Goal: Information Seeking & Learning: Learn about a topic

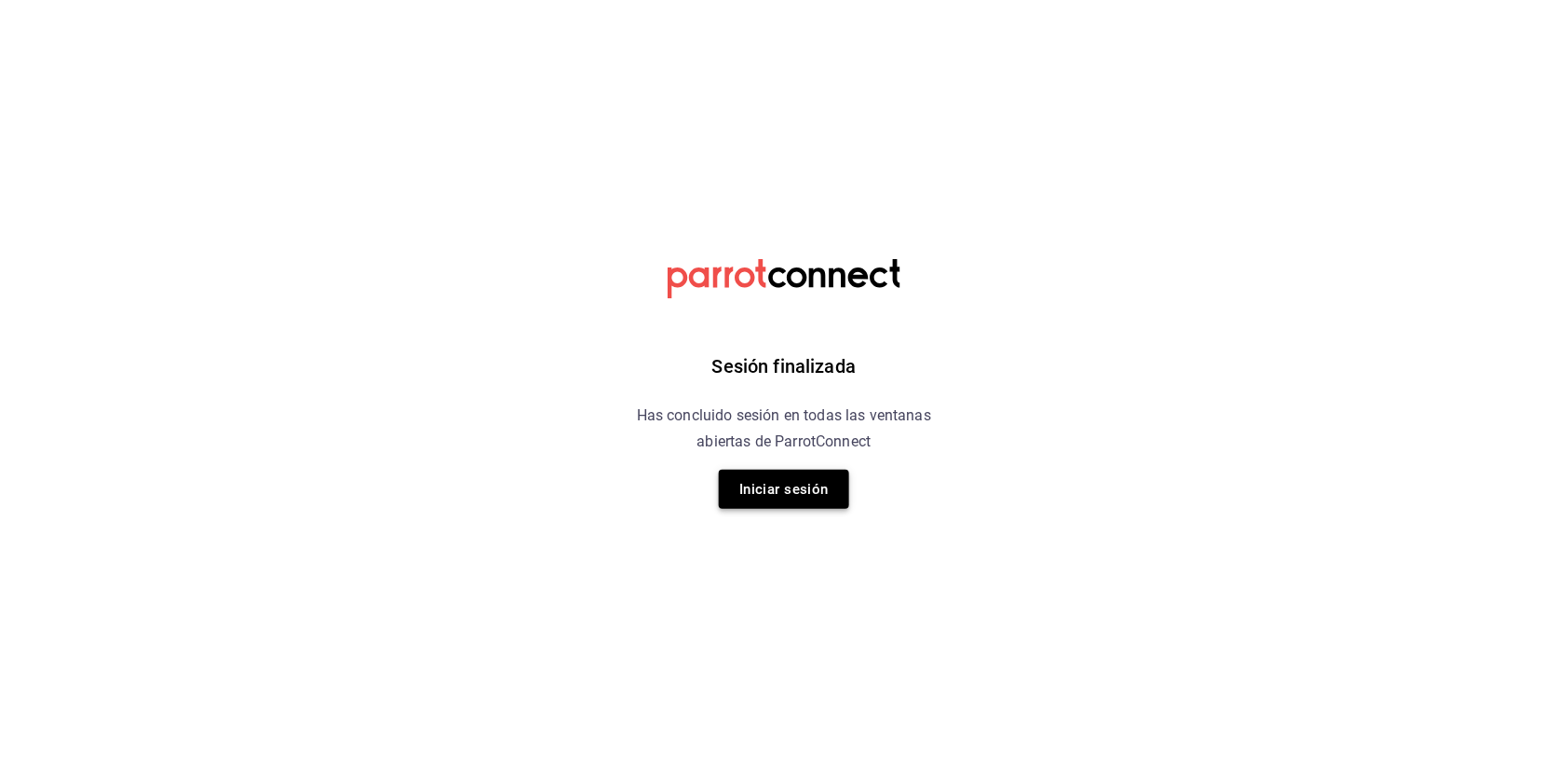
click at [775, 478] on button "Iniciar sesión" at bounding box center [784, 488] width 130 height 39
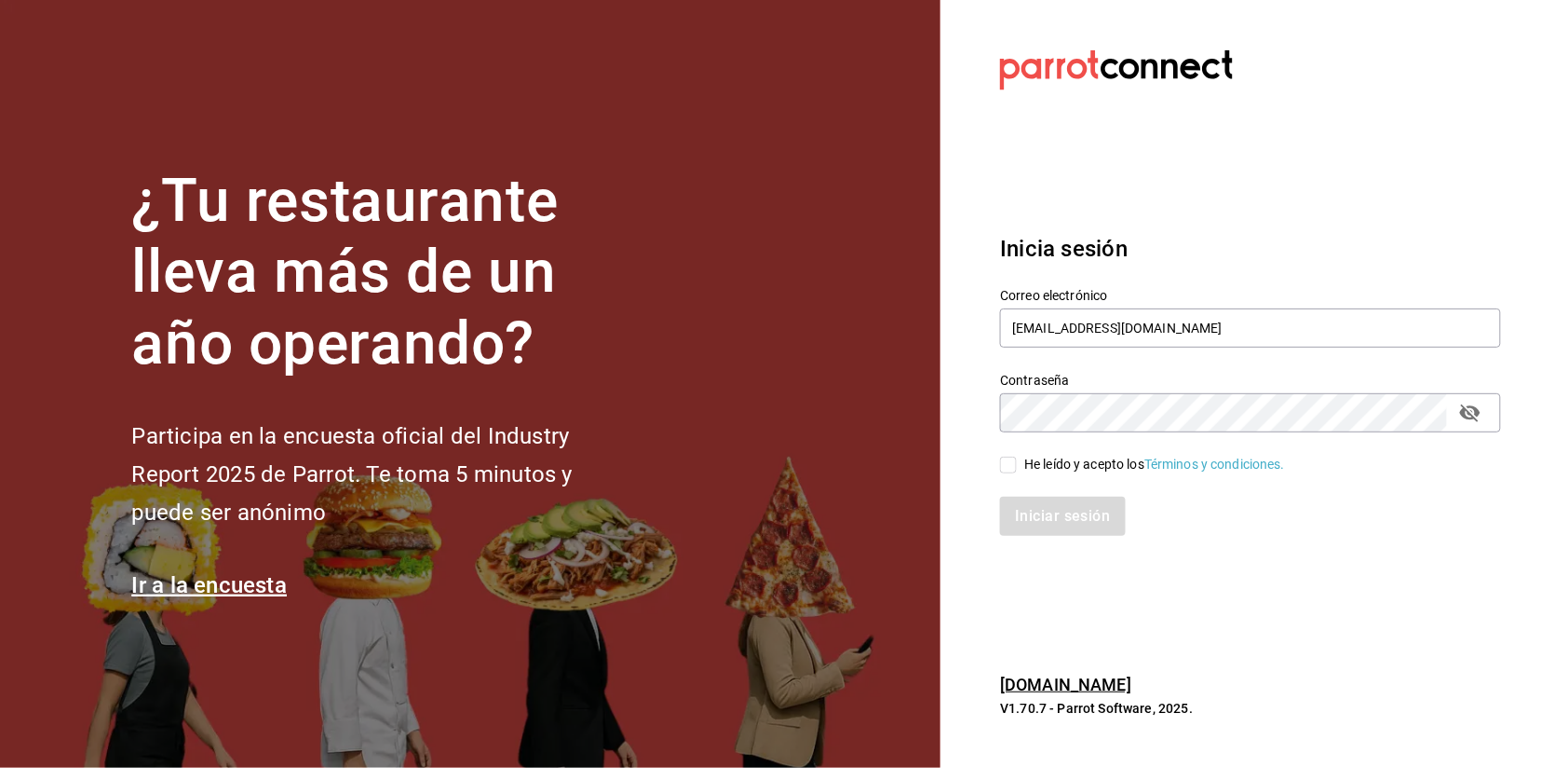
type input "gallardomiguel@gmail.com"
click at [1015, 463] on input "He leído y acepto los Términos y condiciones." at bounding box center [1008, 465] width 17 height 17
checkbox input "true"
click at [1048, 514] on button "Iniciar sesión" at bounding box center [1063, 515] width 126 height 39
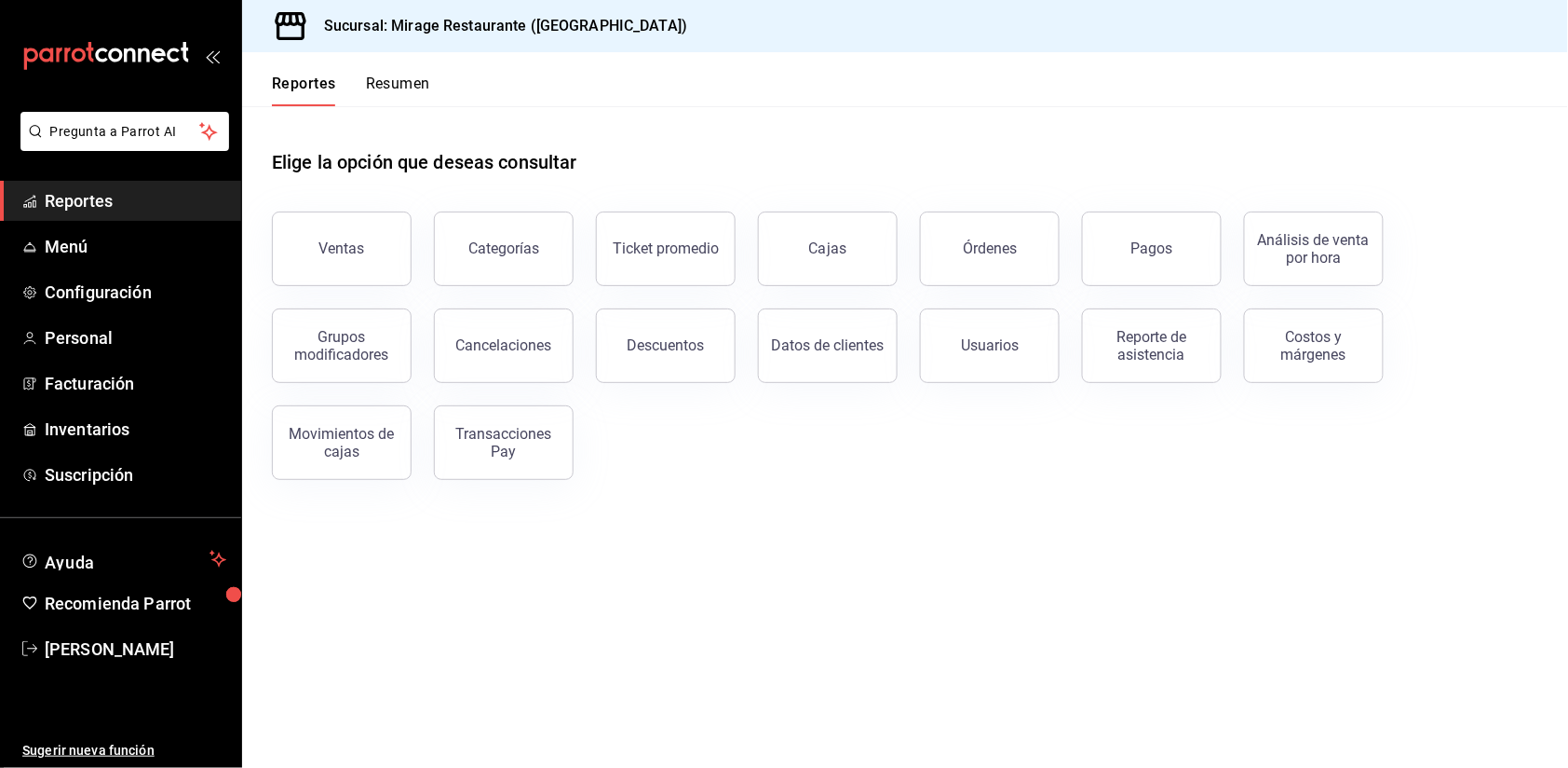
click at [89, 189] on span "Reportes" at bounding box center [135, 200] width 182 height 25
click at [392, 85] on button "Resumen" at bounding box center [398, 91] width 65 height 32
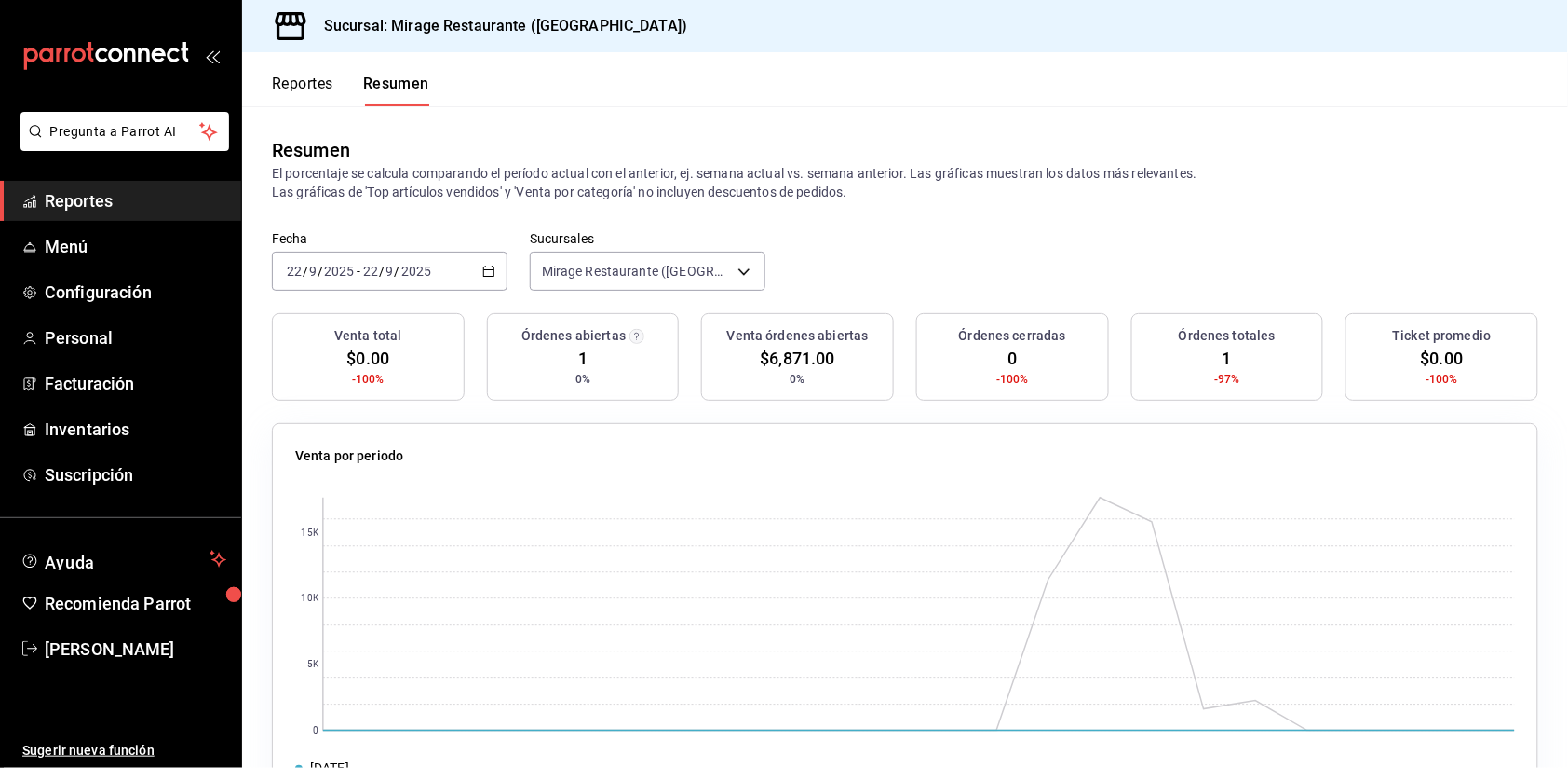
click at [807, 358] on span "$6,871.00" at bounding box center [797, 358] width 75 height 25
click at [475, 270] on div "[DATE] [DATE] - [DATE] [DATE]" at bounding box center [390, 271] width 236 height 39
click at [374, 444] on span "Mes actual" at bounding box center [359, 454] width 144 height 20
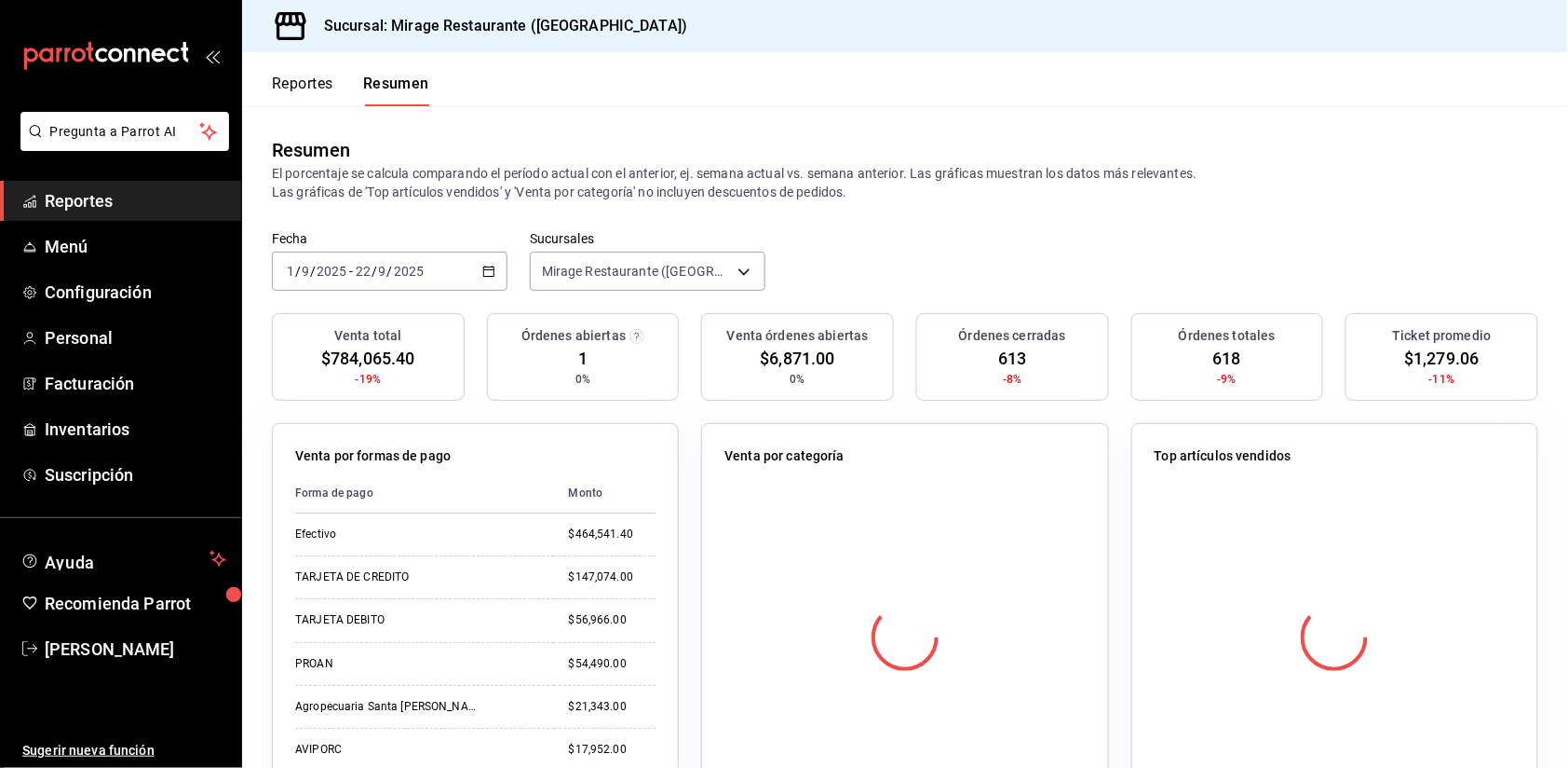
click at [346, 357] on span "$784,065.40" at bounding box center [368, 358] width 93 height 25
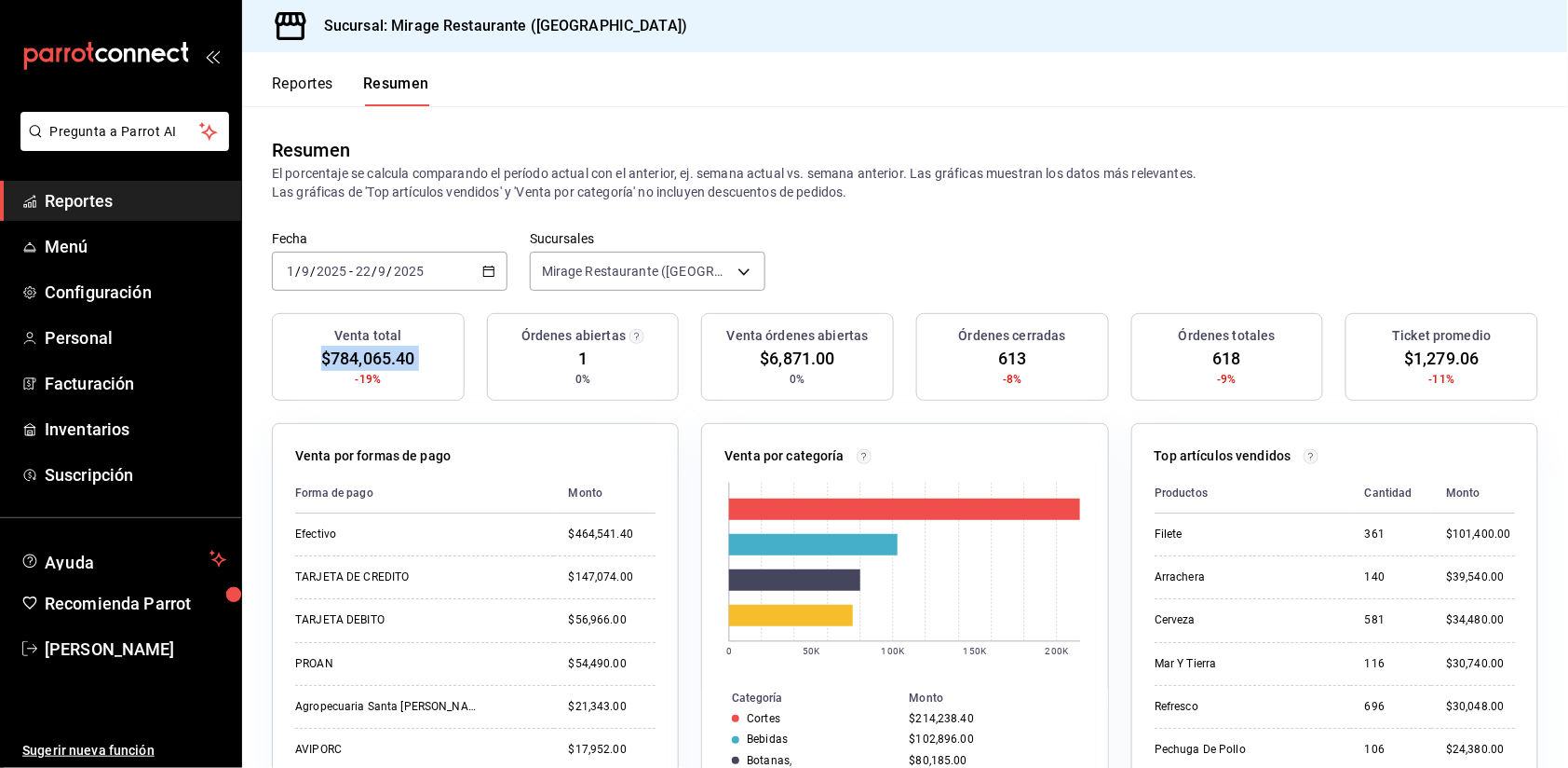
click at [448, 273] on div "2025-09-01 1 / 9 / 2025 - 2025-09-22 22 / 9 / 2025" at bounding box center [390, 271] width 236 height 39
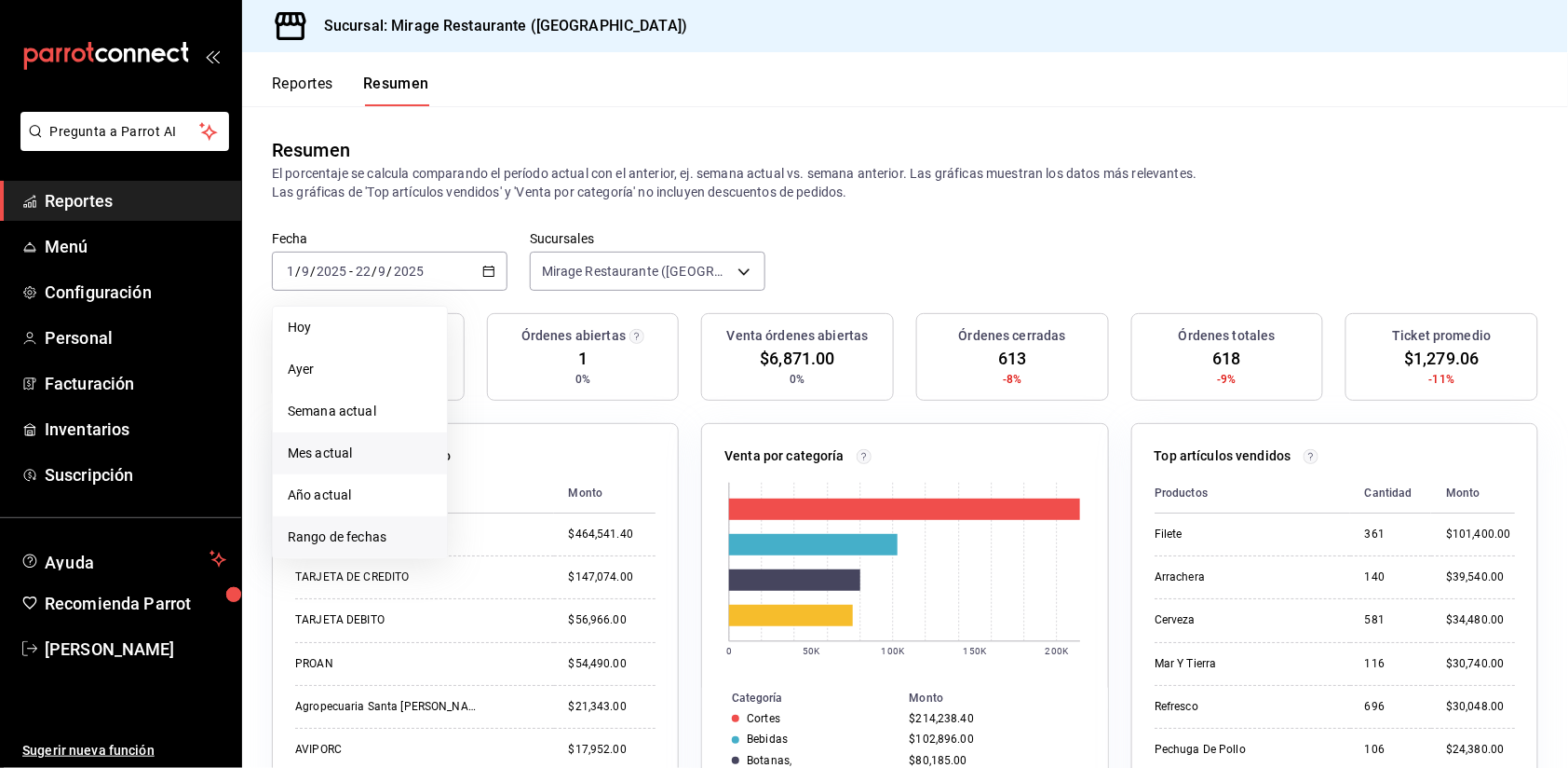
click at [360, 527] on span "Rango de fechas" at bounding box center [359, 537] width 144 height 20
click at [655, 331] on icon "button" at bounding box center [652, 339] width 22 height 22
click at [655, 331] on icon "button" at bounding box center [652, 342] width 22 height 22
click at [655, 331] on icon "button" at bounding box center [652, 339] width 22 height 22
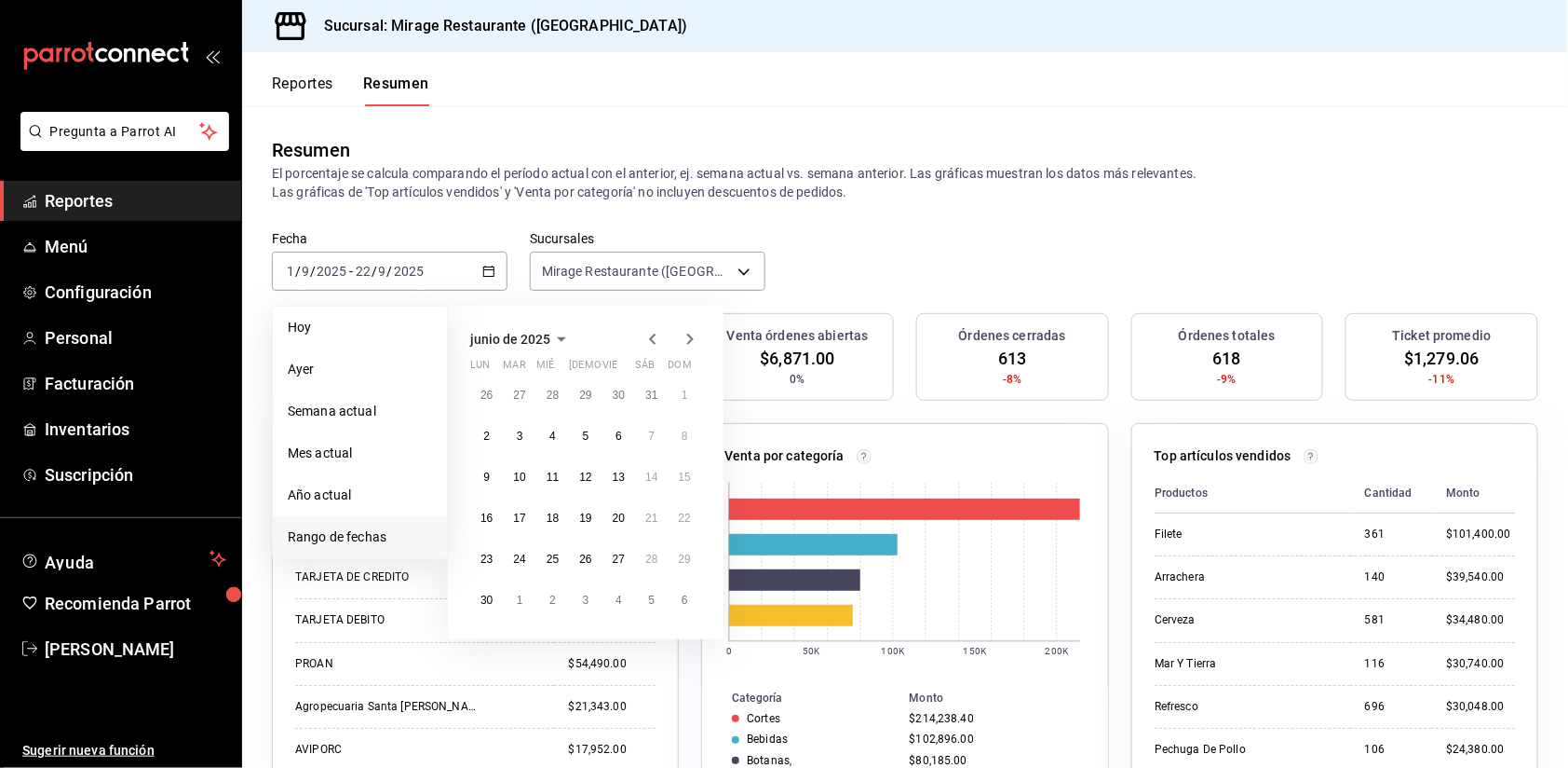
click at [655, 331] on icon "button" at bounding box center [652, 339] width 22 height 22
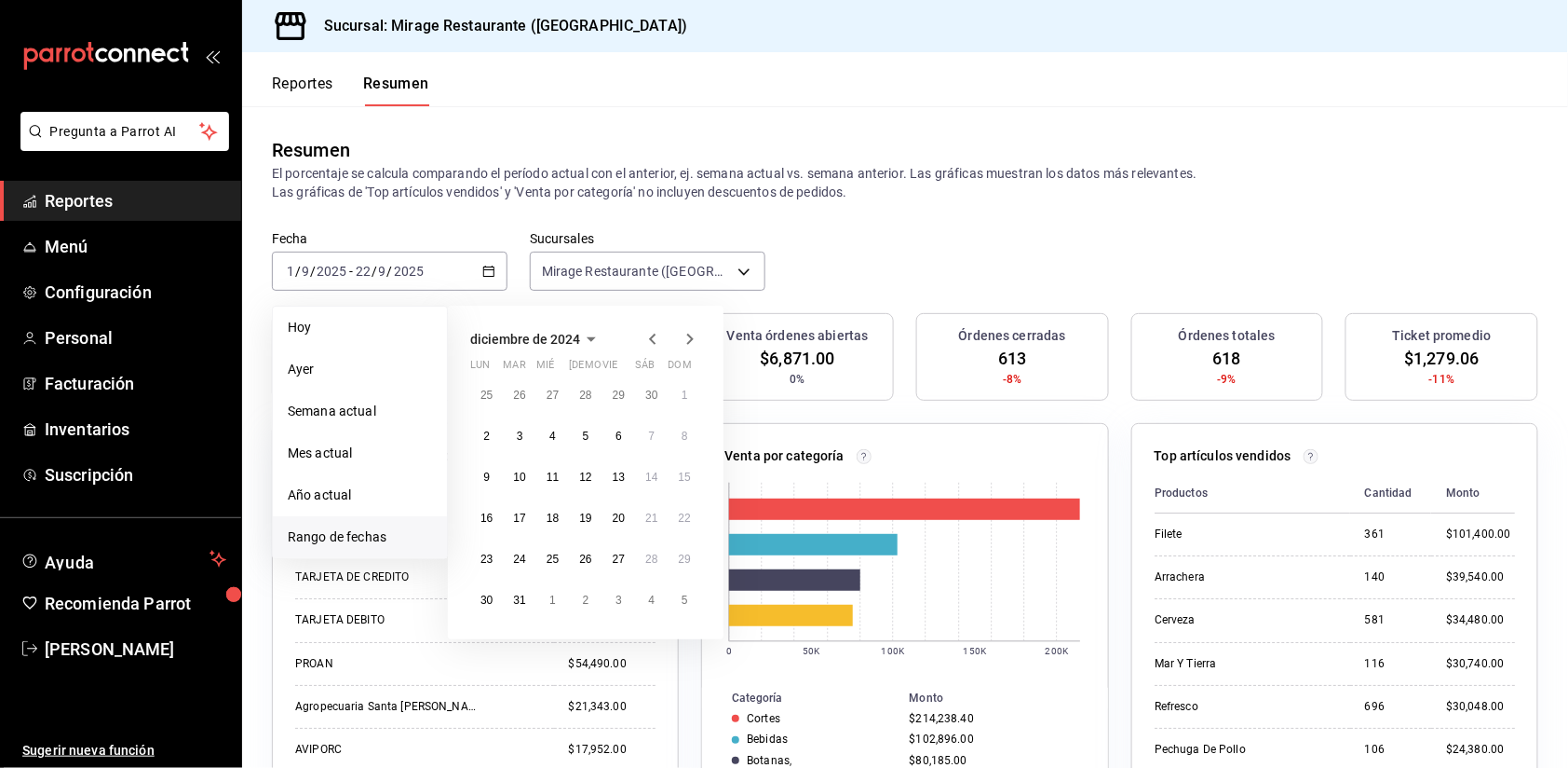
click at [655, 331] on icon "button" at bounding box center [652, 339] width 22 height 22
click at [480, 554] on abbr "23" at bounding box center [486, 558] width 12 height 13
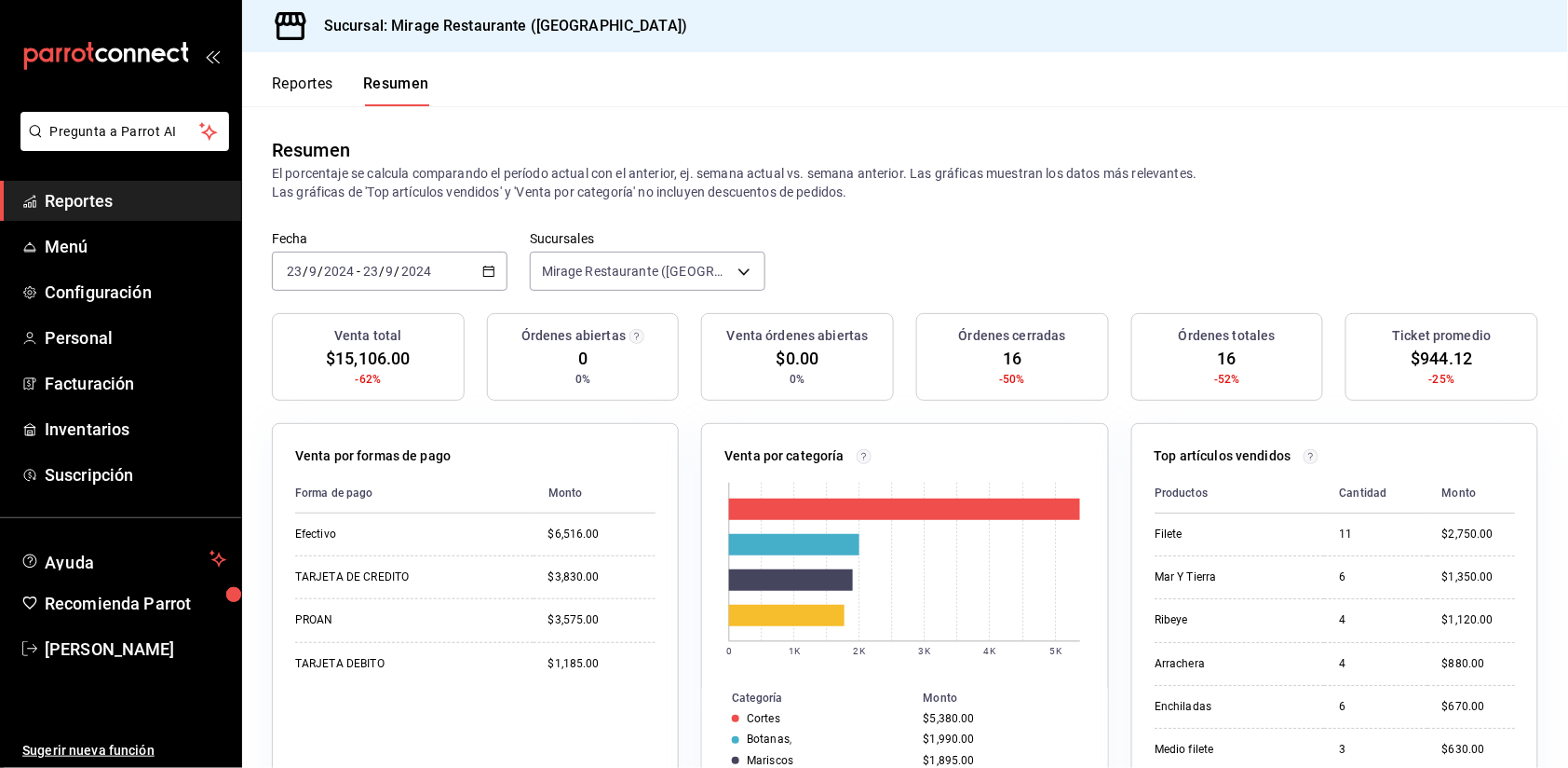
click at [467, 271] on div "2024-09-23 23 / 9 / 2024 - 2024-09-23 23 / 9 / 2024" at bounding box center [390, 271] width 236 height 39
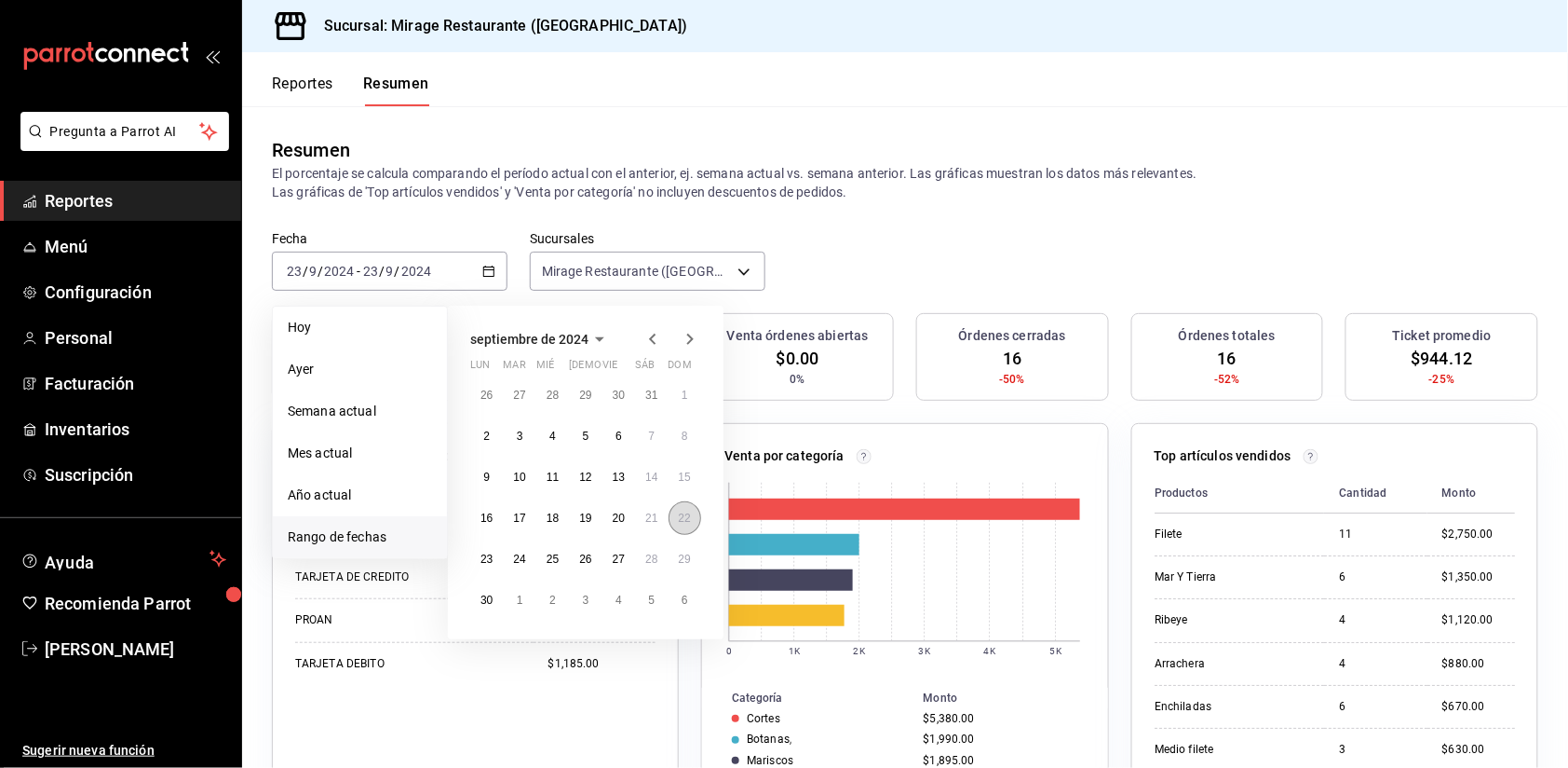
click at [690, 516] on abbr "22" at bounding box center [685, 517] width 12 height 13
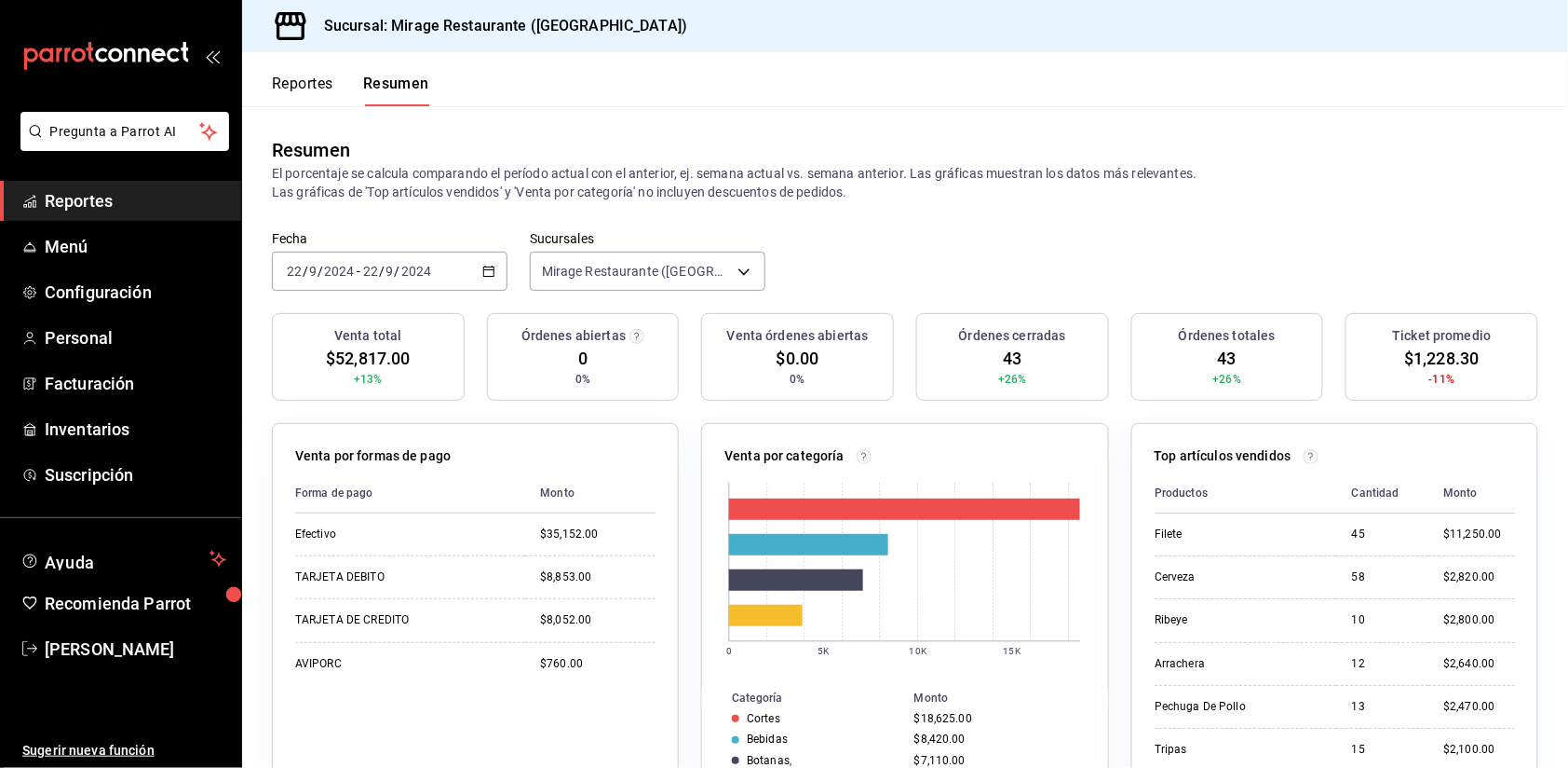
click at [470, 259] on div "2024-09-22 22 / 9 / 2024 - 2024-09-22 22 / 9 / 2024" at bounding box center [390, 271] width 236 height 39
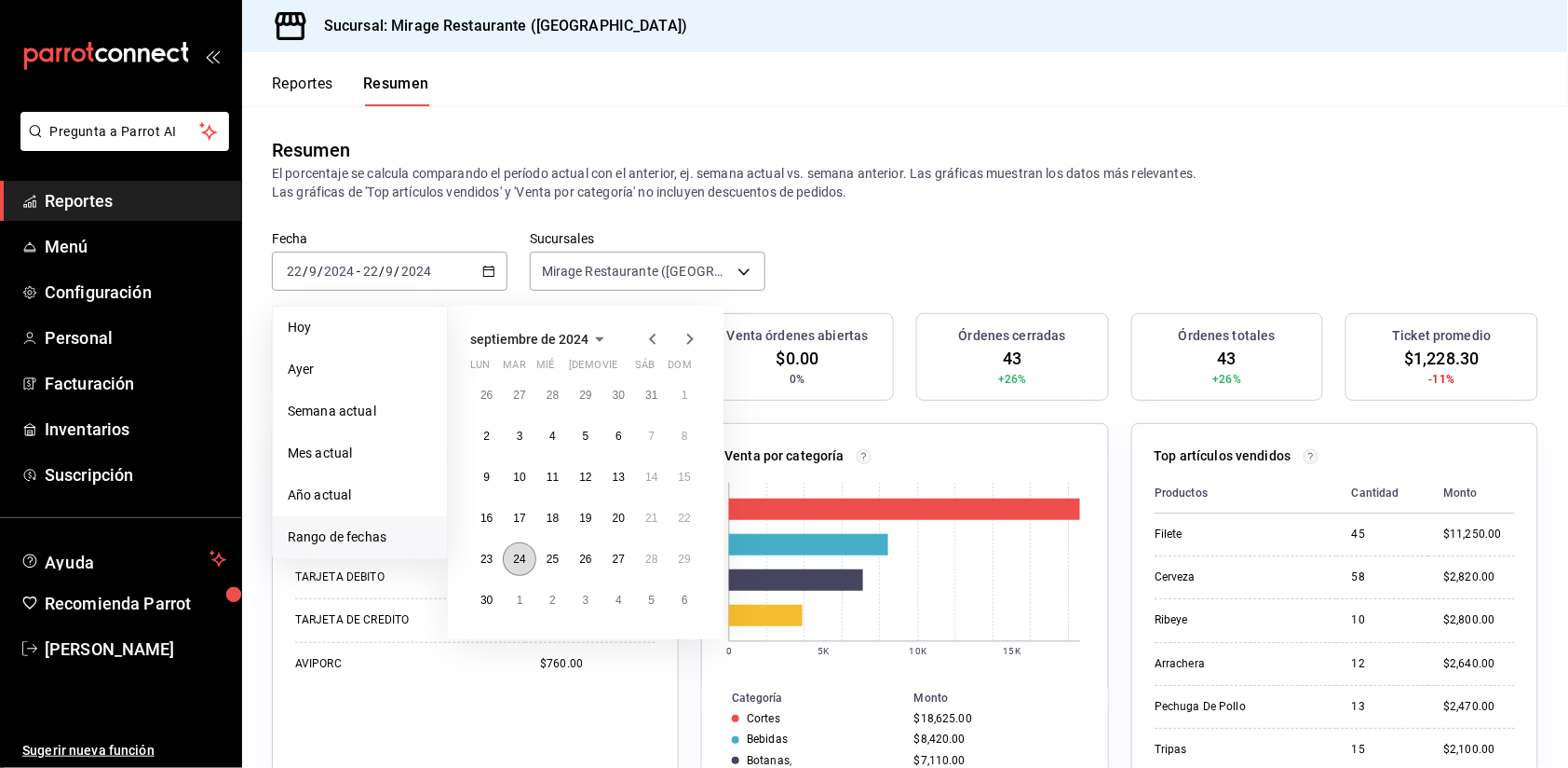
click at [526, 547] on button "24" at bounding box center [519, 559] width 33 height 34
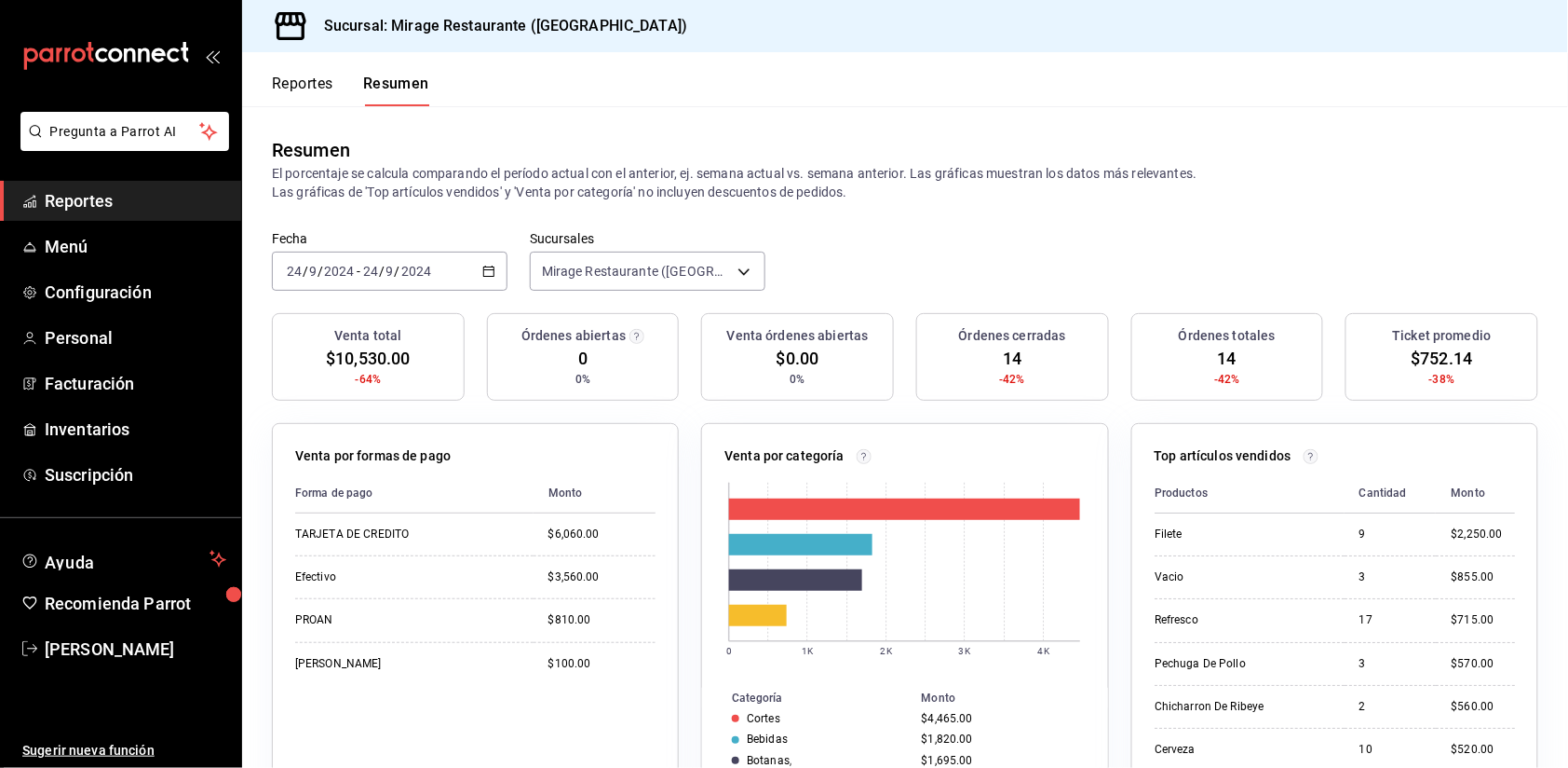
click at [476, 269] on div "2024-09-24 24 / 9 / 2024 - 2024-09-24 24 / 9 / 2024" at bounding box center [390, 271] width 236 height 39
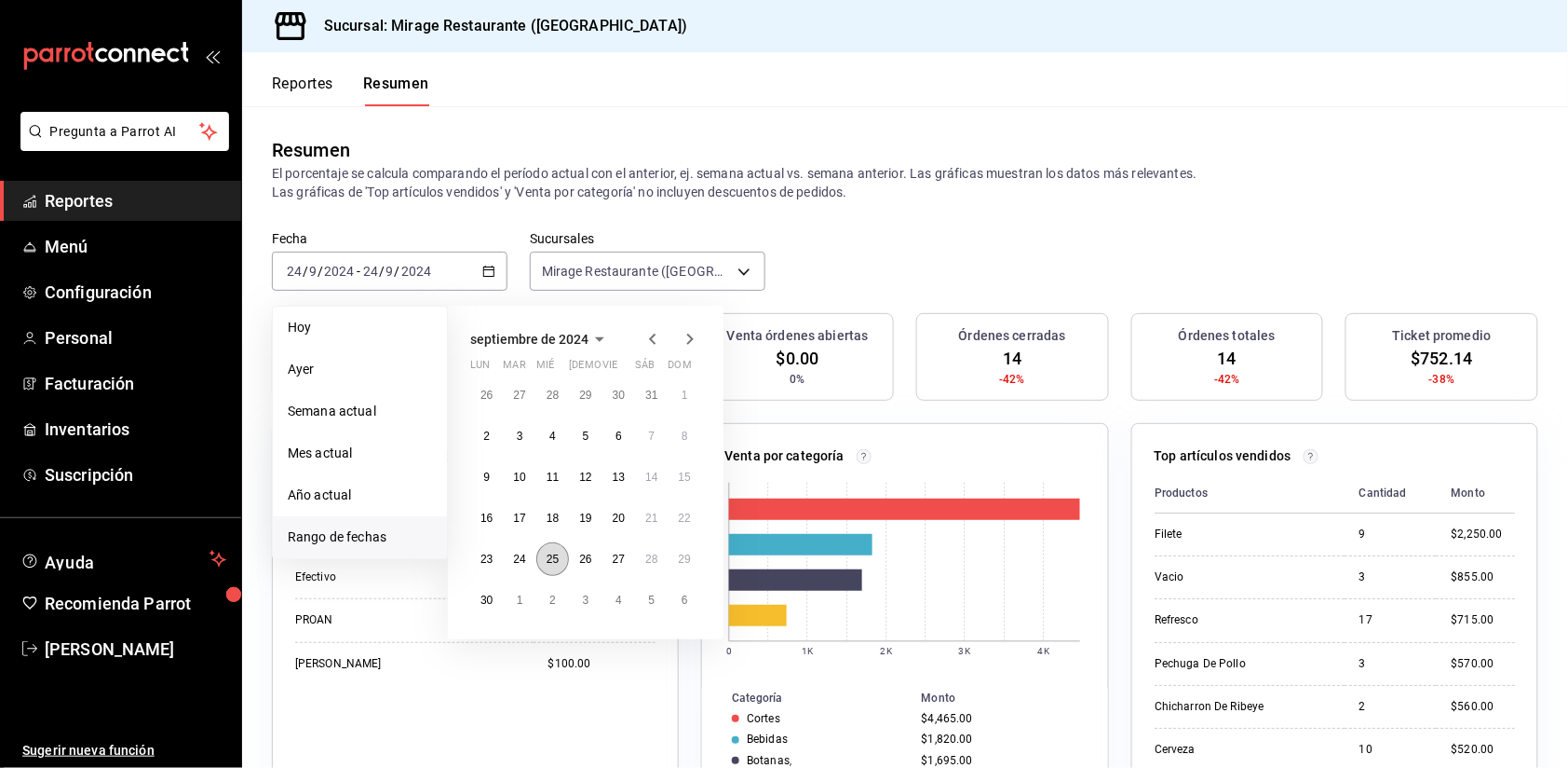
click at [548, 552] on abbr "25" at bounding box center [553, 558] width 12 height 13
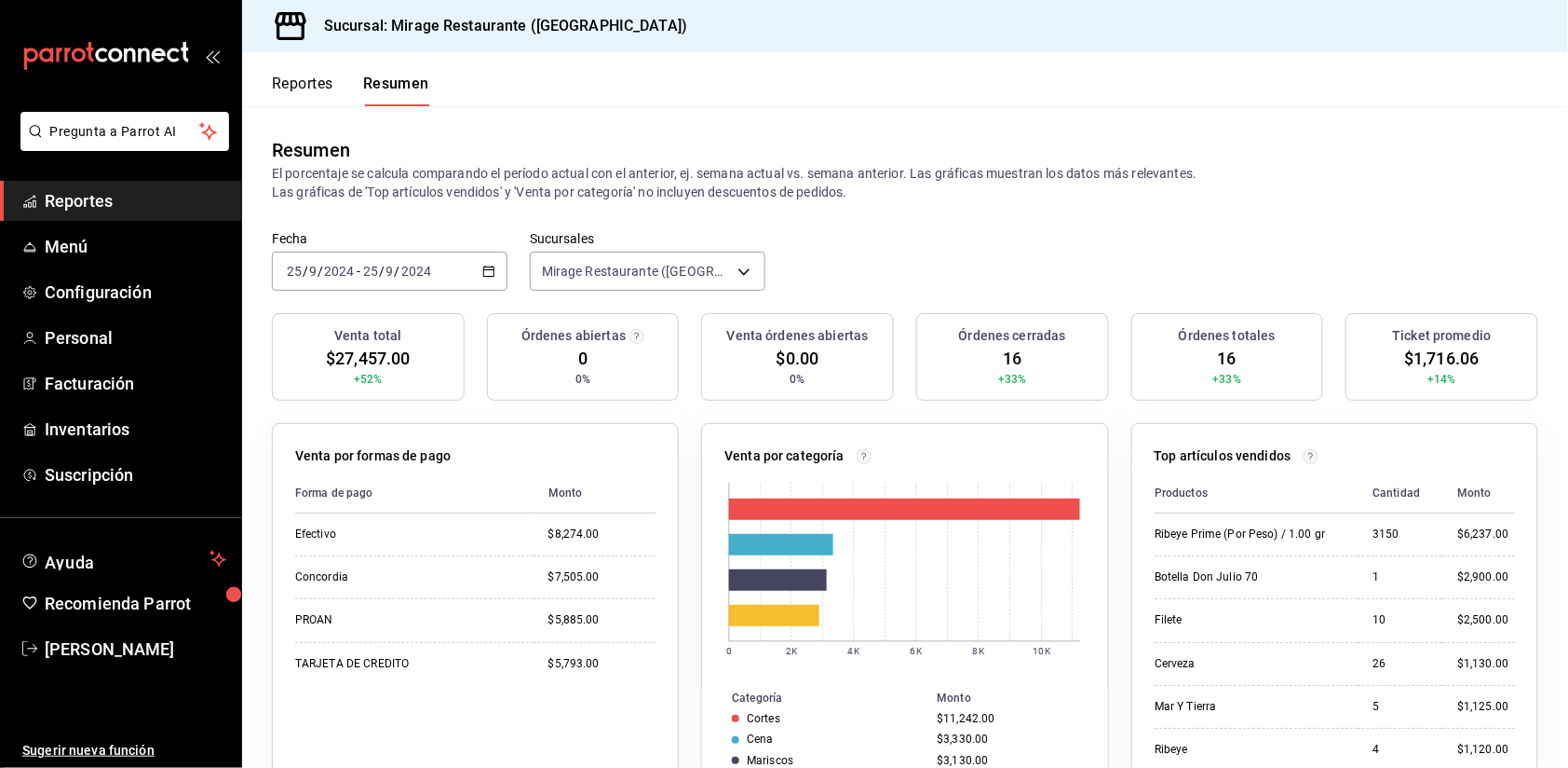
click at [448, 268] on div "2024-09-25 25 / 9 / 2024 - 2024-09-25 25 / 9 / 2024" at bounding box center [390, 271] width 236 height 39
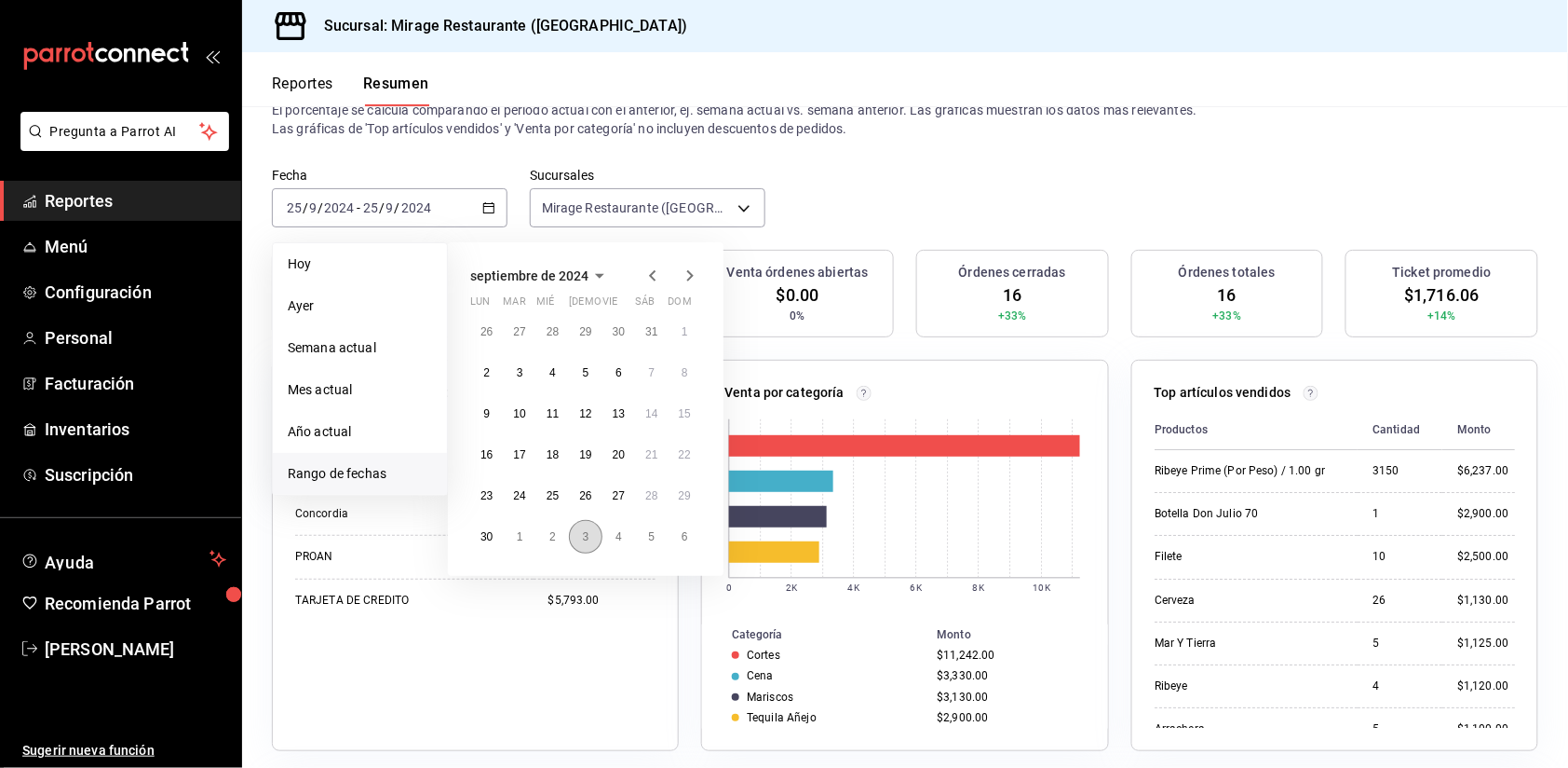
scroll to position [88, 0]
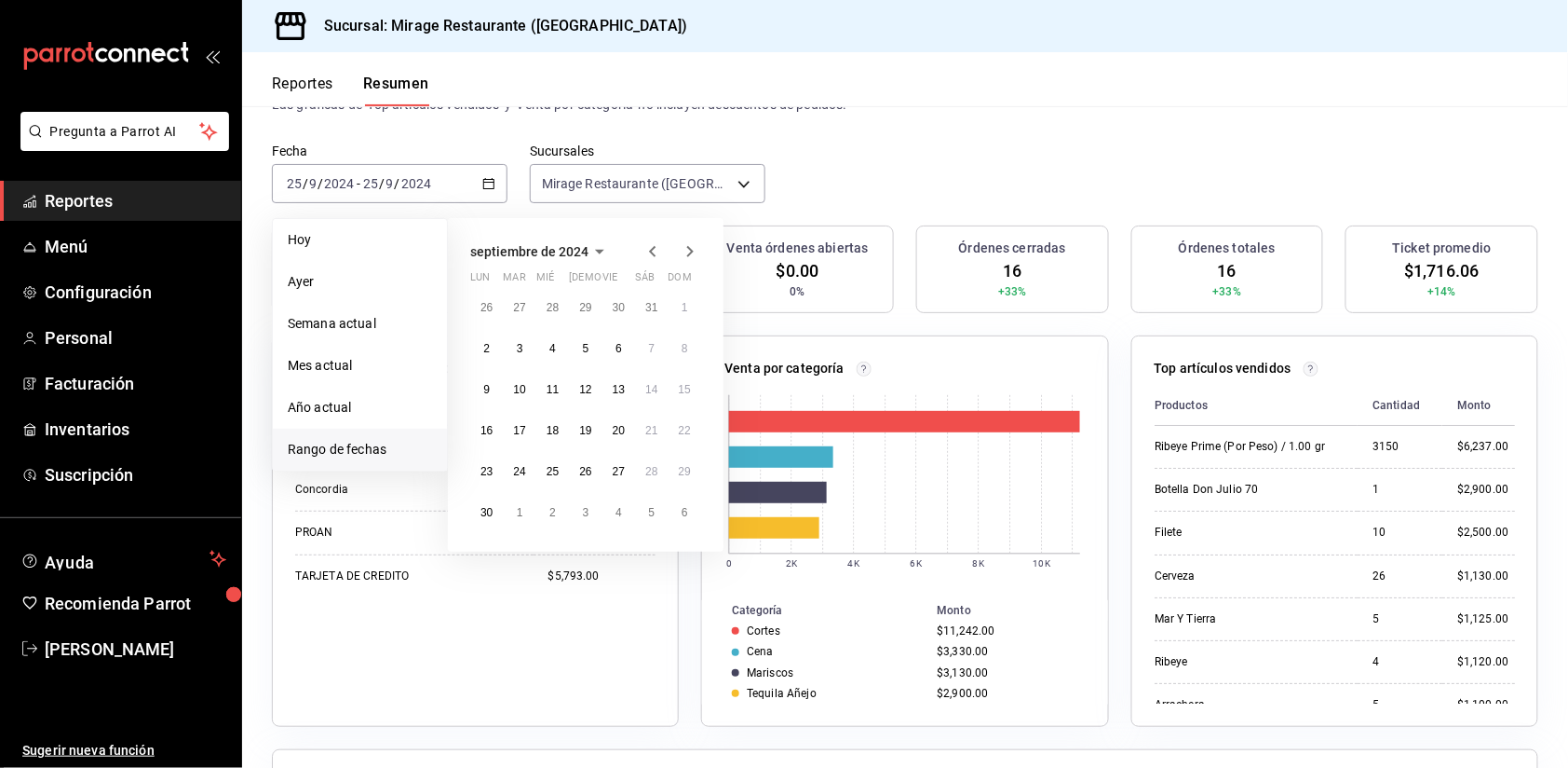
click at [681, 246] on icon "button" at bounding box center [690, 252] width 22 height 22
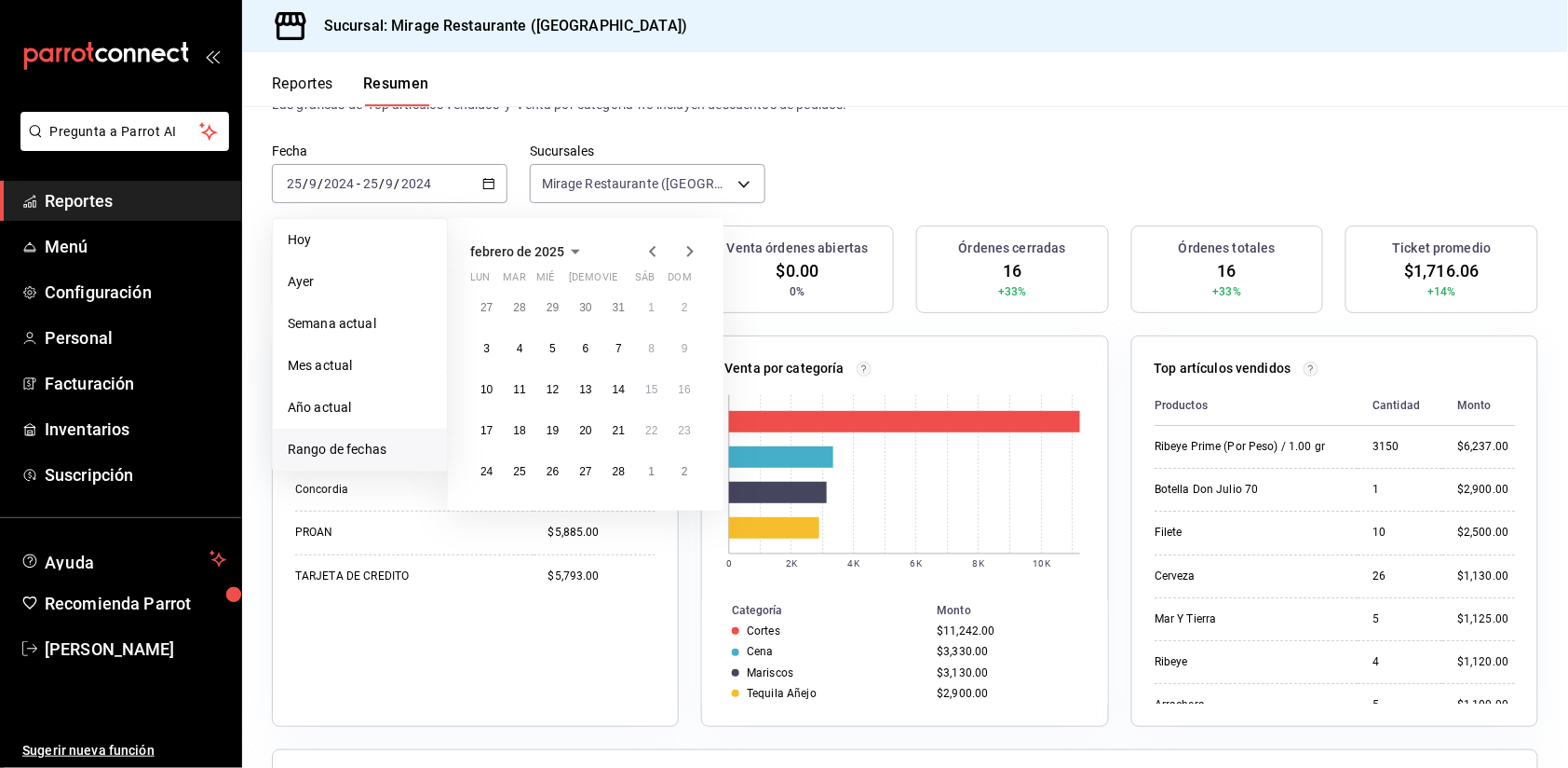
click at [681, 246] on icon "button" at bounding box center [690, 252] width 22 height 22
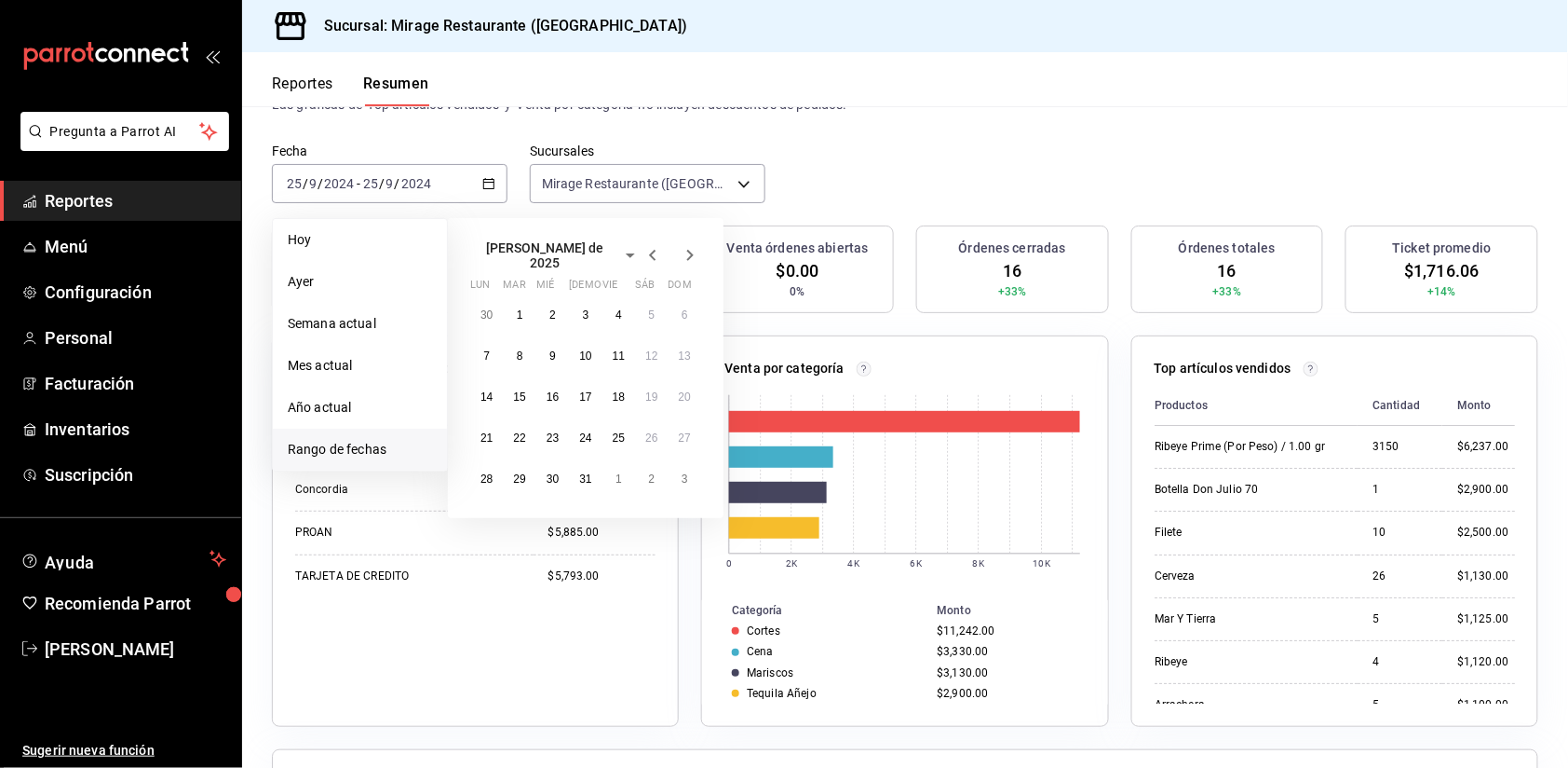
click at [681, 246] on icon "button" at bounding box center [690, 255] width 22 height 22
click at [681, 246] on icon "button" at bounding box center [690, 252] width 22 height 22
click at [679, 387] on abbr "21" at bounding box center [685, 389] width 12 height 13
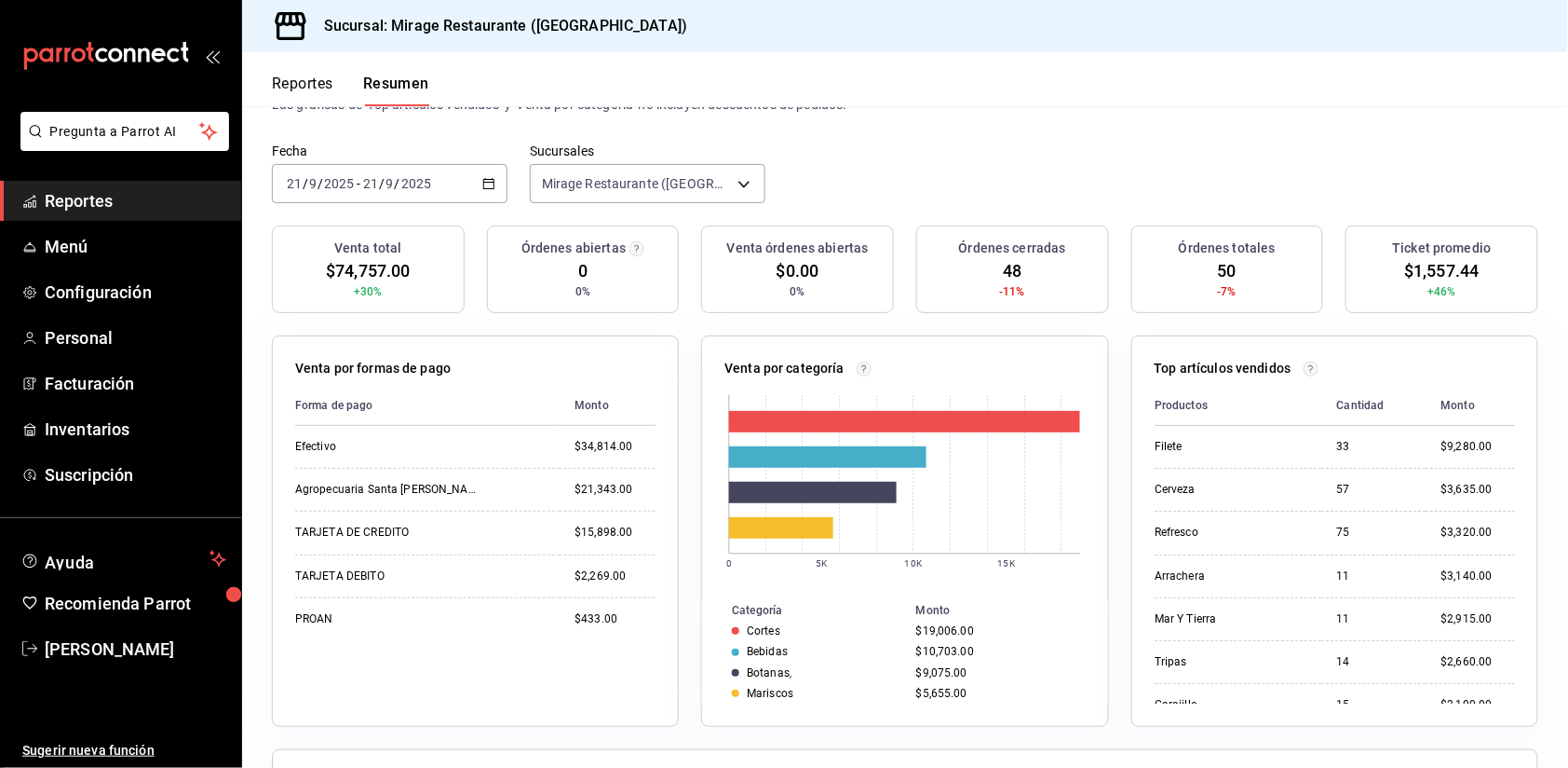
click at [469, 174] on div "2025-09-21 21 / 9 / 2025 - 2025-09-21 21 / 9 / 2025" at bounding box center [390, 183] width 236 height 39
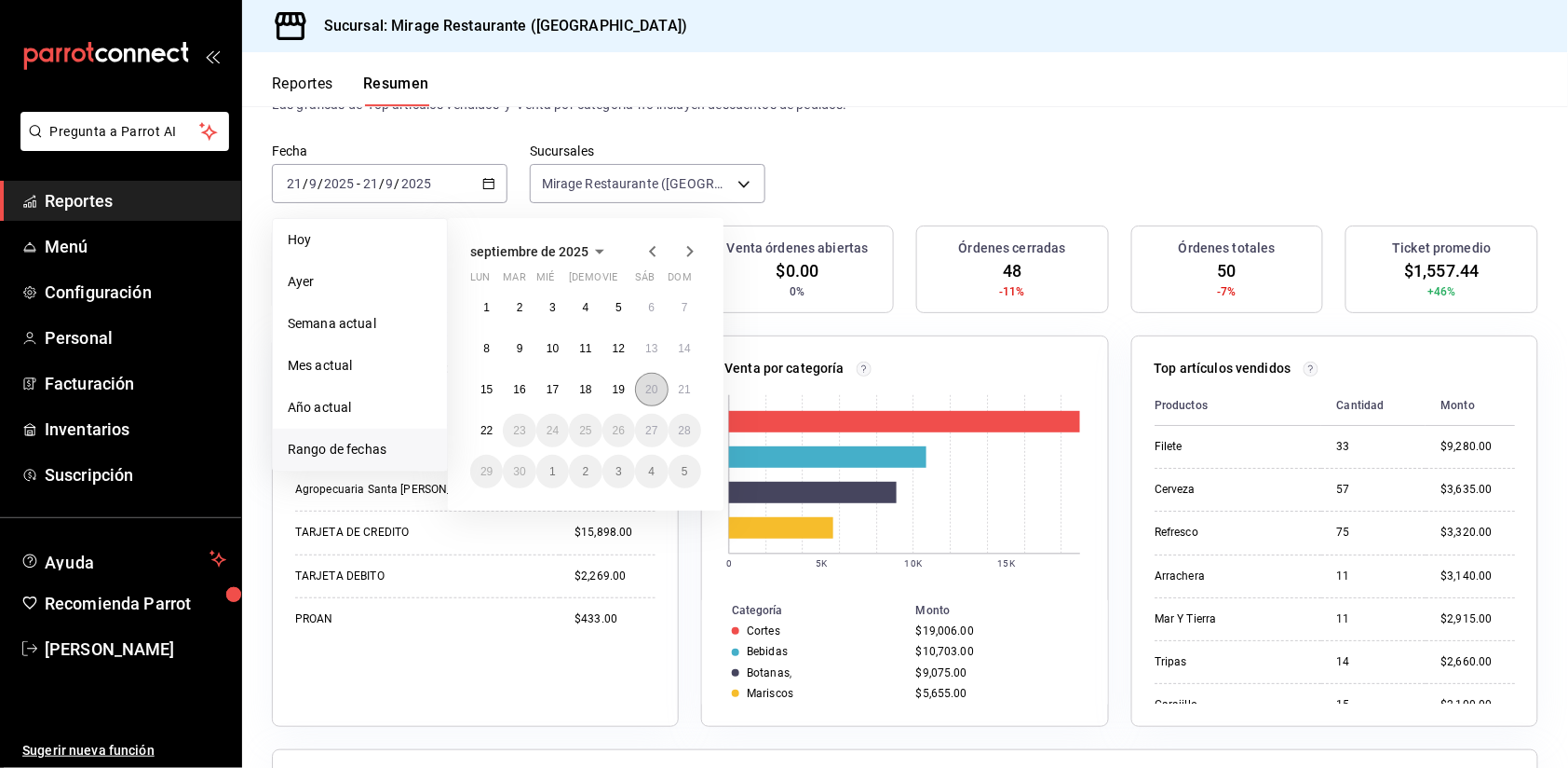
click at [646, 384] on abbr "20" at bounding box center [651, 389] width 12 height 13
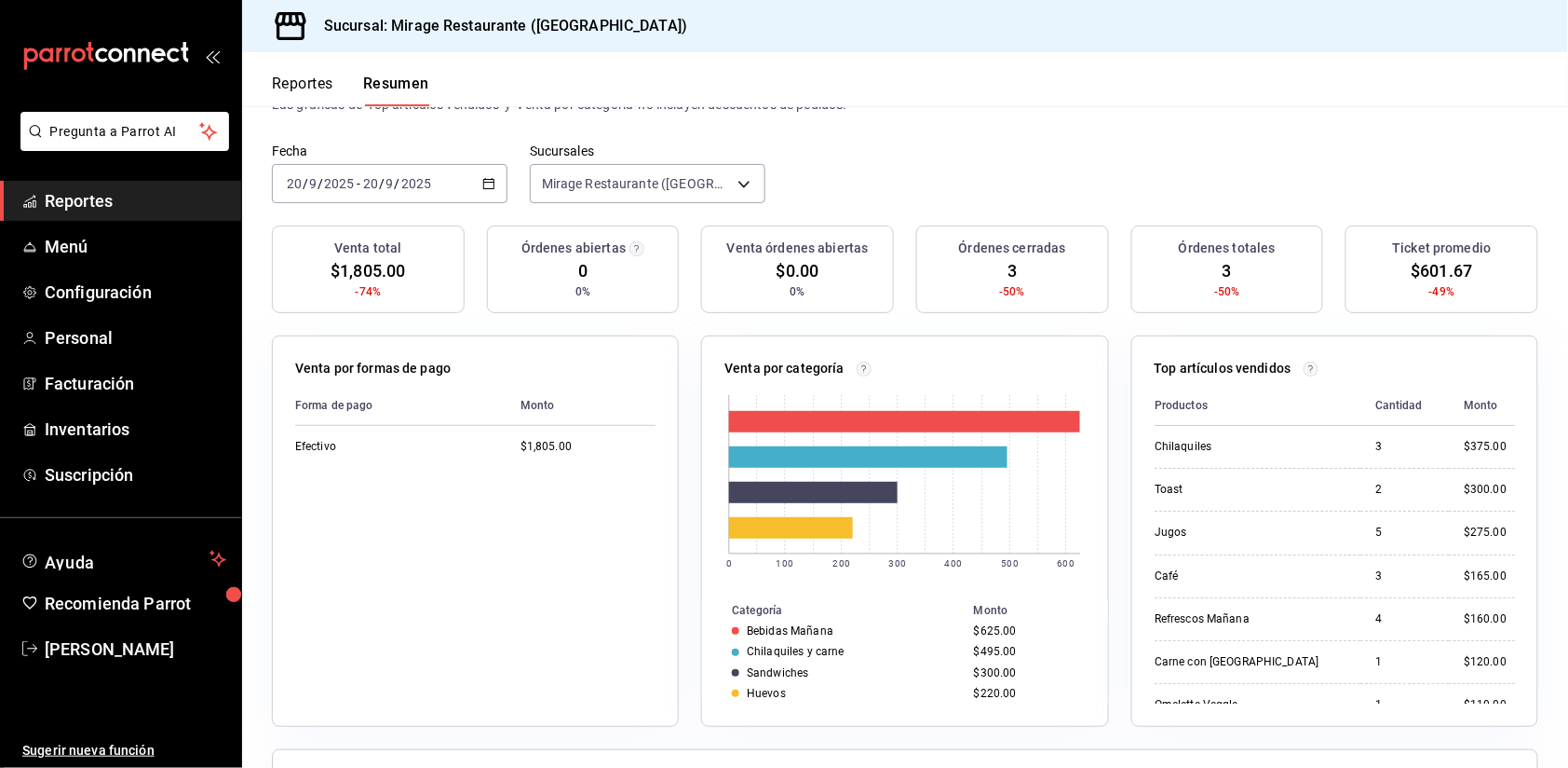
click at [470, 179] on div "2025-09-20 20 / 9 / 2025 - 2025-09-20 20 / 9 / 2025" at bounding box center [390, 183] width 236 height 39
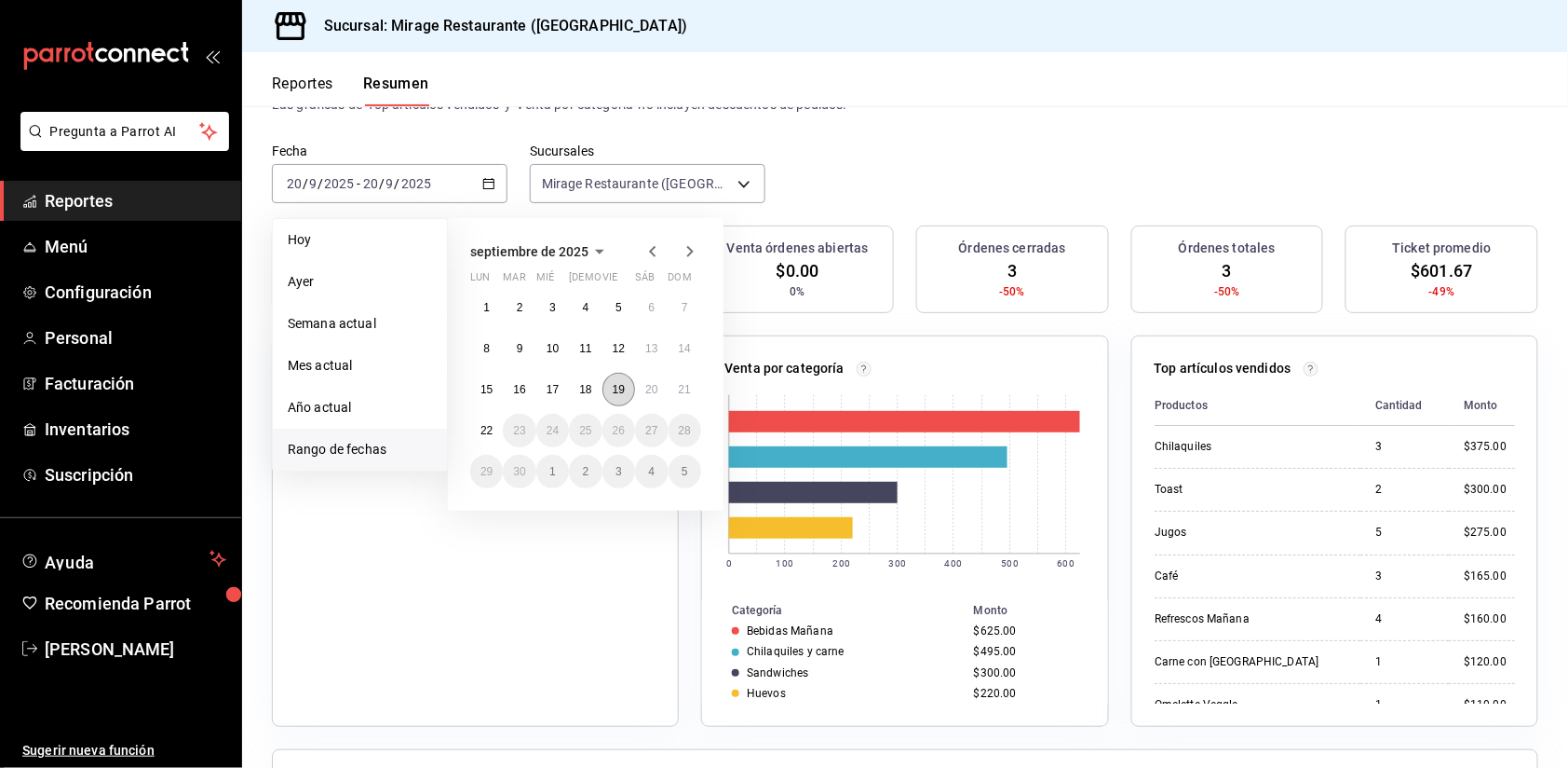
click at [625, 384] on button "19" at bounding box center [618, 390] width 33 height 34
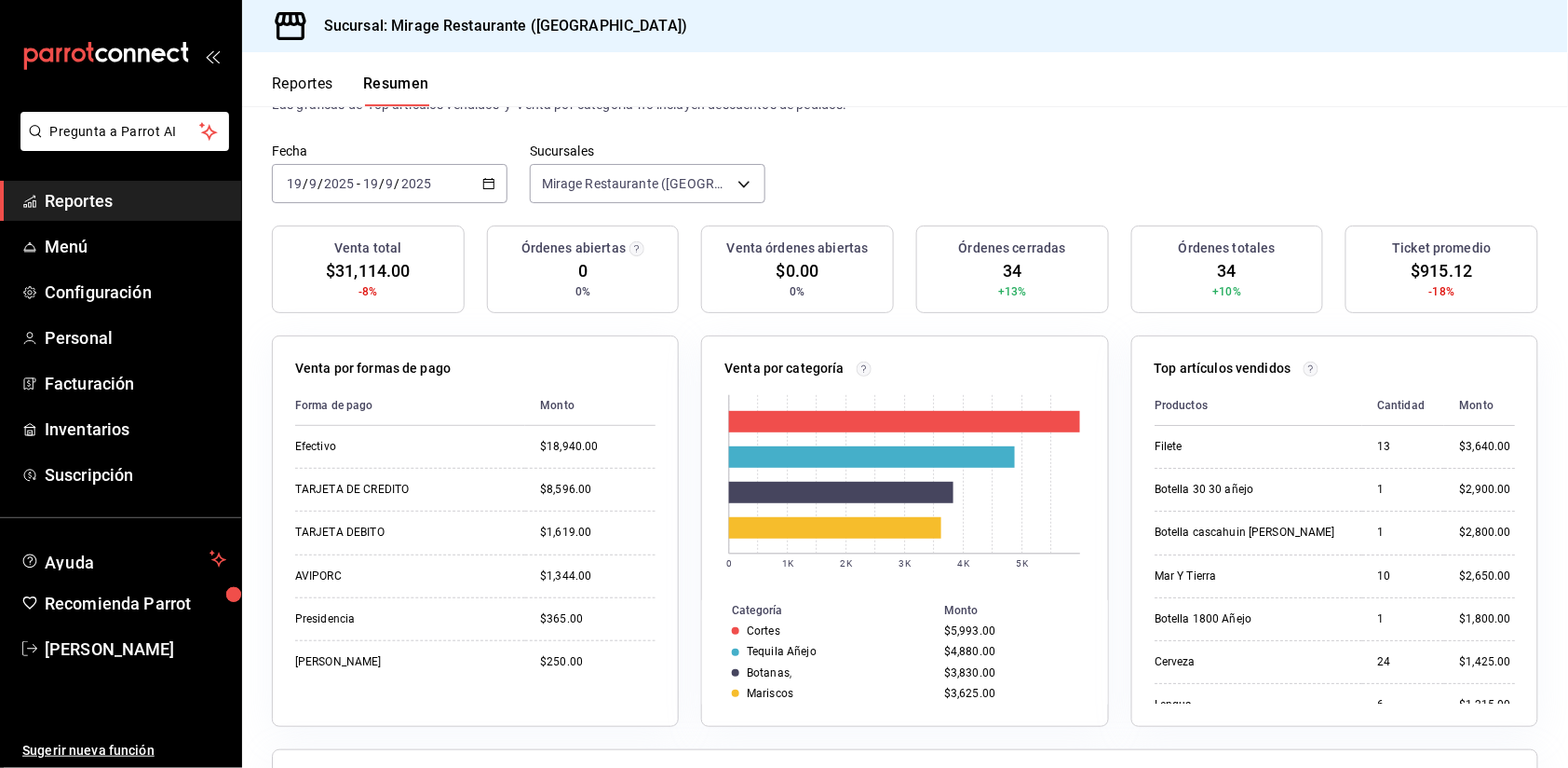
click at [486, 177] on icon "button" at bounding box center [488, 183] width 13 height 13
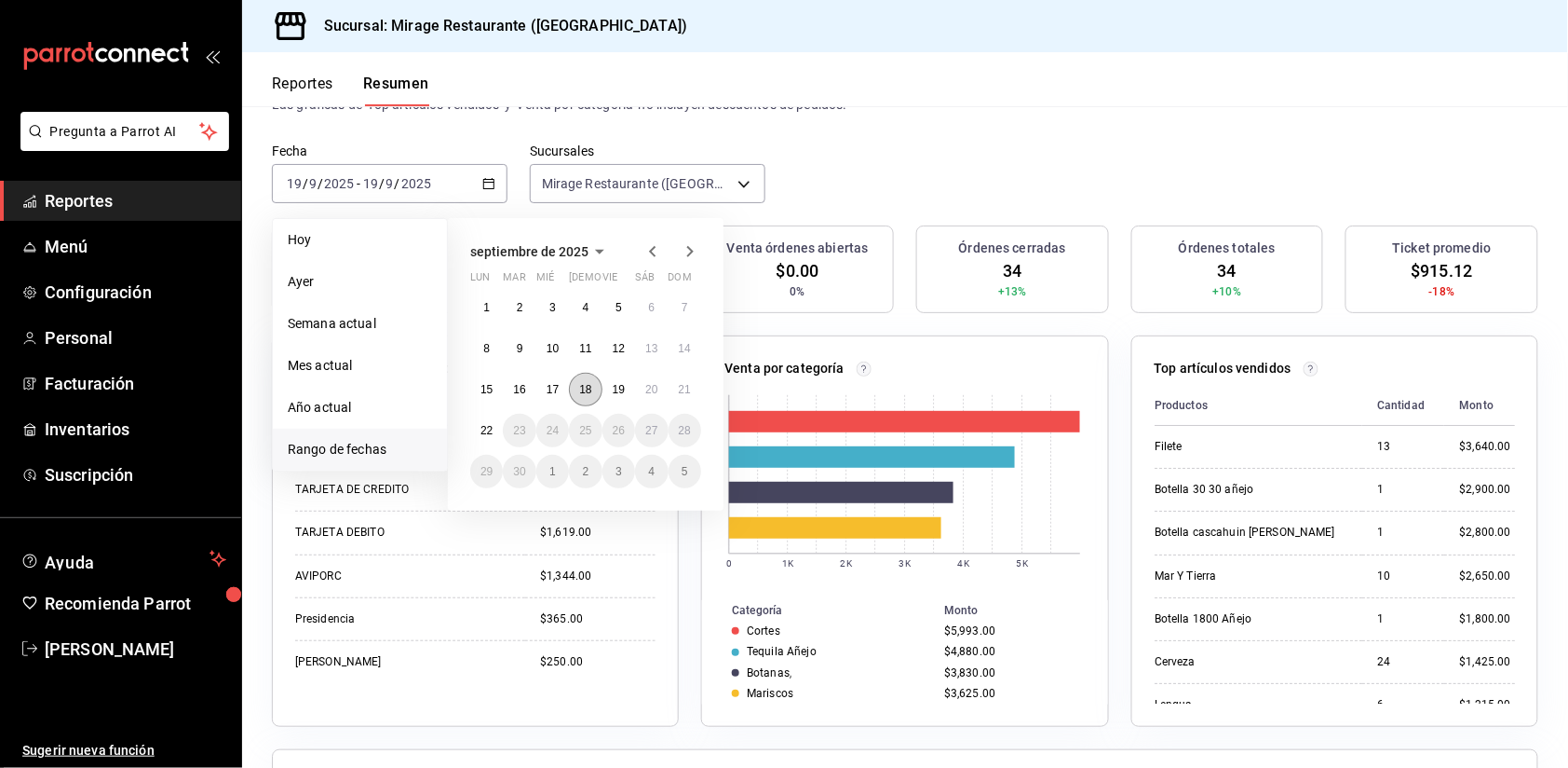
click at [589, 383] on abbr "18" at bounding box center [586, 389] width 12 height 13
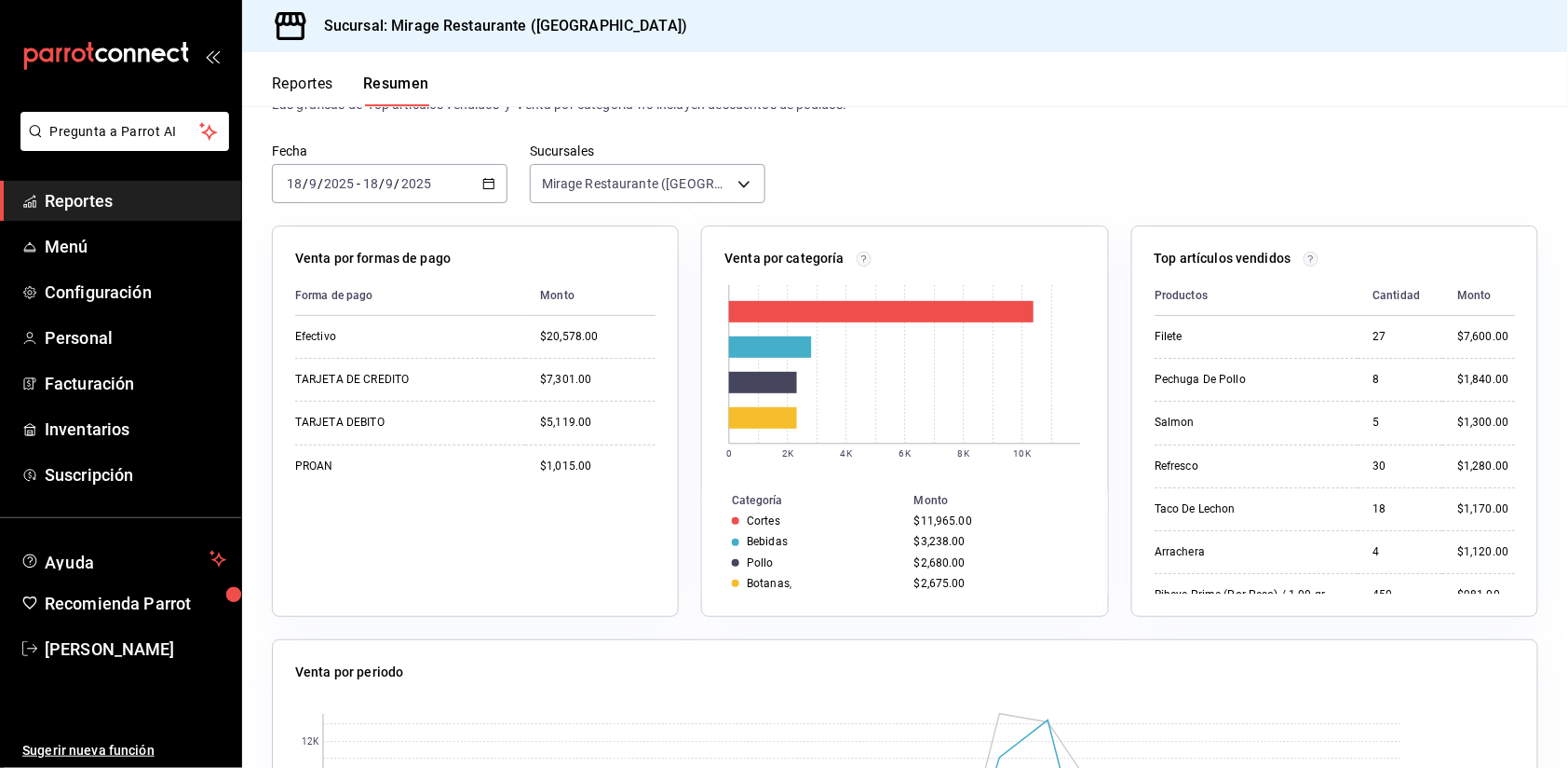
click at [477, 181] on div "2025-09-18 18 / 9 / 2025 - 2025-09-18 18 / 9 / 2025" at bounding box center [390, 183] width 236 height 39
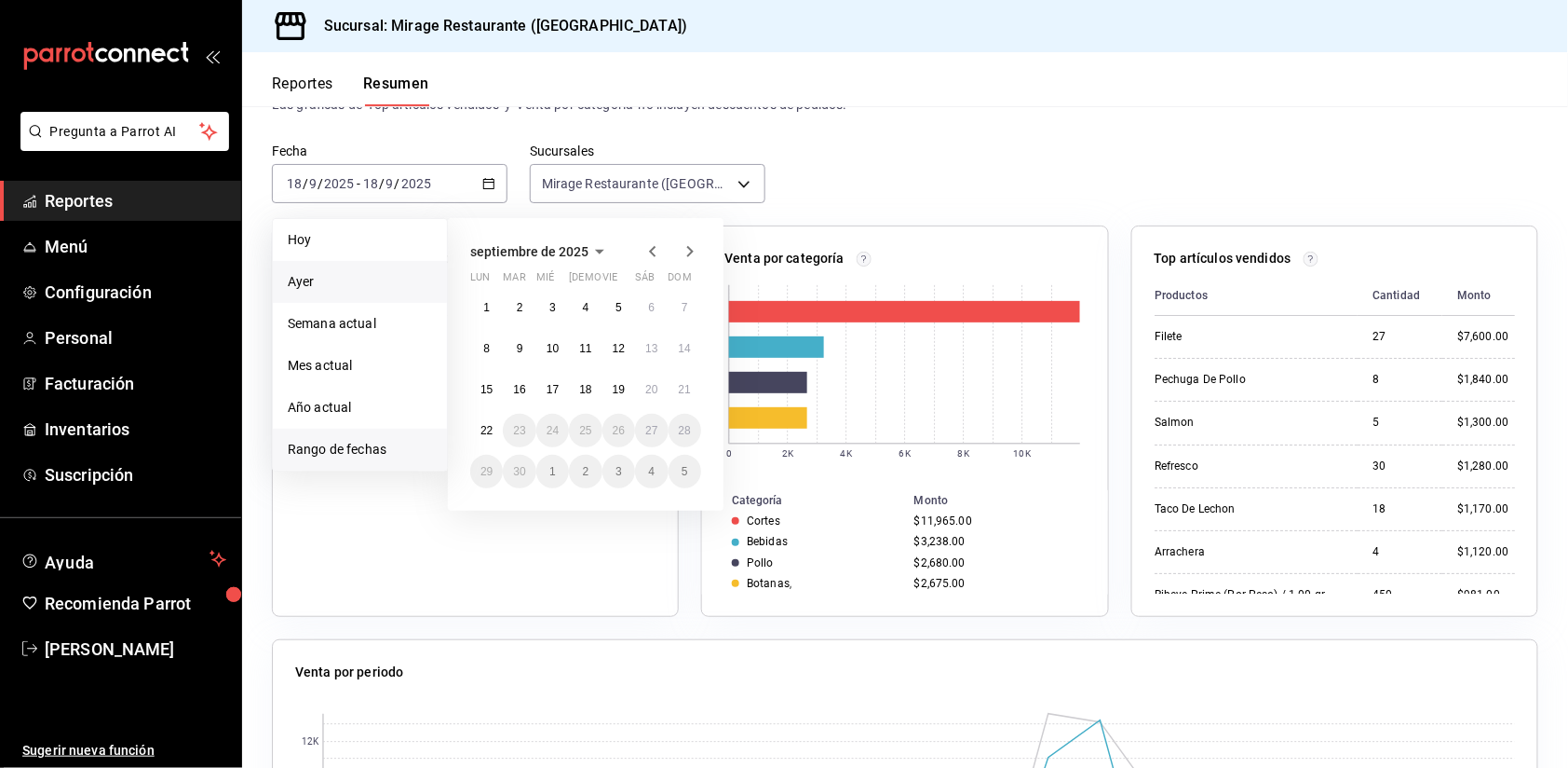
click at [367, 265] on li "Ayer" at bounding box center [359, 282] width 174 height 42
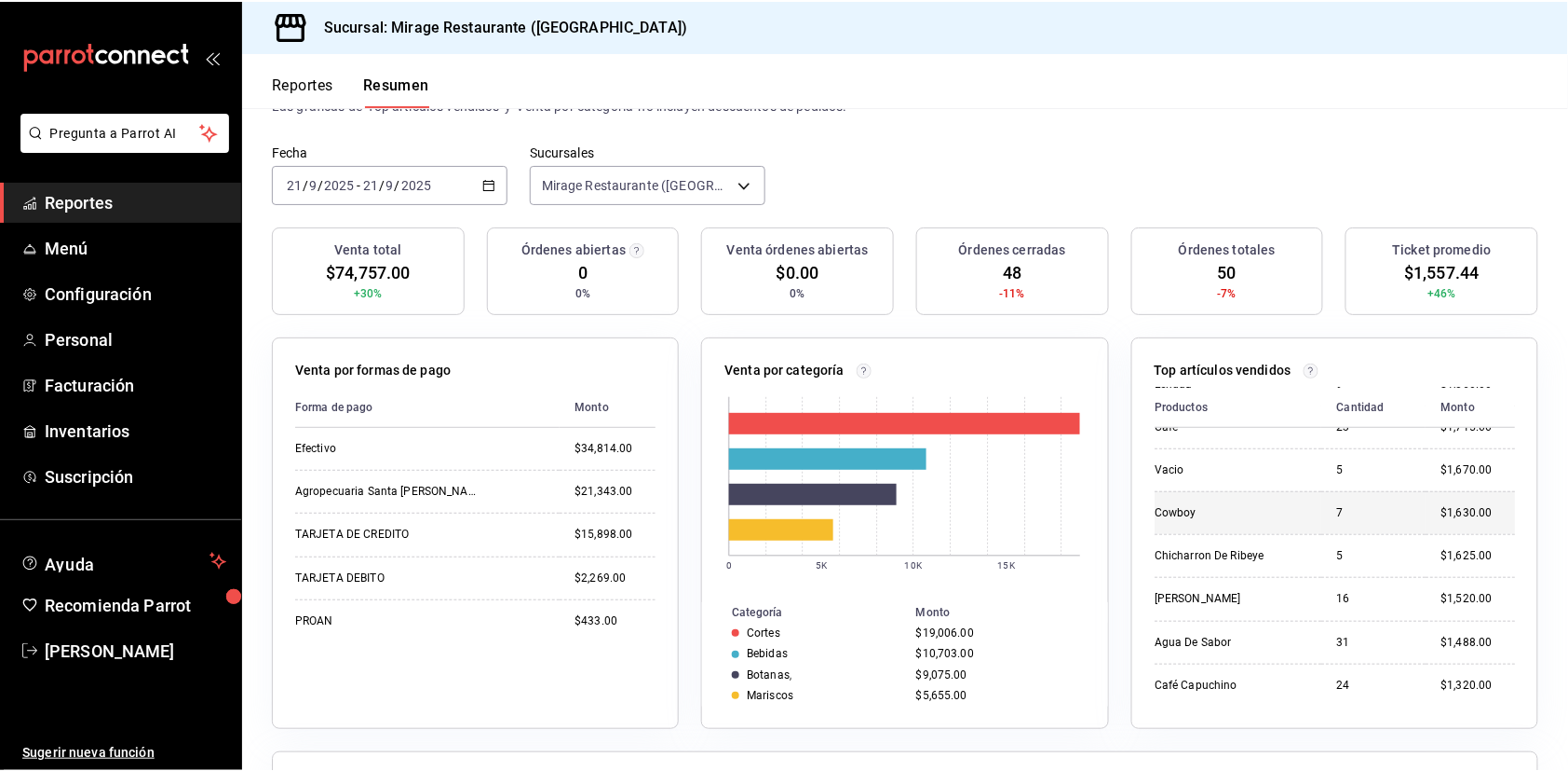
scroll to position [498, 0]
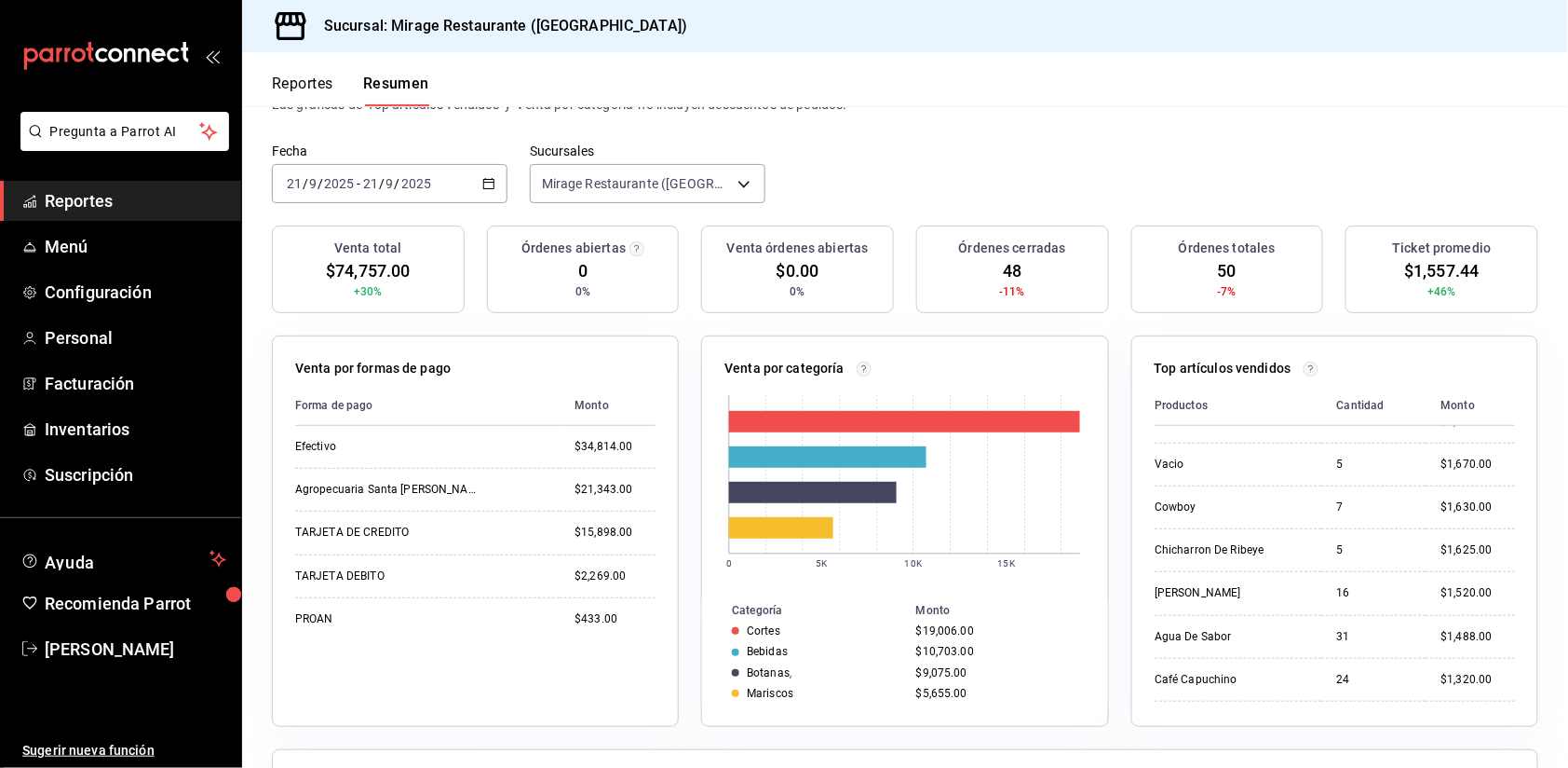
click at [127, 206] on span "Reportes" at bounding box center [135, 200] width 182 height 25
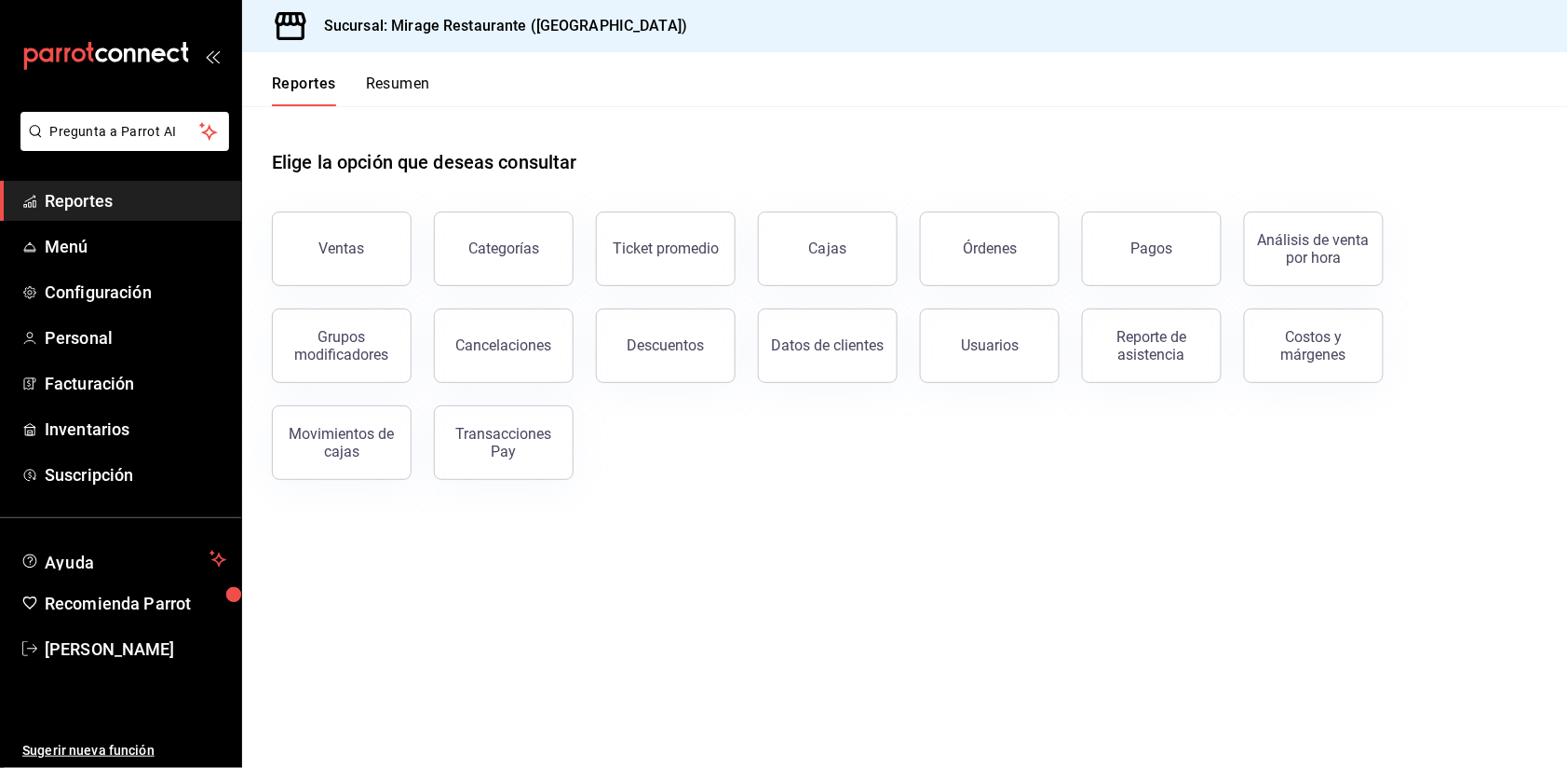
click at [94, 203] on span "Reportes" at bounding box center [135, 200] width 182 height 25
click at [417, 86] on button "Resumen" at bounding box center [398, 91] width 65 height 32
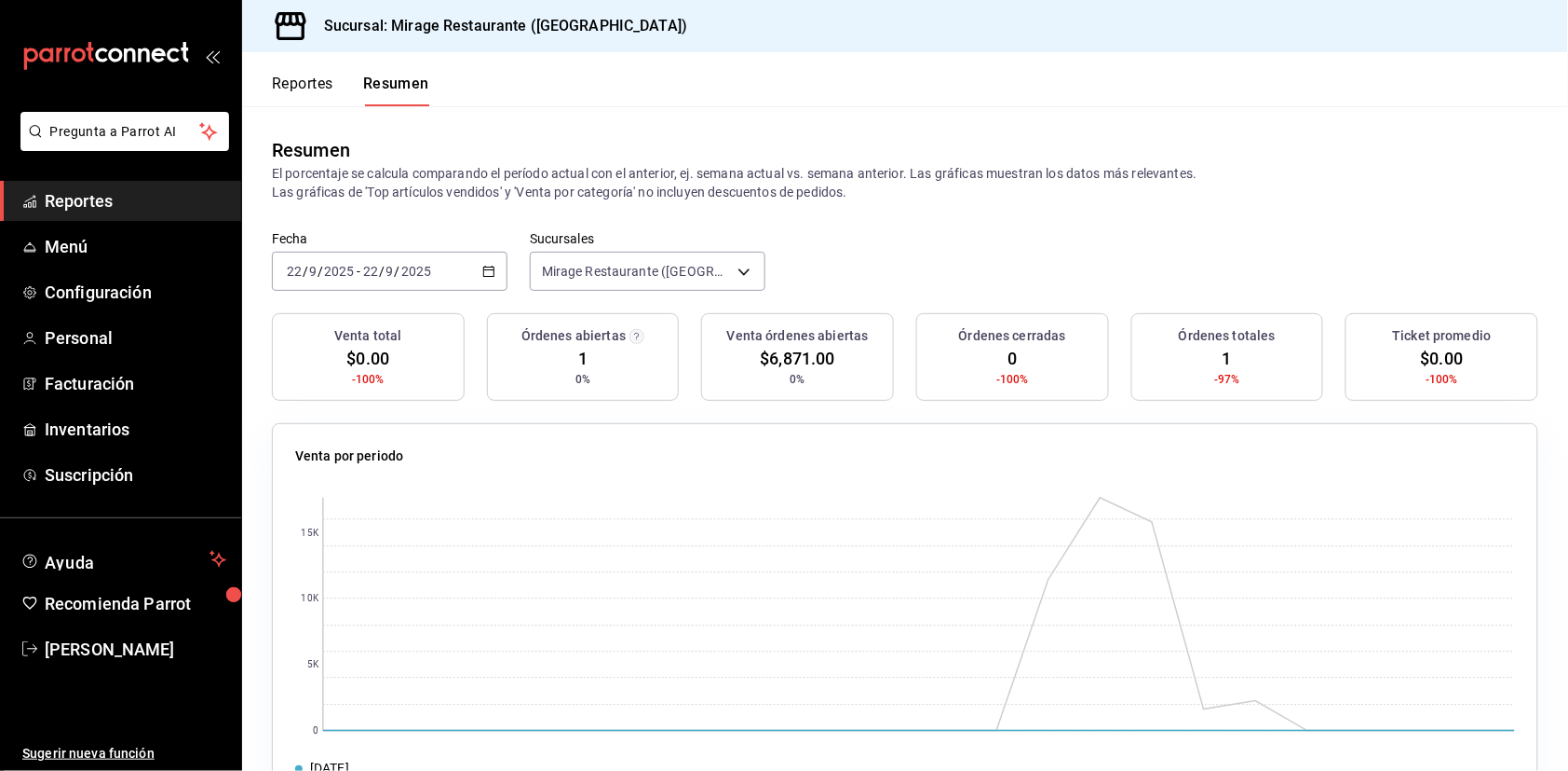
click at [444, 270] on div "[DATE] [DATE] - [DATE] [DATE]" at bounding box center [390, 271] width 236 height 39
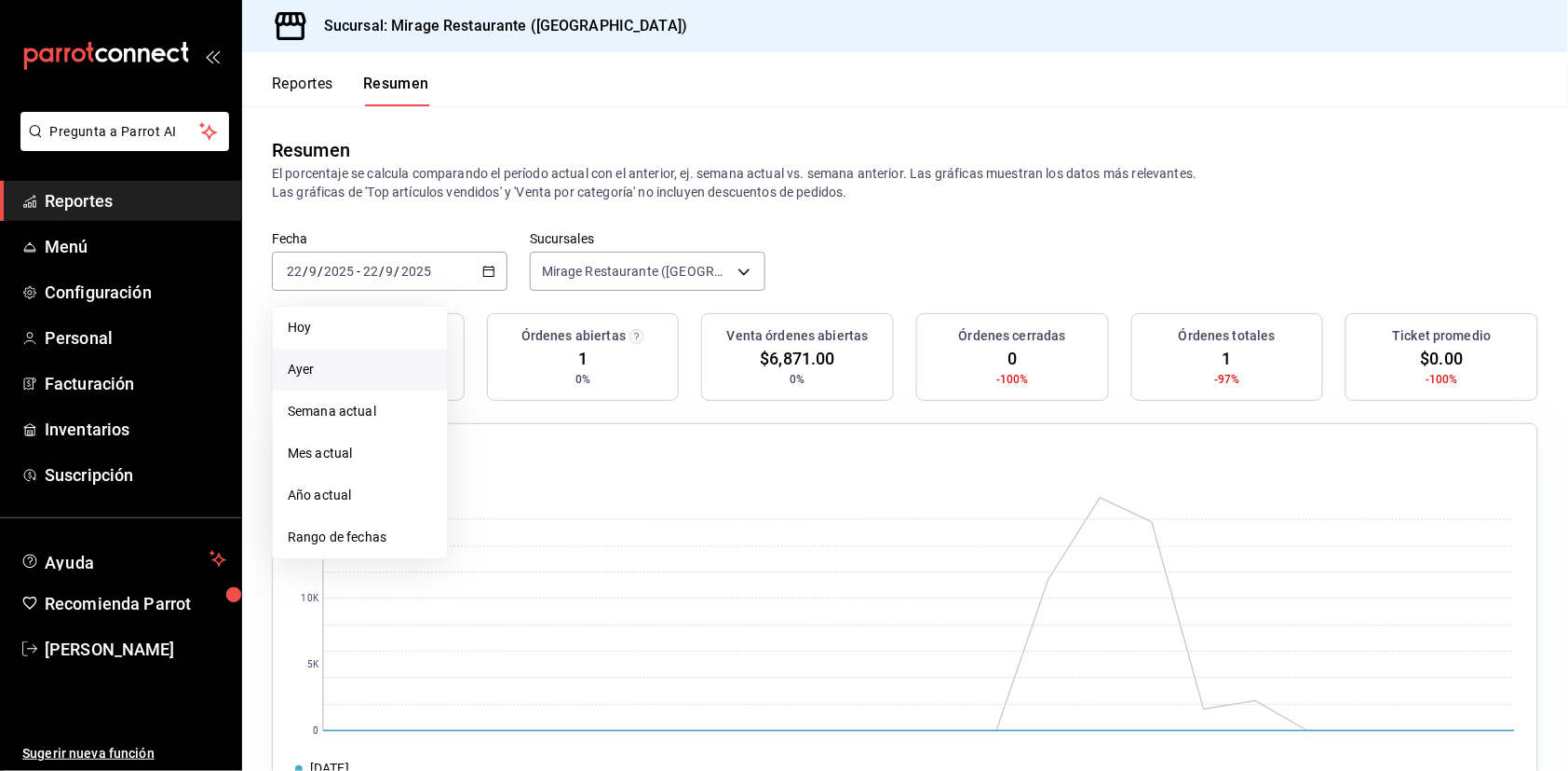
click at [393, 365] on span "Ayer" at bounding box center [359, 370] width 144 height 20
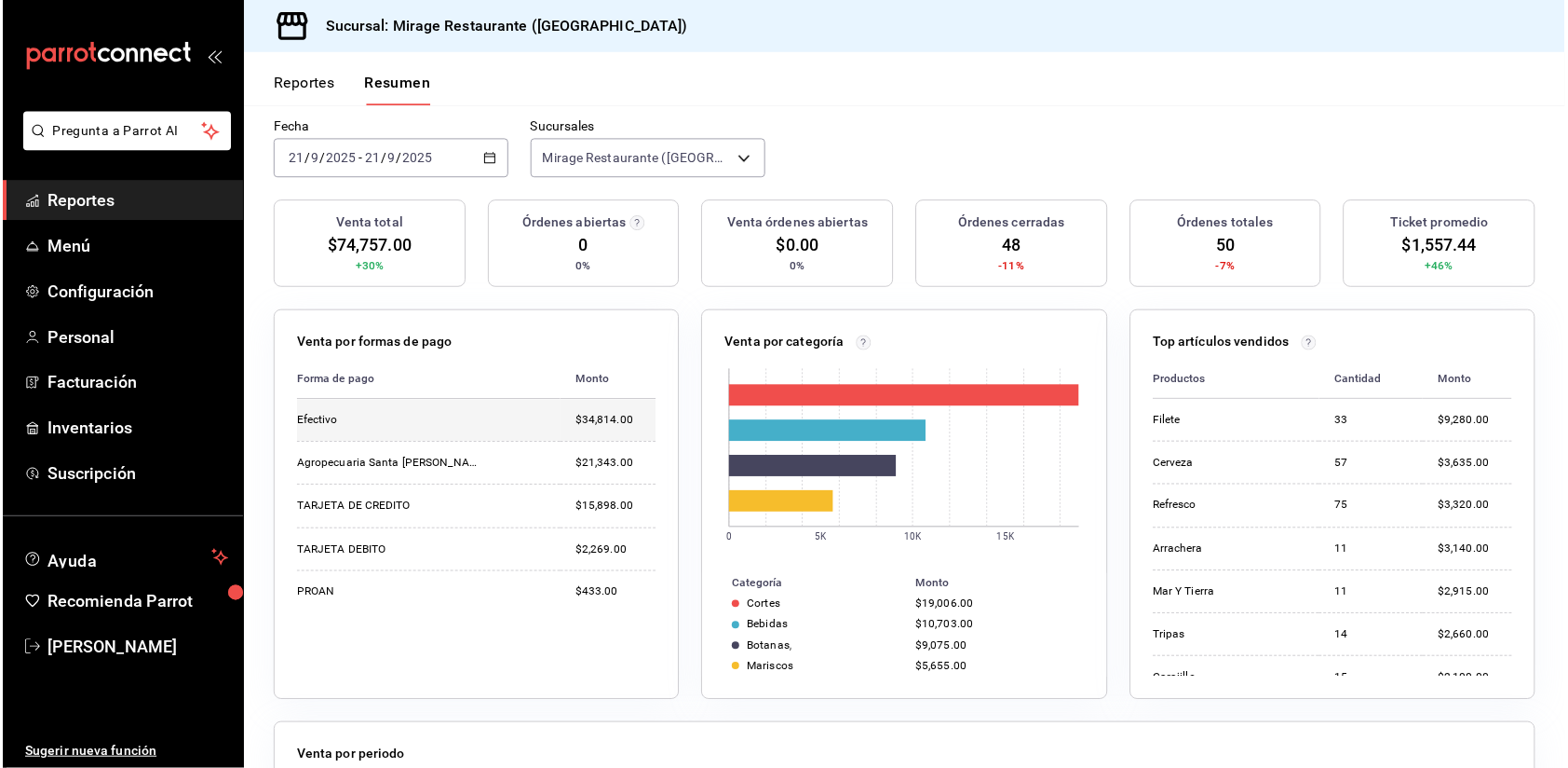
scroll to position [116, 0]
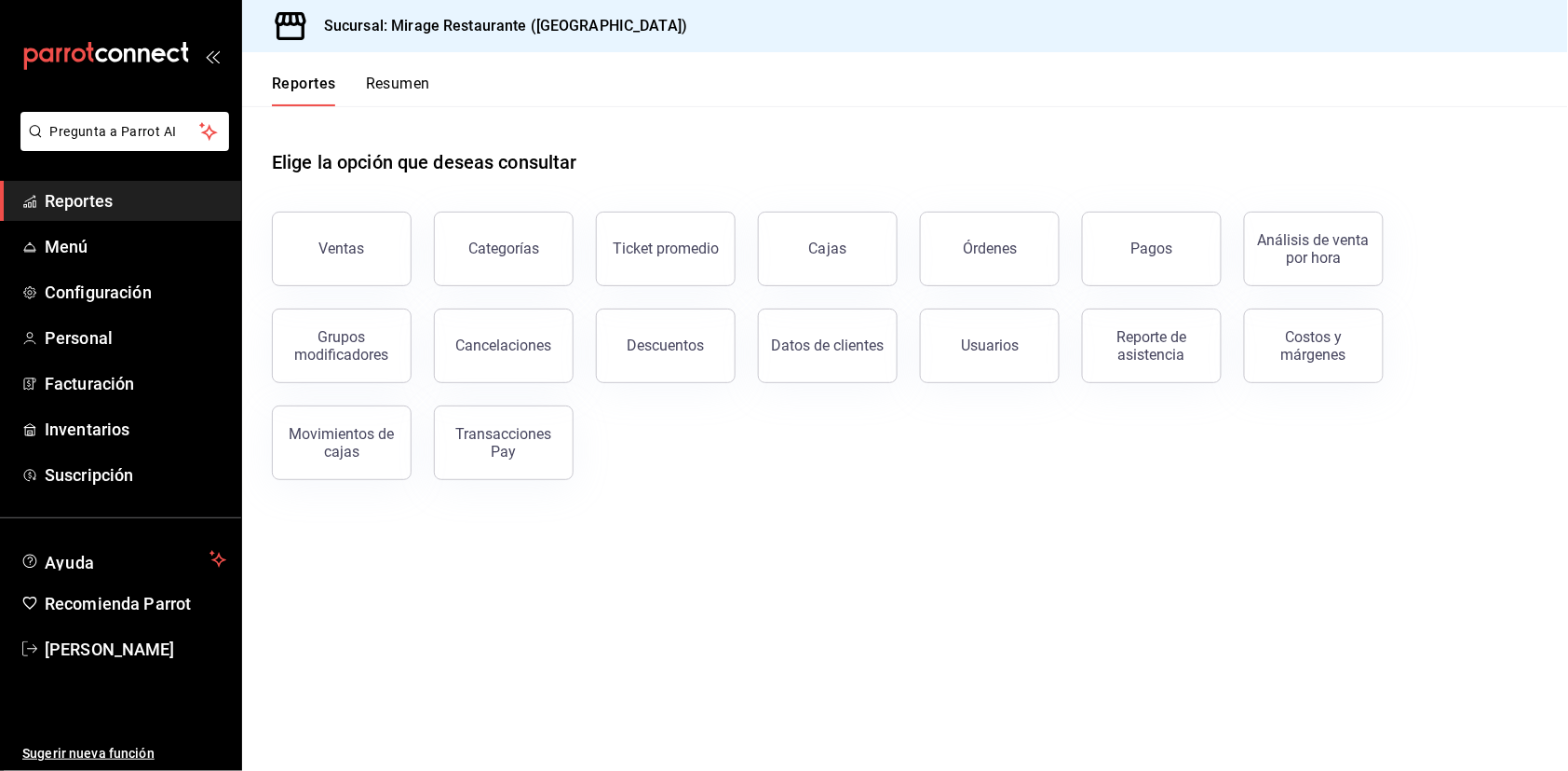
click at [400, 91] on button "Resumen" at bounding box center [398, 91] width 65 height 32
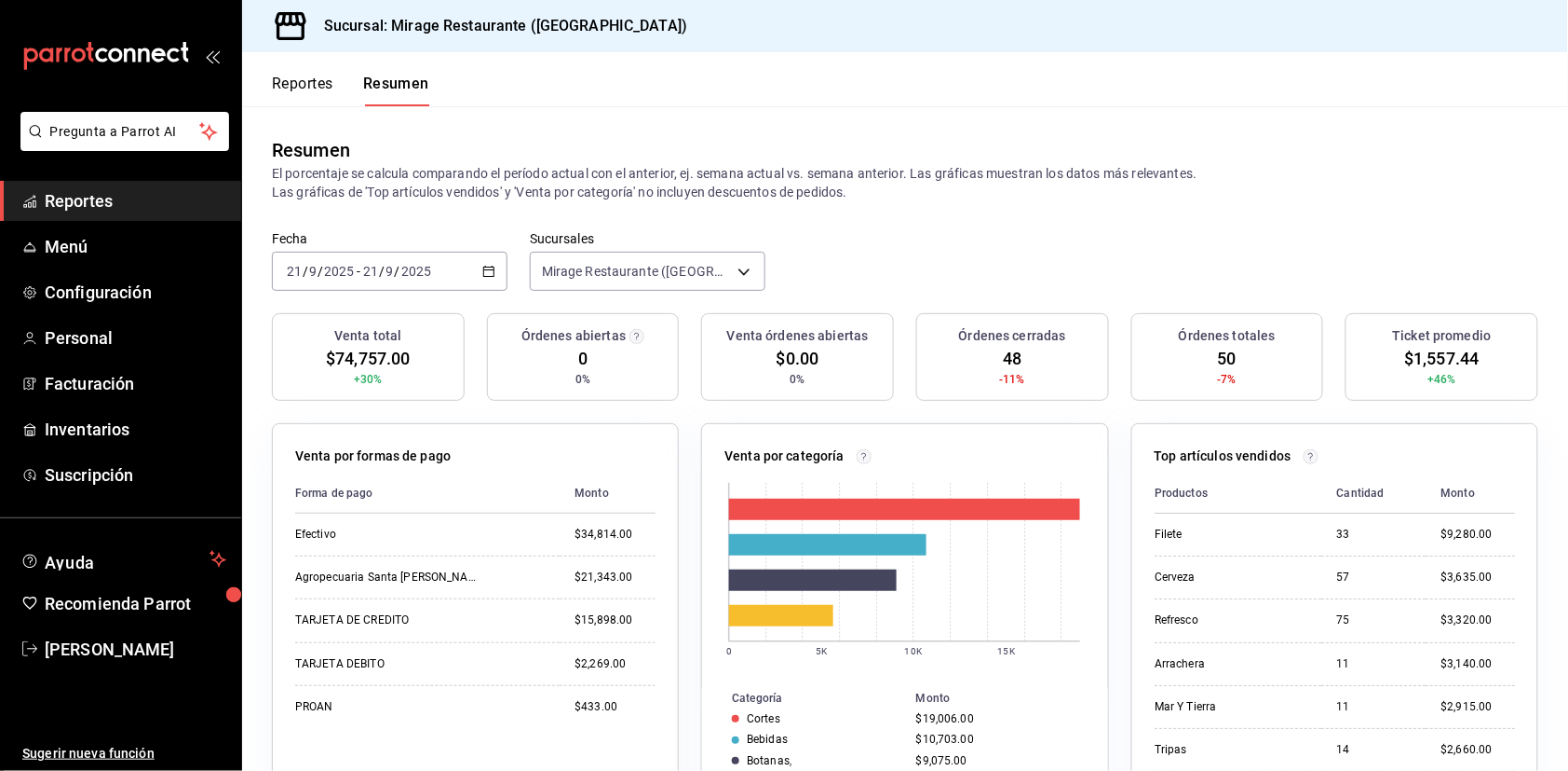
click at [425, 266] on input "2025" at bounding box center [417, 271] width 32 height 15
click at [456, 202] on div "Resumen El porcentaje se calcula comparando el período actual con el anterior, …" at bounding box center [906, 169] width 1326 height 125
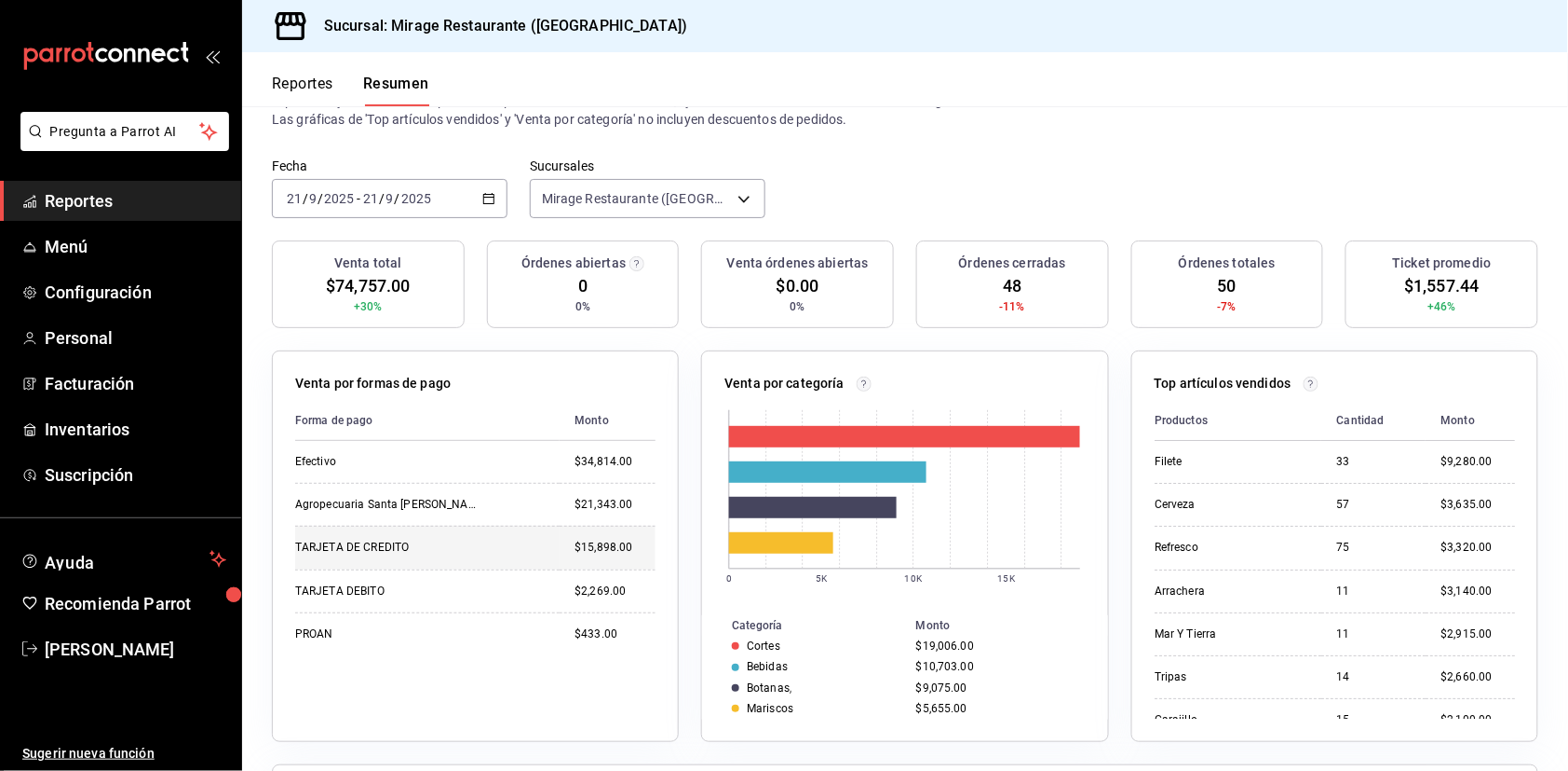
scroll to position [71, 0]
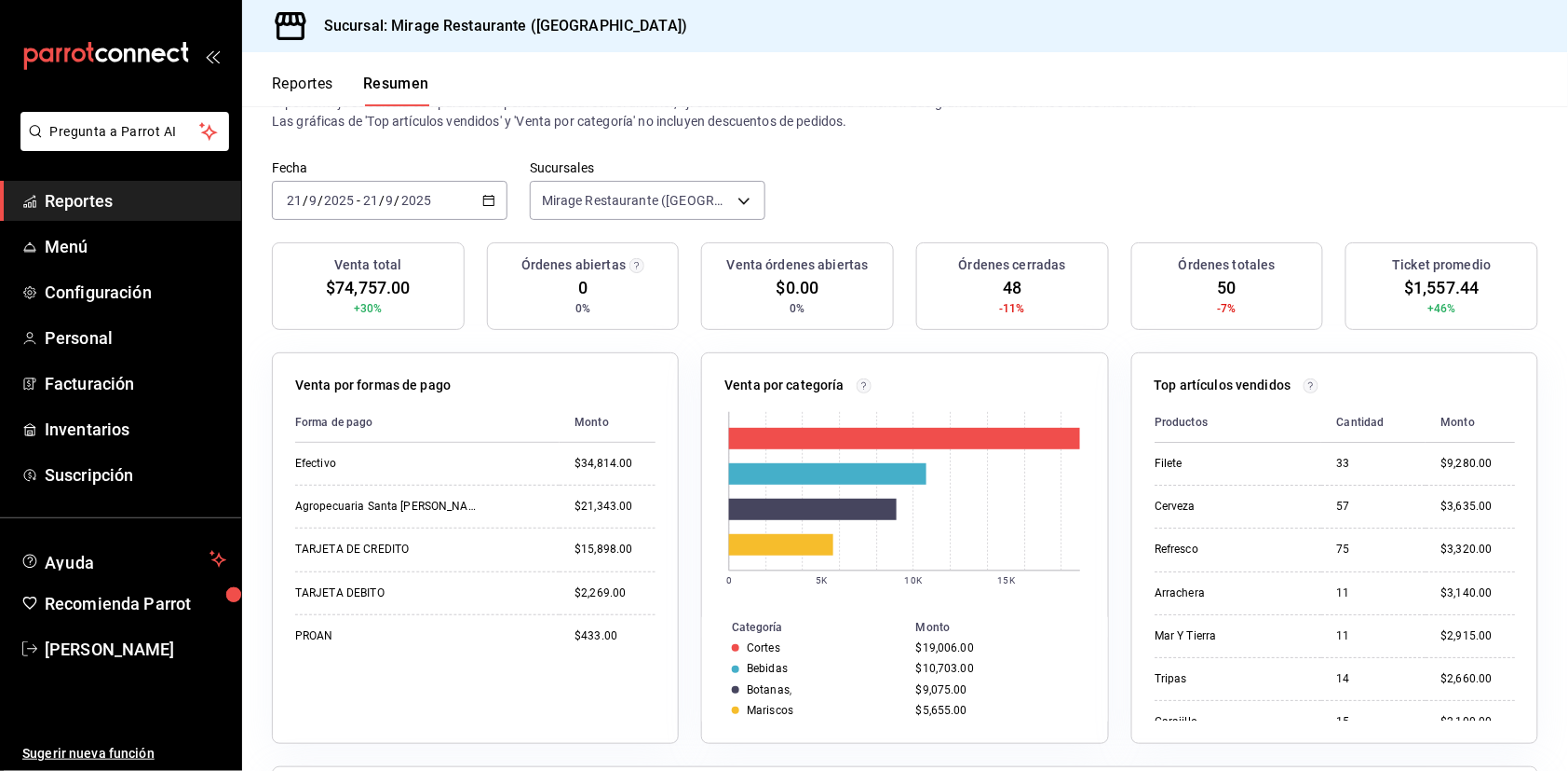
click at [305, 81] on button "Reportes" at bounding box center [303, 91] width 62 height 32
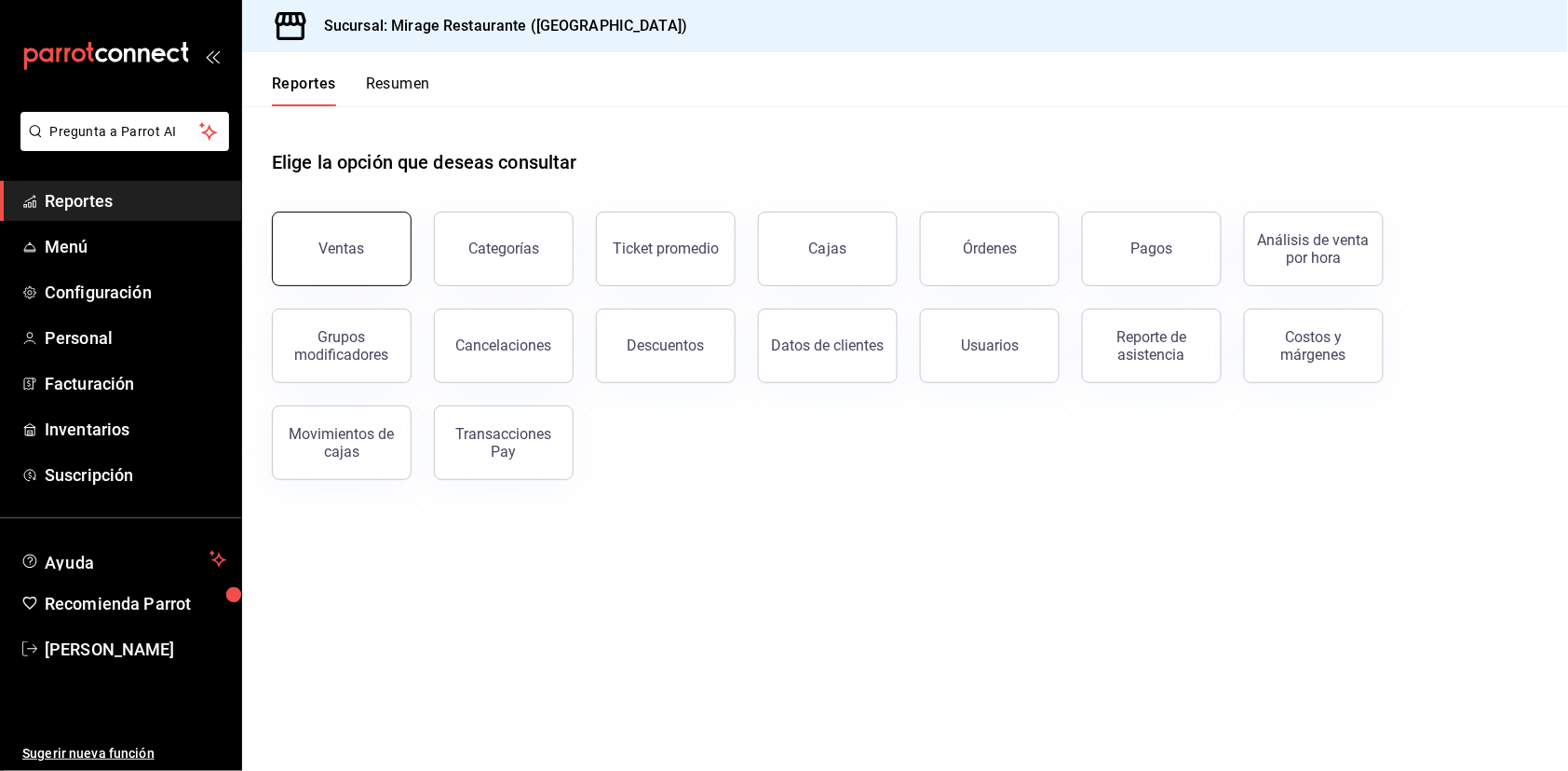
click at [375, 221] on button "Ventas" at bounding box center [342, 249] width 140 height 75
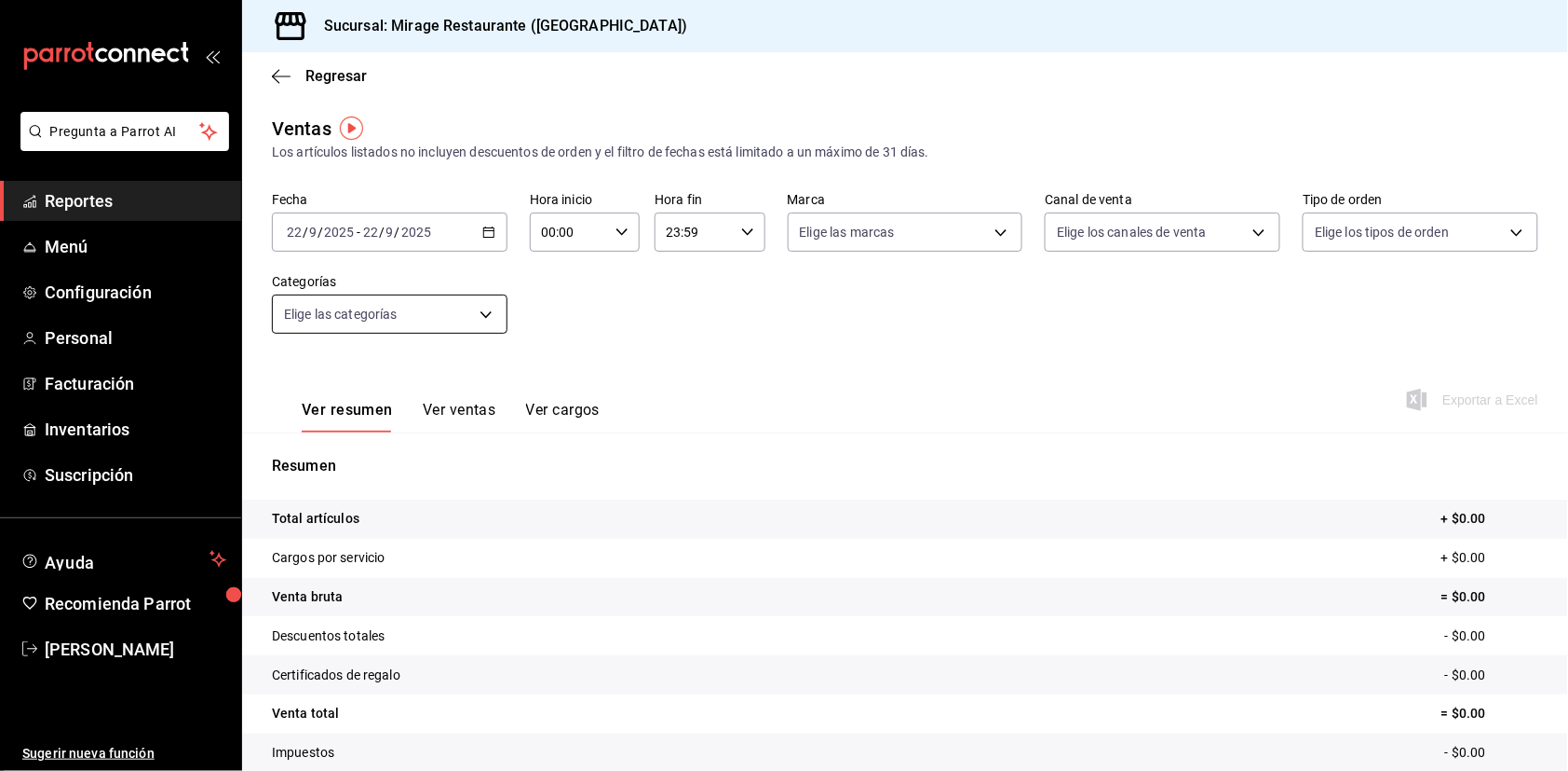
click at [409, 293] on body "Pregunta a Parrot AI Reportes Menú Configuración Personal Facturación Inventari…" at bounding box center [784, 385] width 1568 height 771
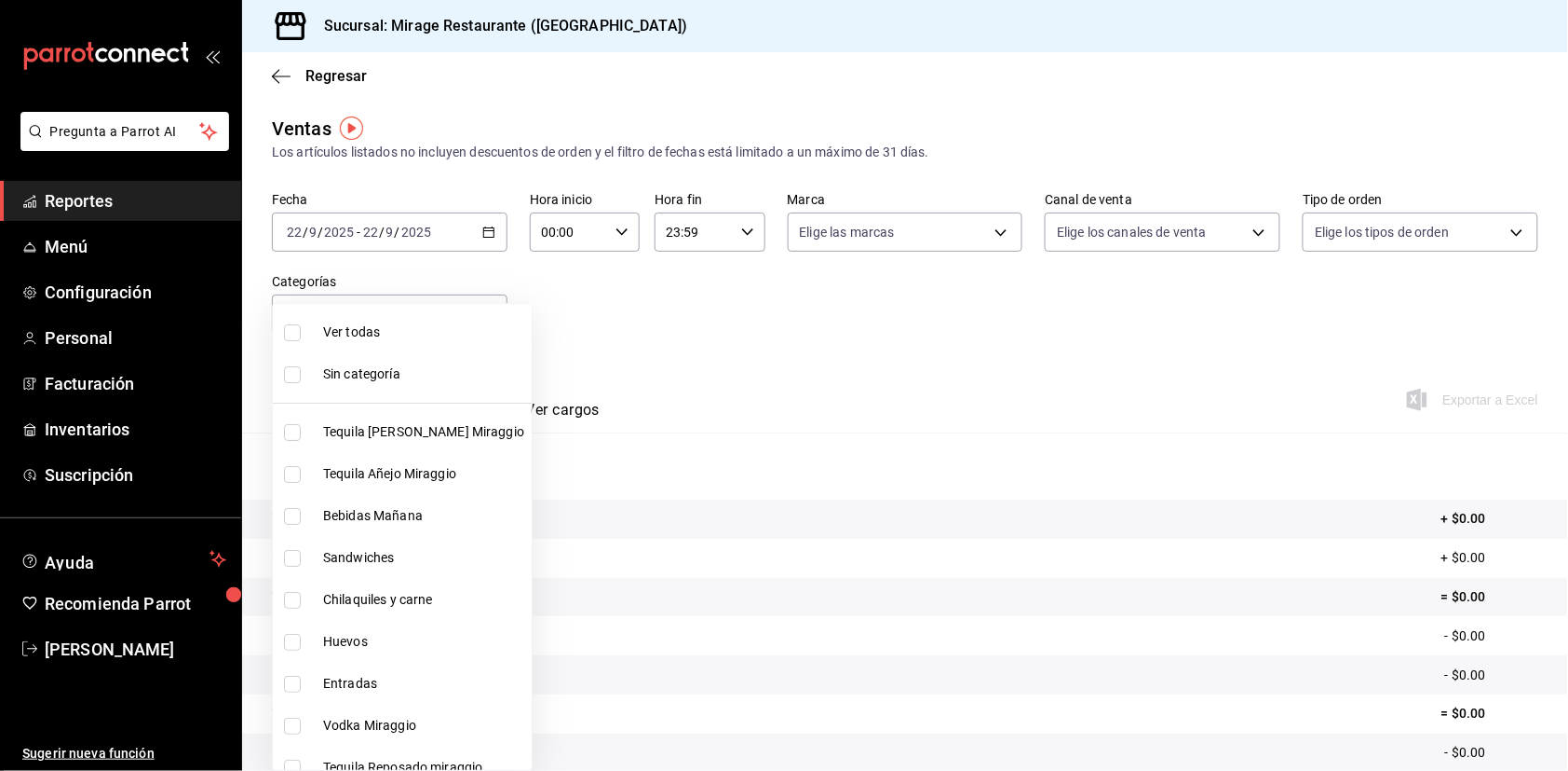
click at [346, 506] on span "Bebidas Mañana" at bounding box center [424, 516] width 201 height 20
type input "bf34e512-674d-4443-8921-4f3be429c24f"
checkbox input "true"
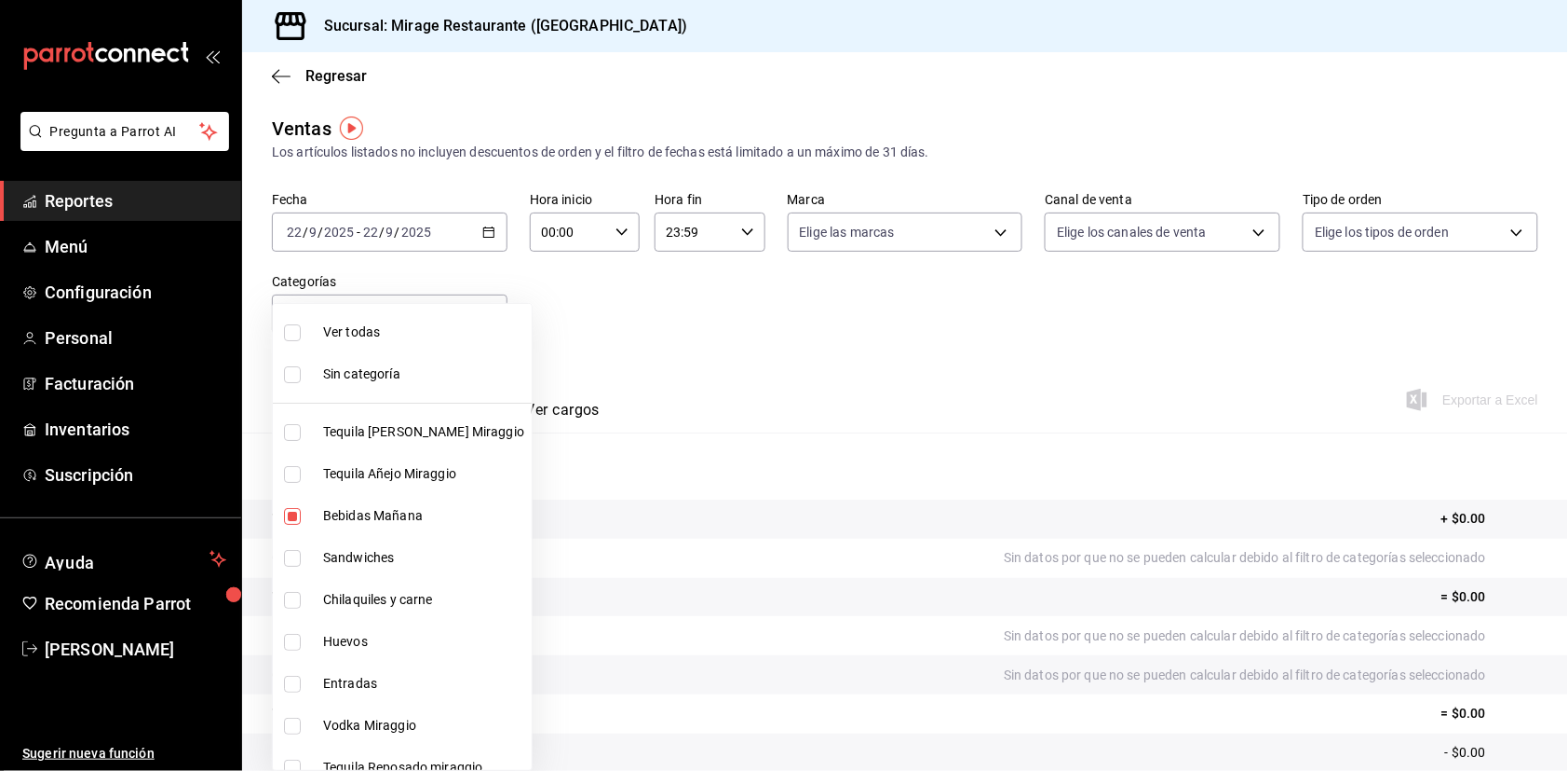
click at [313, 554] on li "Sandwiches" at bounding box center [402, 558] width 259 height 42
type input "bf34e512-674d-4443-8921-4f3be429c24f,51d7bb62-ee77-4941-9853-69146d085f35"
checkbox input "true"
click at [365, 598] on span "Chilaquiles y carne" at bounding box center [424, 600] width 201 height 20
type input "bf34e512-674d-4443-8921-4f3be429c24f,51d7bb62-ee77-4941-9853-69146d085f35,ddce2…"
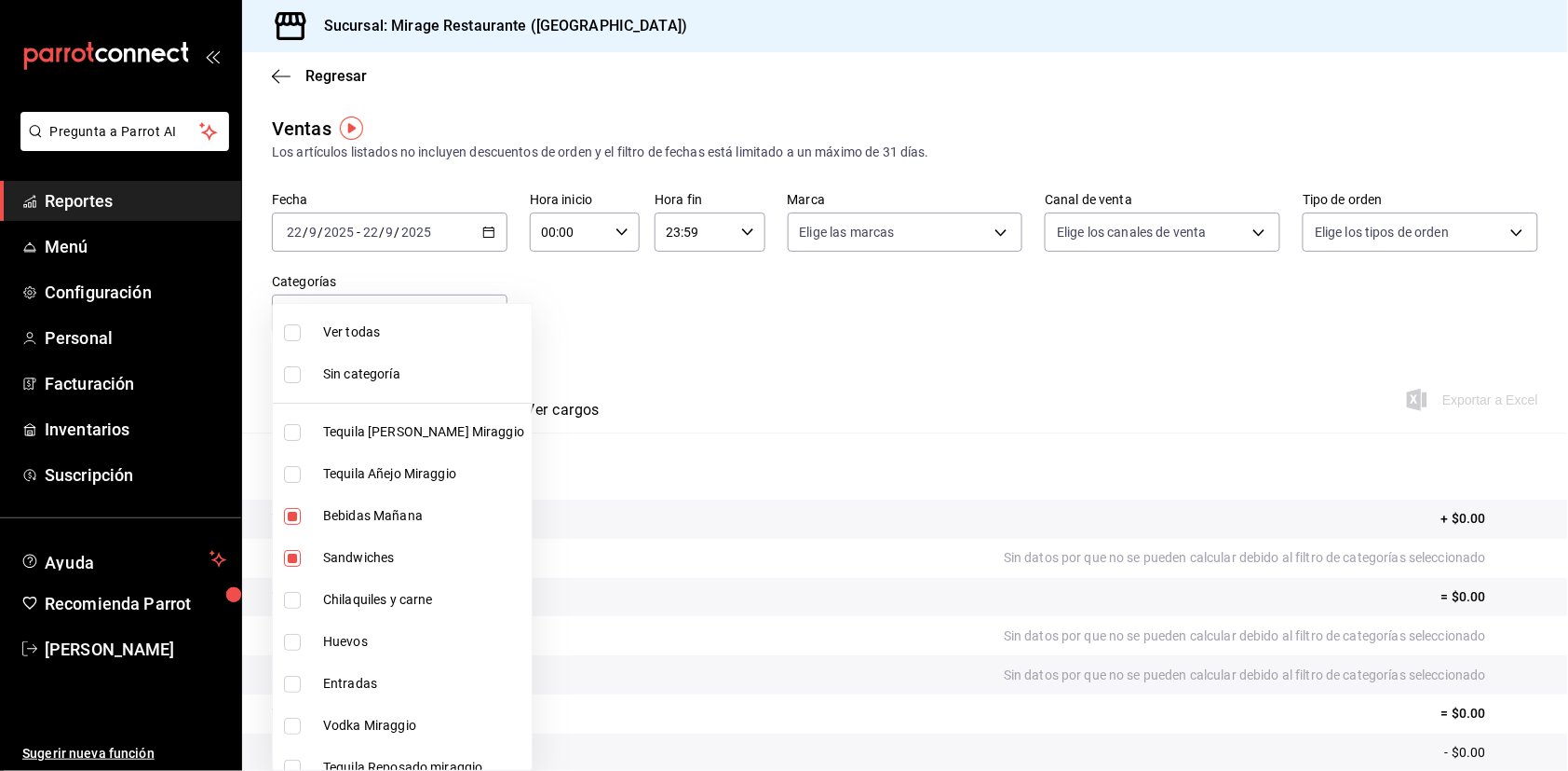
checkbox input "true"
click at [360, 632] on span "Huevos" at bounding box center [424, 642] width 201 height 20
type input "bf34e512-674d-4443-8921-4f3be429c24f,51d7bb62-ee77-4941-9853-69146d085f35,ddce2…"
checkbox input "true"
click at [364, 674] on span "Entradas" at bounding box center [424, 683] width 201 height 20
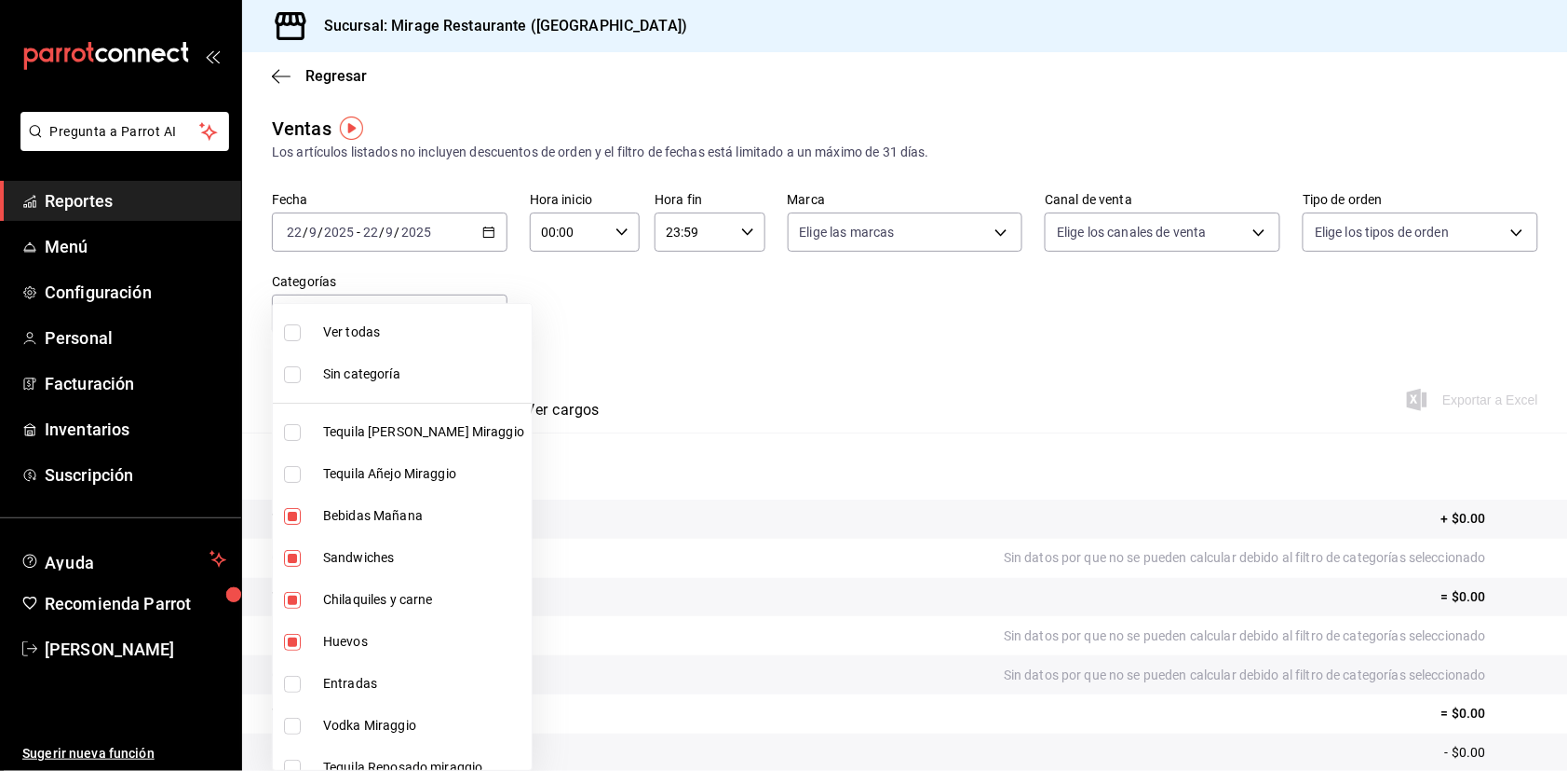
type input "bf34e512-674d-4443-8921-4f3be429c24f,51d7bb62-ee77-4941-9853-69146d085f35,ddce2…"
checkbox input "true"
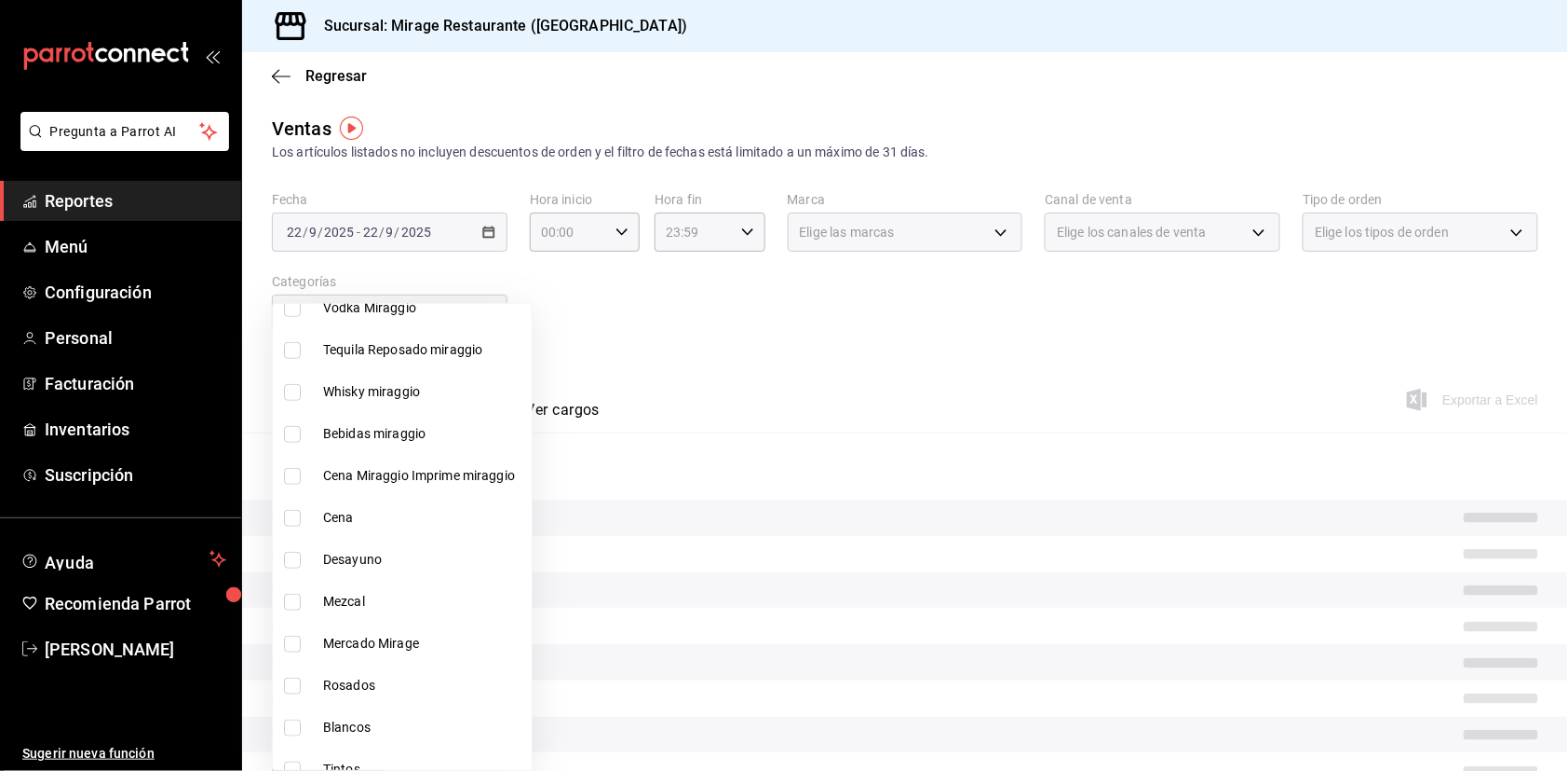
scroll to position [419, 0]
click at [375, 423] on span "Bebidas miraggio" at bounding box center [424, 433] width 201 height 20
type input "bf34e512-674d-4443-8921-4f3be429c24f,51d7bb62-ee77-4941-9853-69146d085f35,ddce2…"
checkbox input "true"
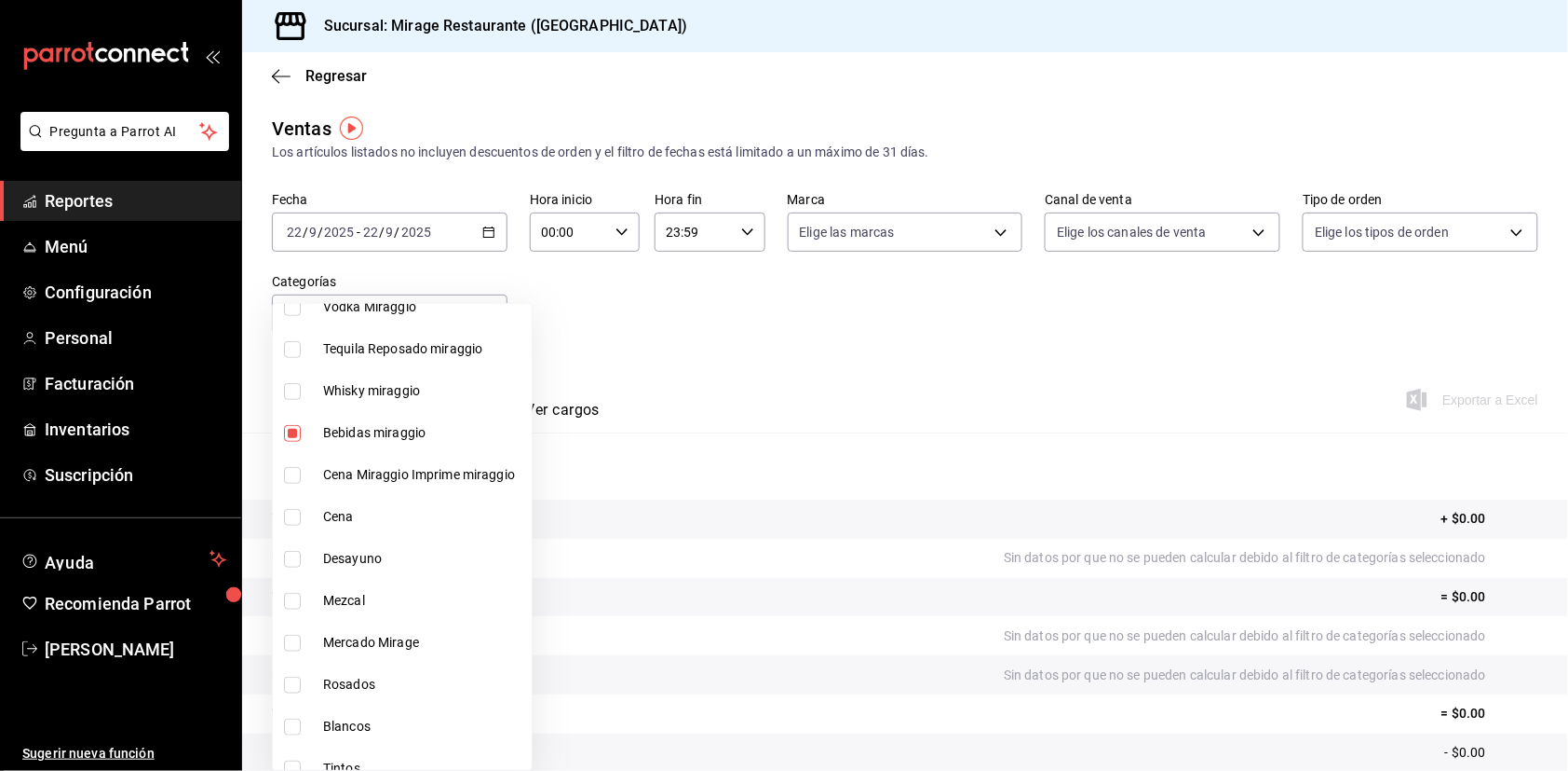
click at [401, 465] on span "Cena Miraggio Imprime miraggio" at bounding box center [424, 475] width 201 height 20
type input "bf34e512-674d-4443-8921-4f3be429c24f,51d7bb62-ee77-4941-9853-69146d085f35,ddce2…"
checkbox input "true"
click at [353, 549] on span "Desayuno" at bounding box center [424, 559] width 201 height 20
type input "bf34e512-674d-4443-8921-4f3be429c24f,51d7bb62-ee77-4941-9853-69146d085f35,ddce2…"
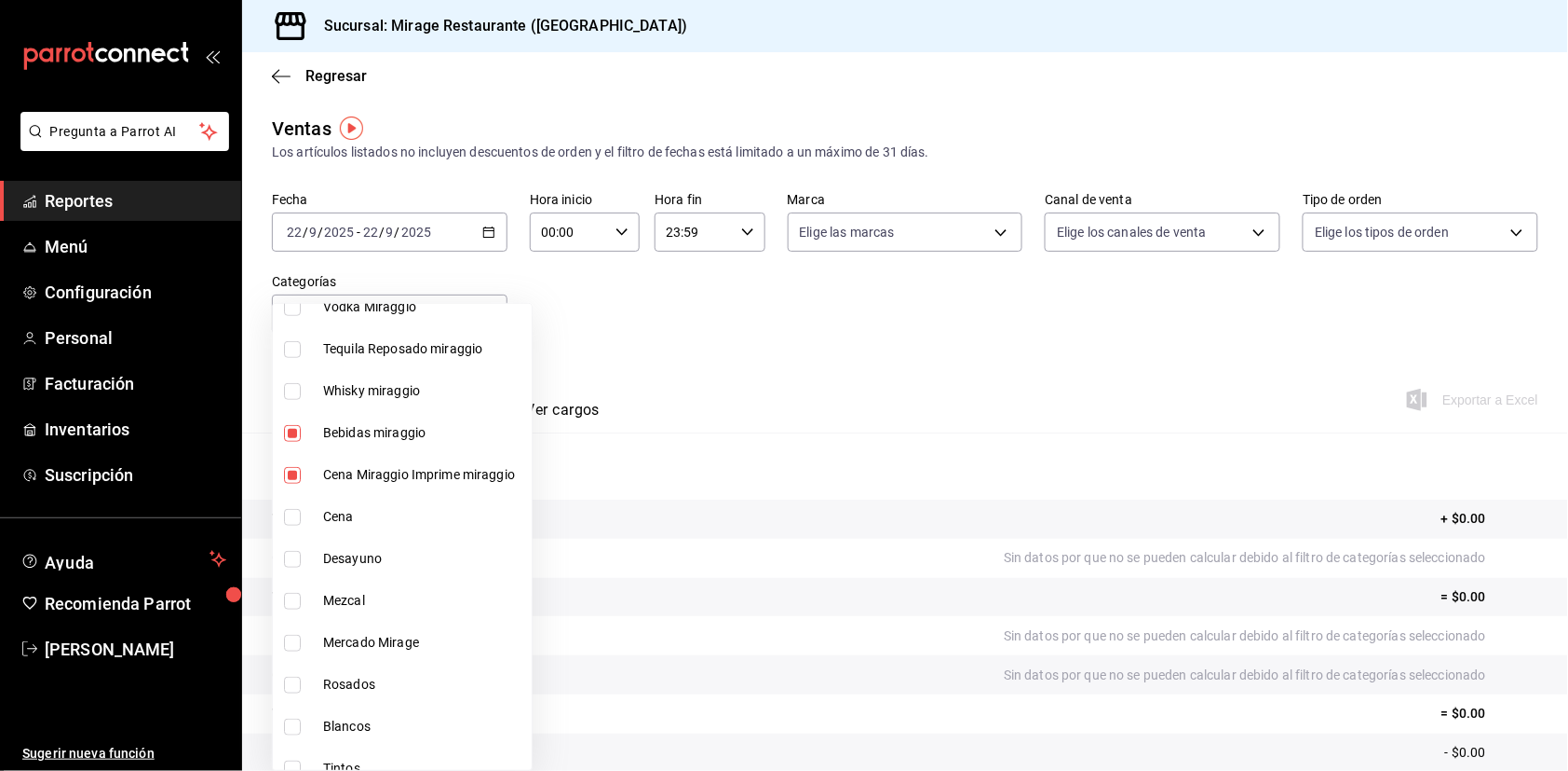
checkbox input "true"
click at [680, 374] on div at bounding box center [784, 385] width 1568 height 771
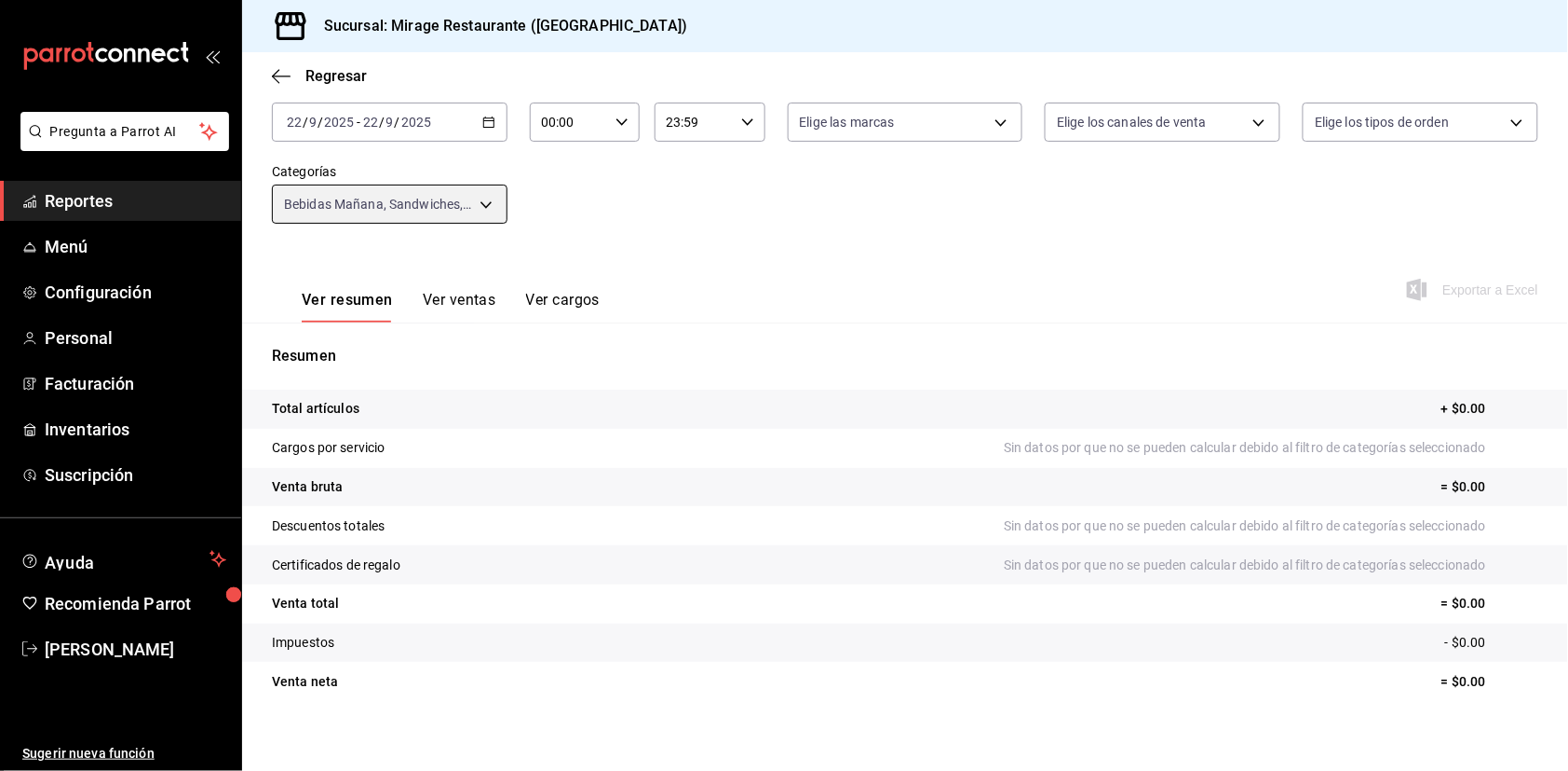
scroll to position [109, 0]
click at [464, 119] on div "[DATE] [DATE] - [DATE] [DATE]" at bounding box center [390, 122] width 236 height 39
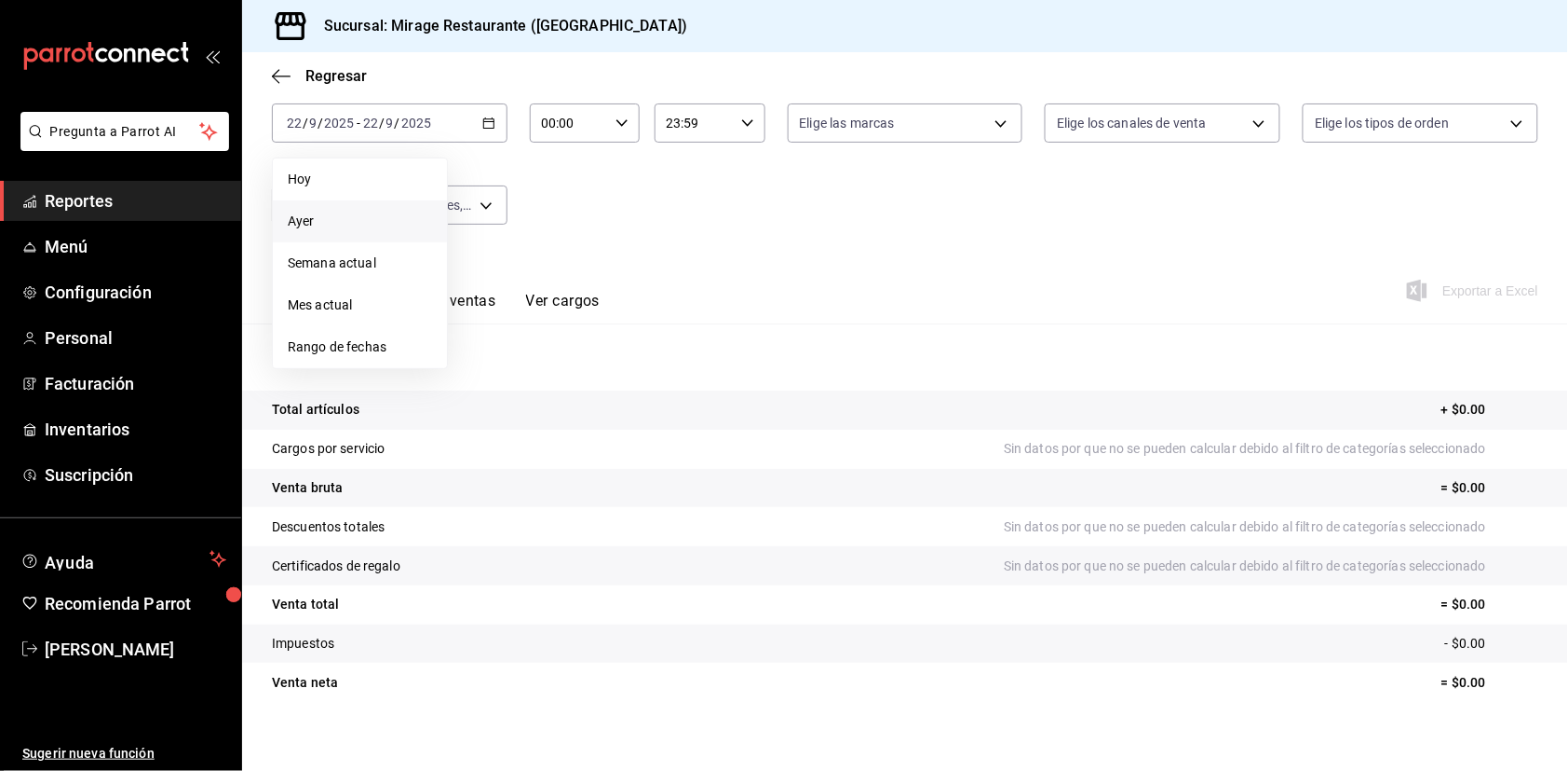
click at [386, 215] on span "Ayer" at bounding box center [359, 222] width 144 height 20
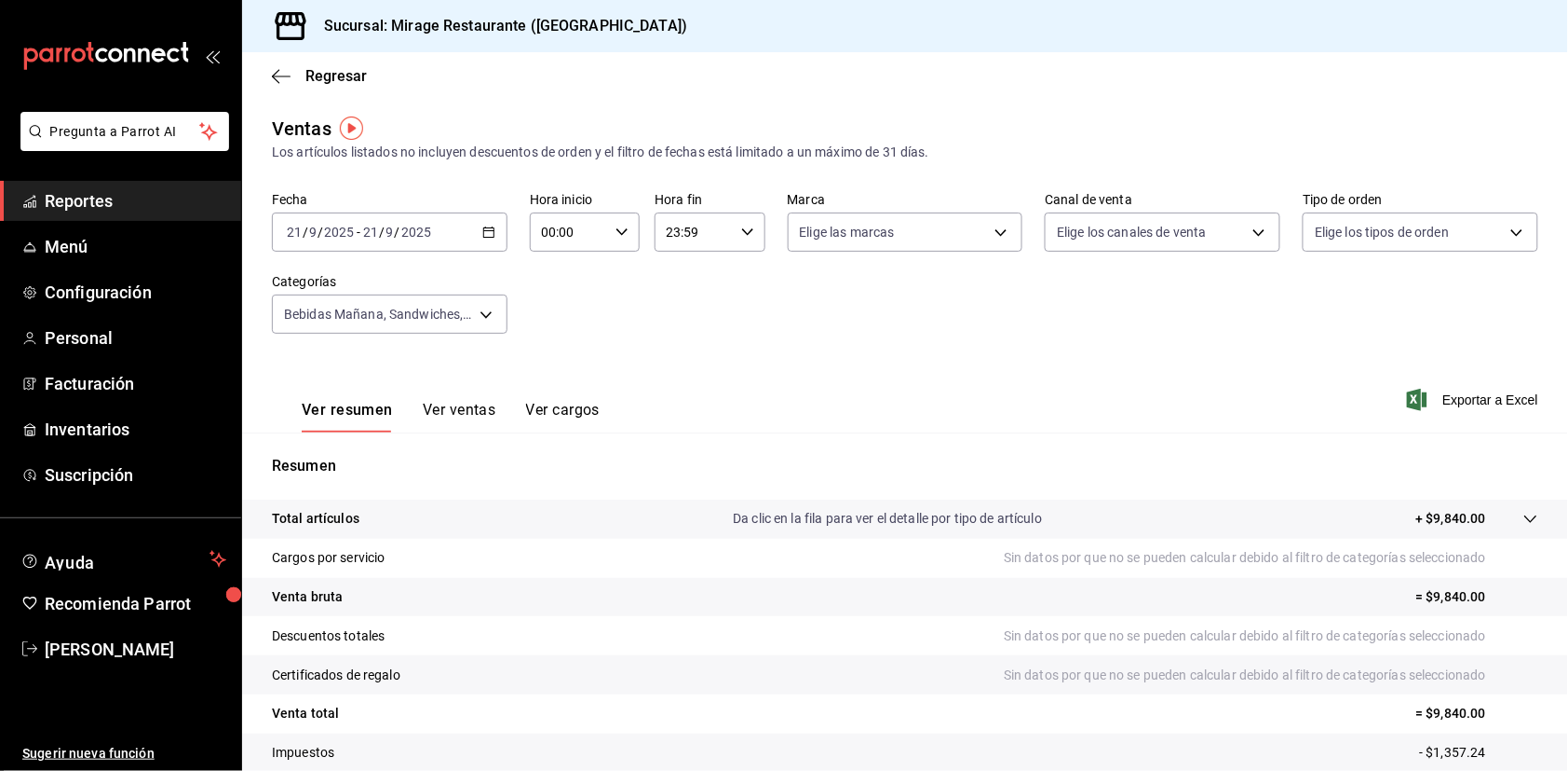
click at [92, 212] on span "Reportes" at bounding box center [135, 200] width 182 height 25
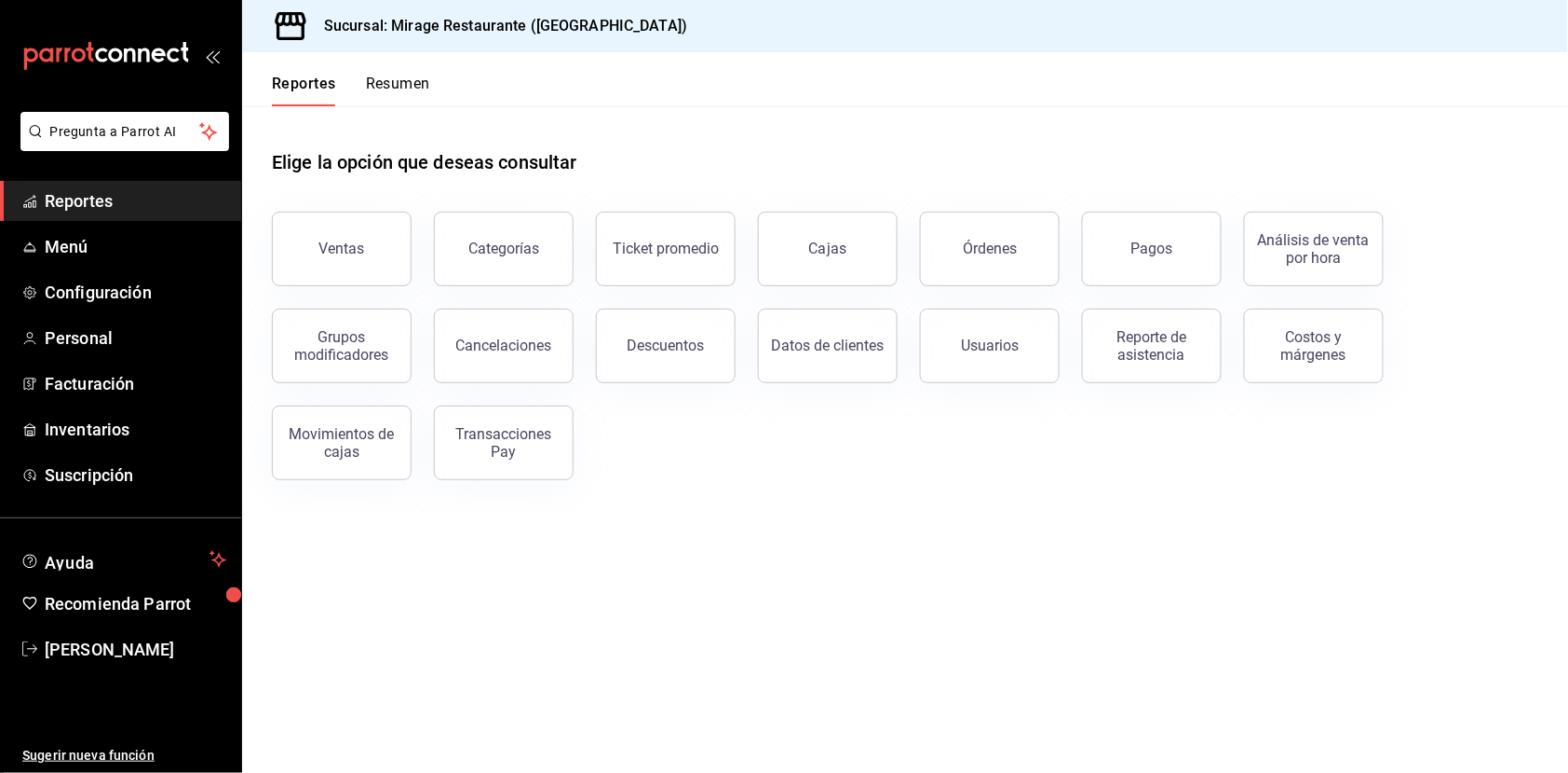
click at [119, 190] on span "Reportes" at bounding box center [135, 200] width 182 height 25
click at [74, 194] on span "Reportes" at bounding box center [135, 200] width 182 height 25
click at [112, 198] on span "Reportes" at bounding box center [135, 200] width 182 height 25
click at [88, 201] on span "Reportes" at bounding box center [135, 200] width 182 height 25
click at [411, 88] on button "Resumen" at bounding box center [398, 91] width 65 height 32
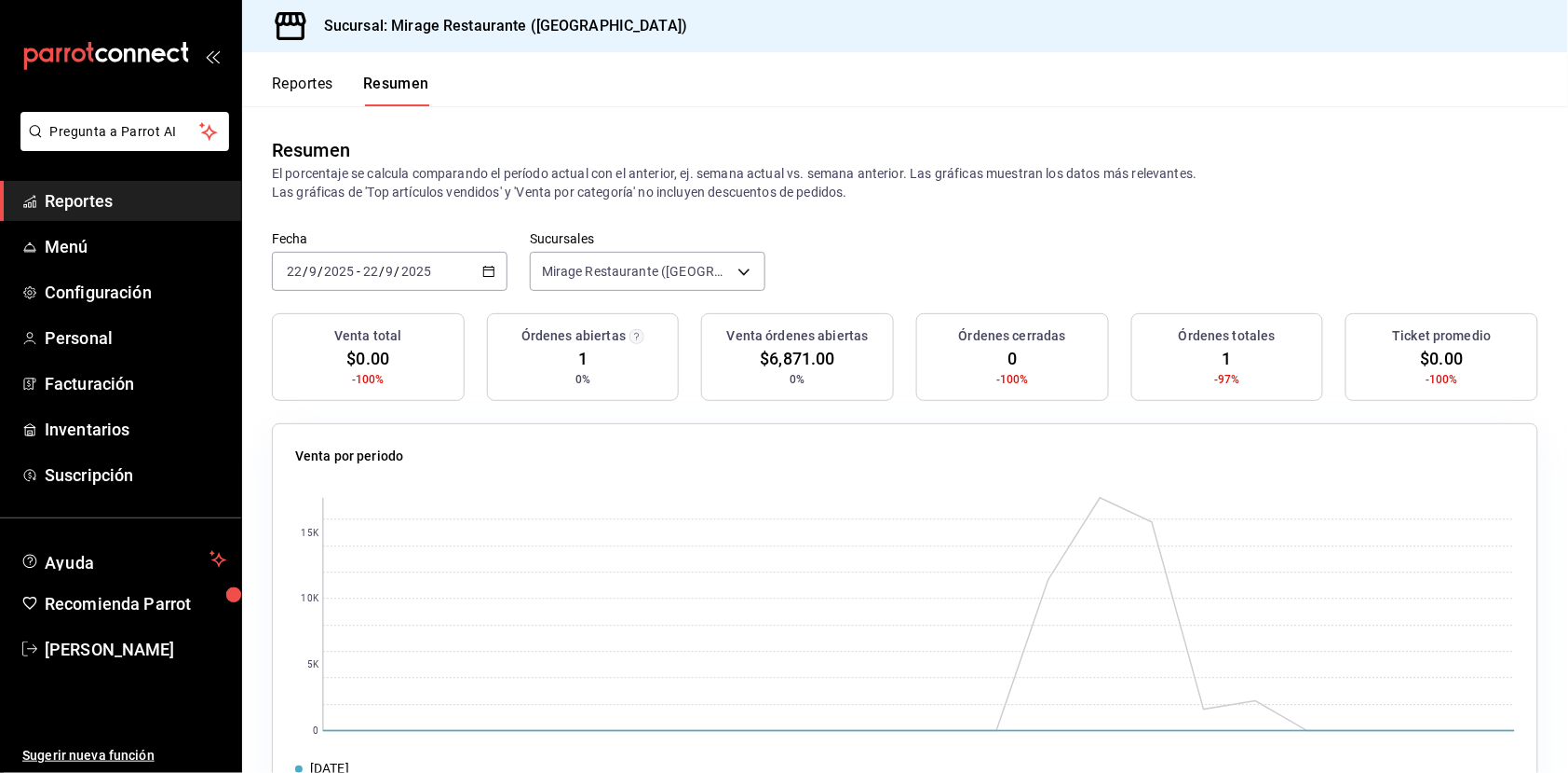
click at [598, 383] on div "Órdenes abiertas 1 0%" at bounding box center [584, 357] width 193 height 88
click at [102, 201] on span "Reportes" at bounding box center [135, 200] width 182 height 25
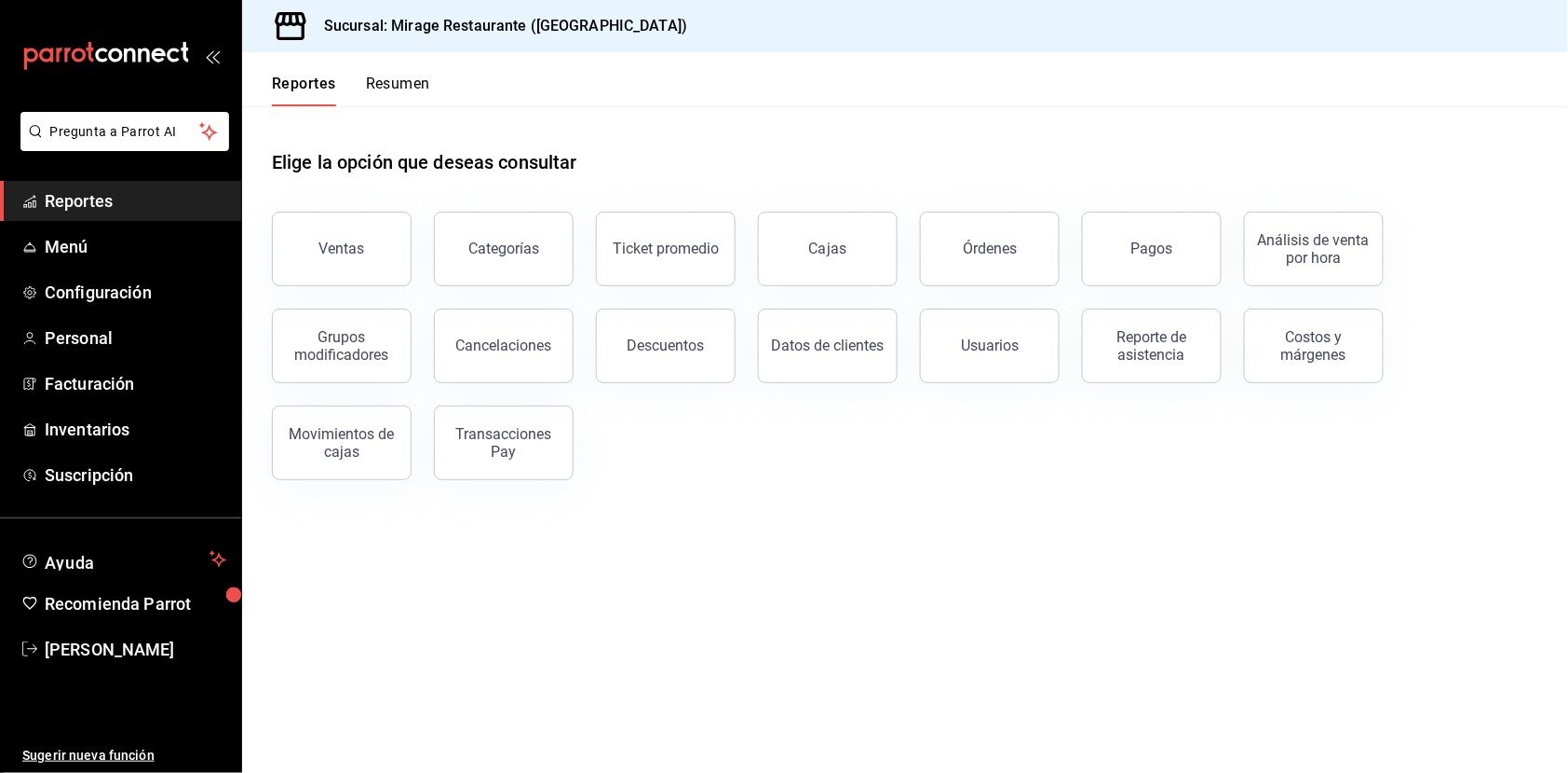
click at [123, 198] on span "Reportes" at bounding box center [135, 200] width 182 height 25
click at [87, 200] on span "Reportes" at bounding box center [135, 200] width 182 height 25
click at [401, 88] on button "Resumen" at bounding box center [398, 91] width 65 height 32
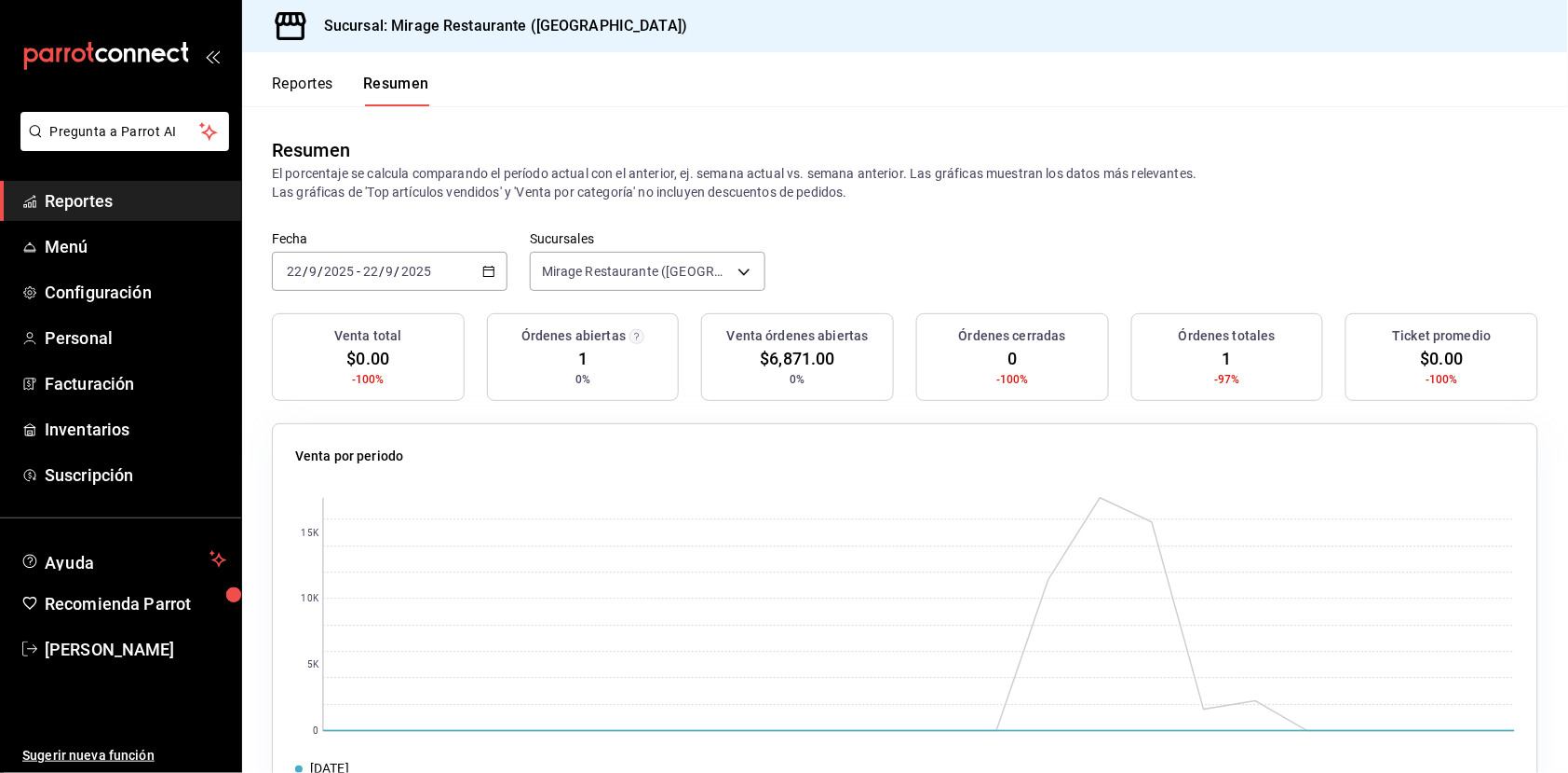
click at [78, 204] on span "Reportes" at bounding box center [135, 200] width 182 height 25
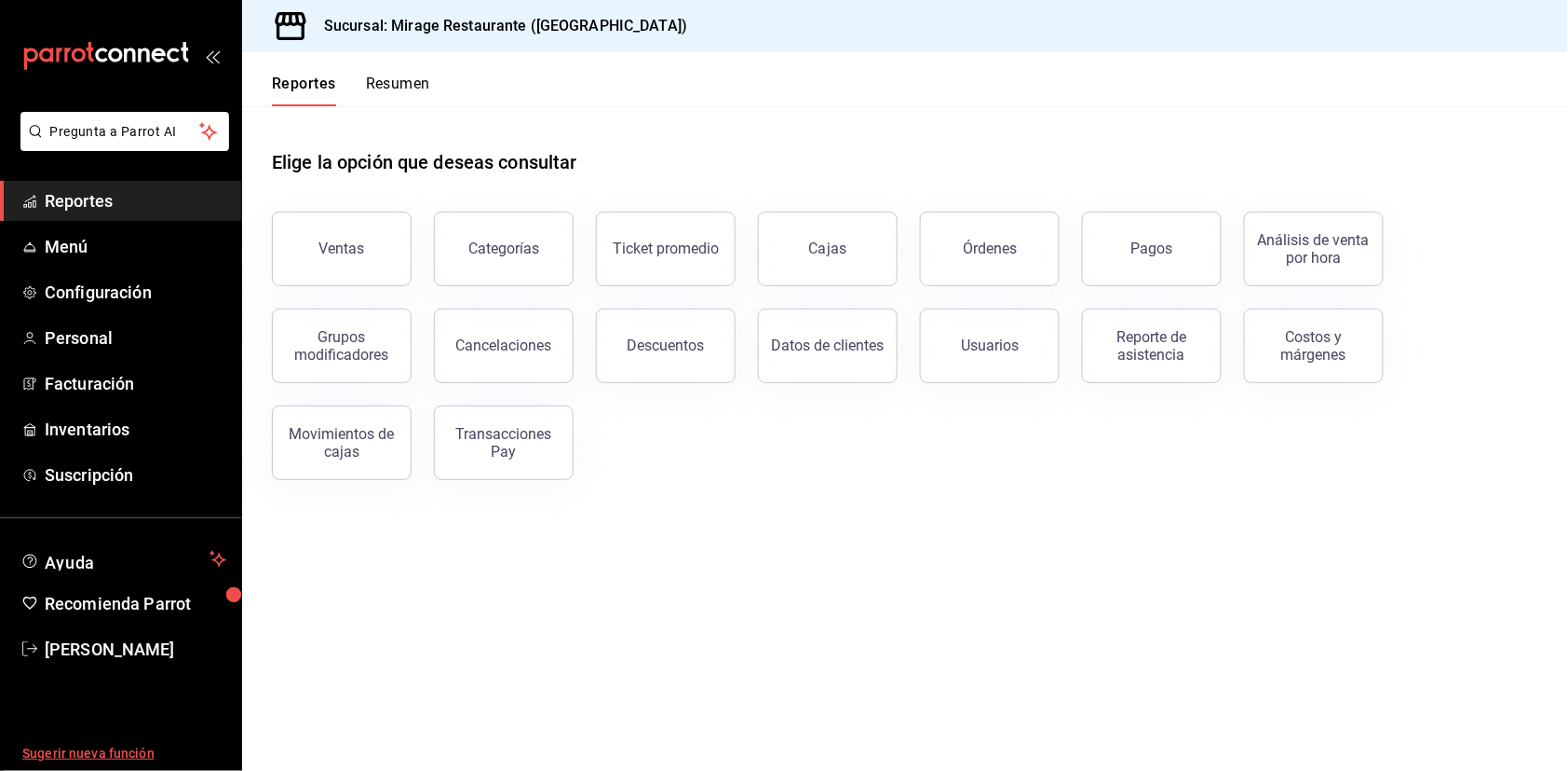
click at [109, 743] on link "Sugerir nueva función" at bounding box center [120, 753] width 242 height 35
click at [122, 747] on span "Sugerir nueva función" at bounding box center [123, 753] width 204 height 20
click at [121, 194] on span "Reportes" at bounding box center [135, 200] width 182 height 25
click at [413, 82] on button "Resumen" at bounding box center [398, 91] width 65 height 32
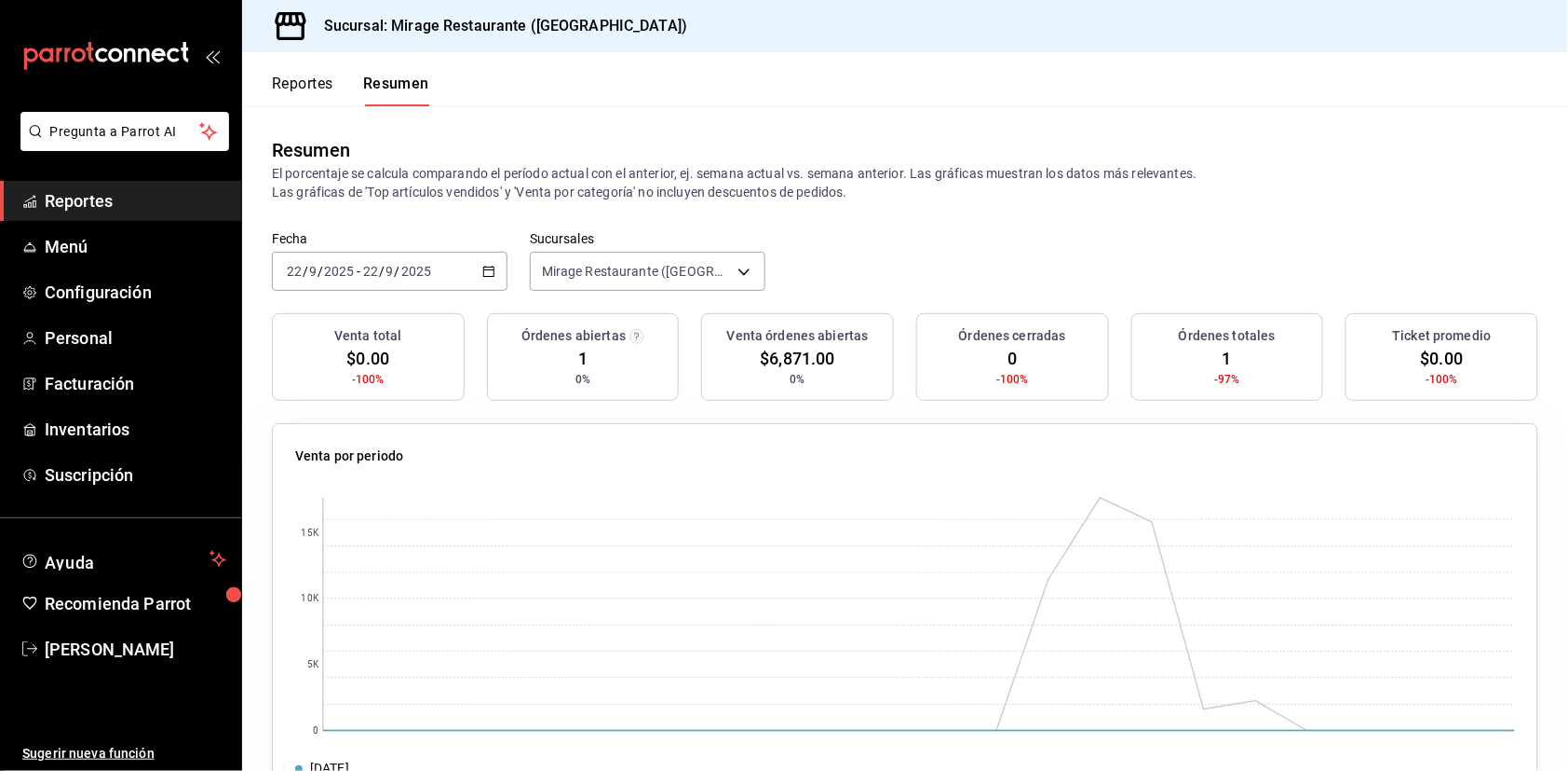
click at [304, 88] on button "Reportes" at bounding box center [303, 91] width 62 height 32
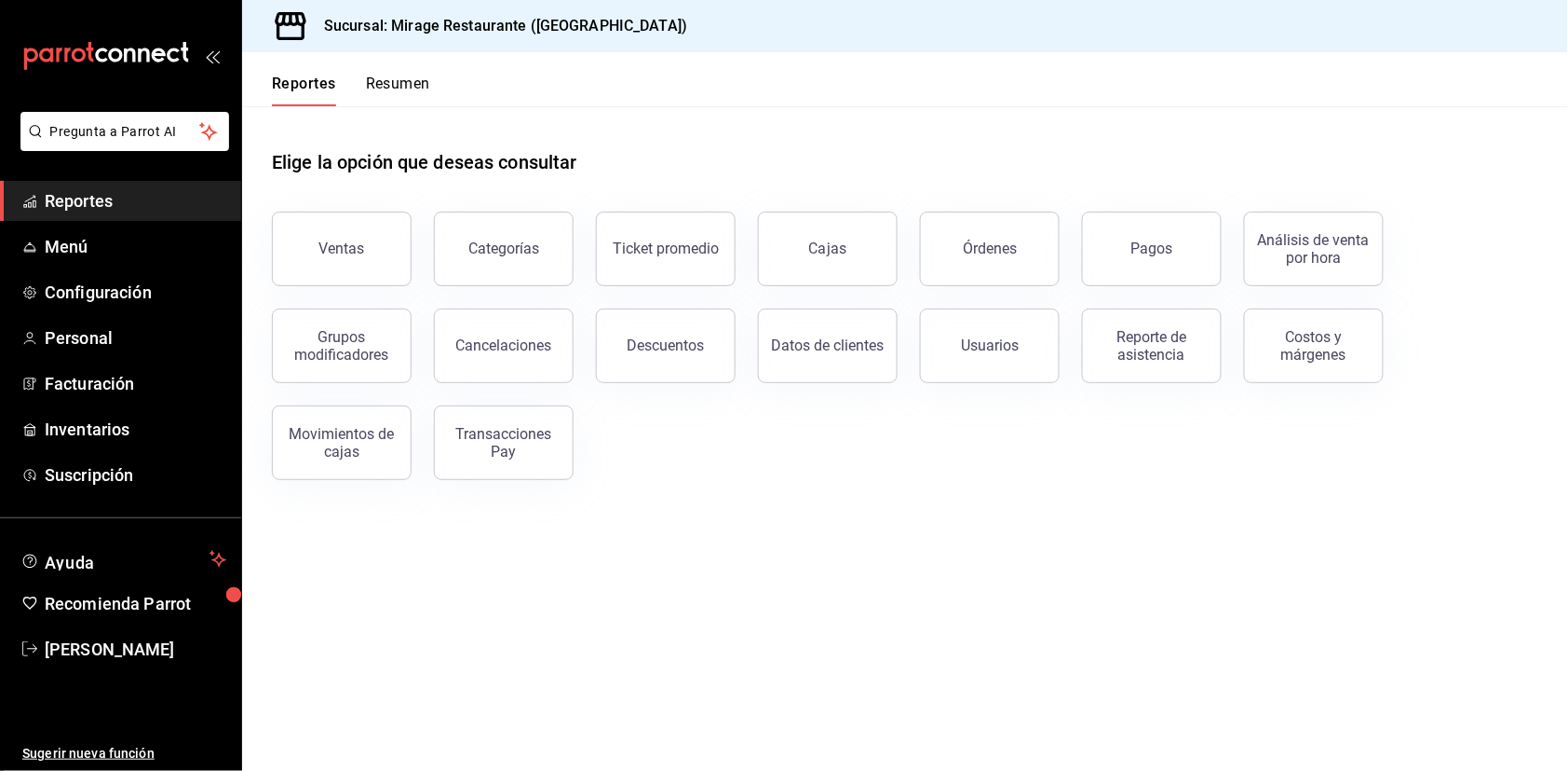
click at [389, 81] on button "Resumen" at bounding box center [398, 91] width 65 height 32
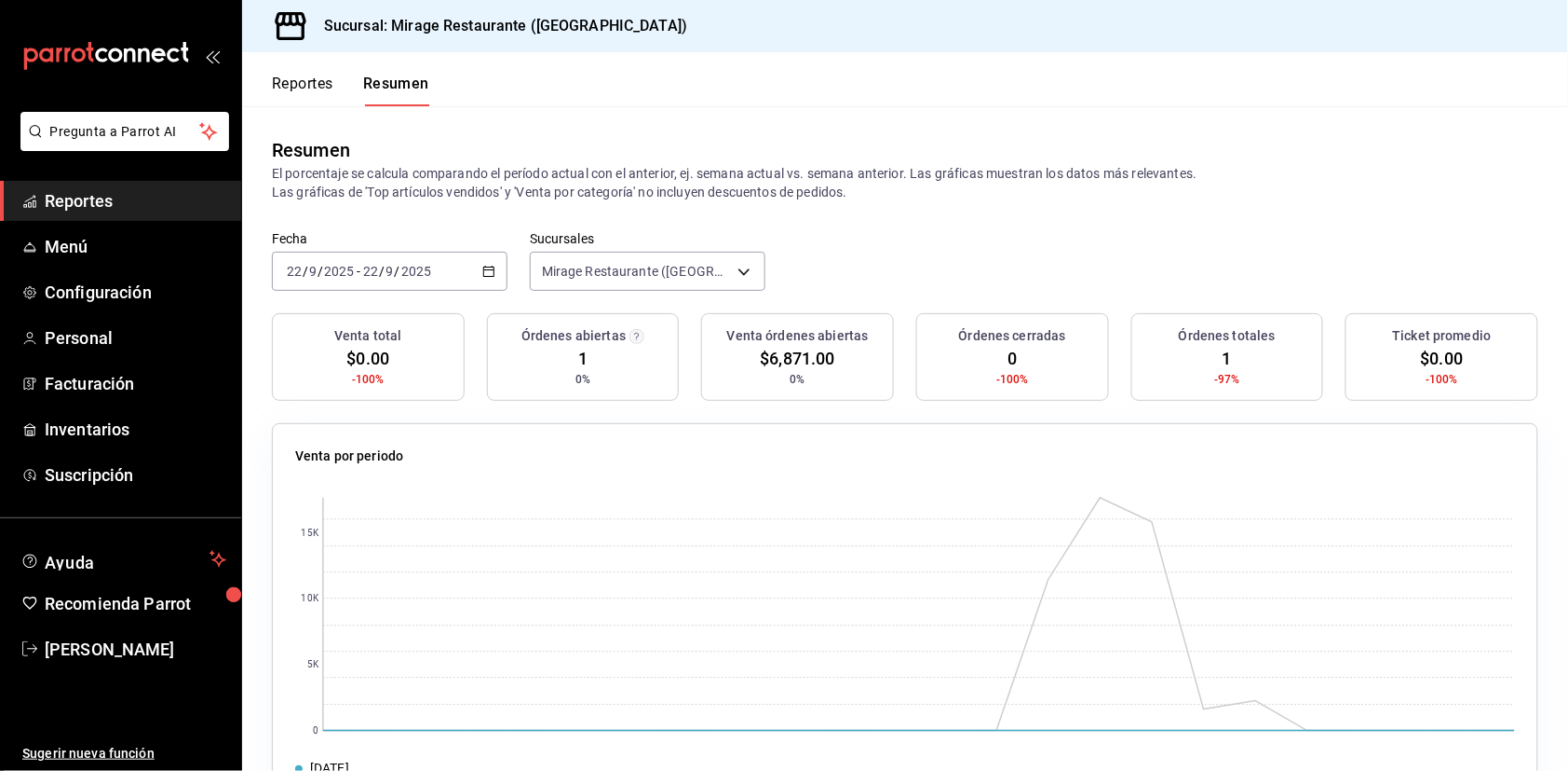
click at [318, 85] on button "Reportes" at bounding box center [303, 91] width 62 height 32
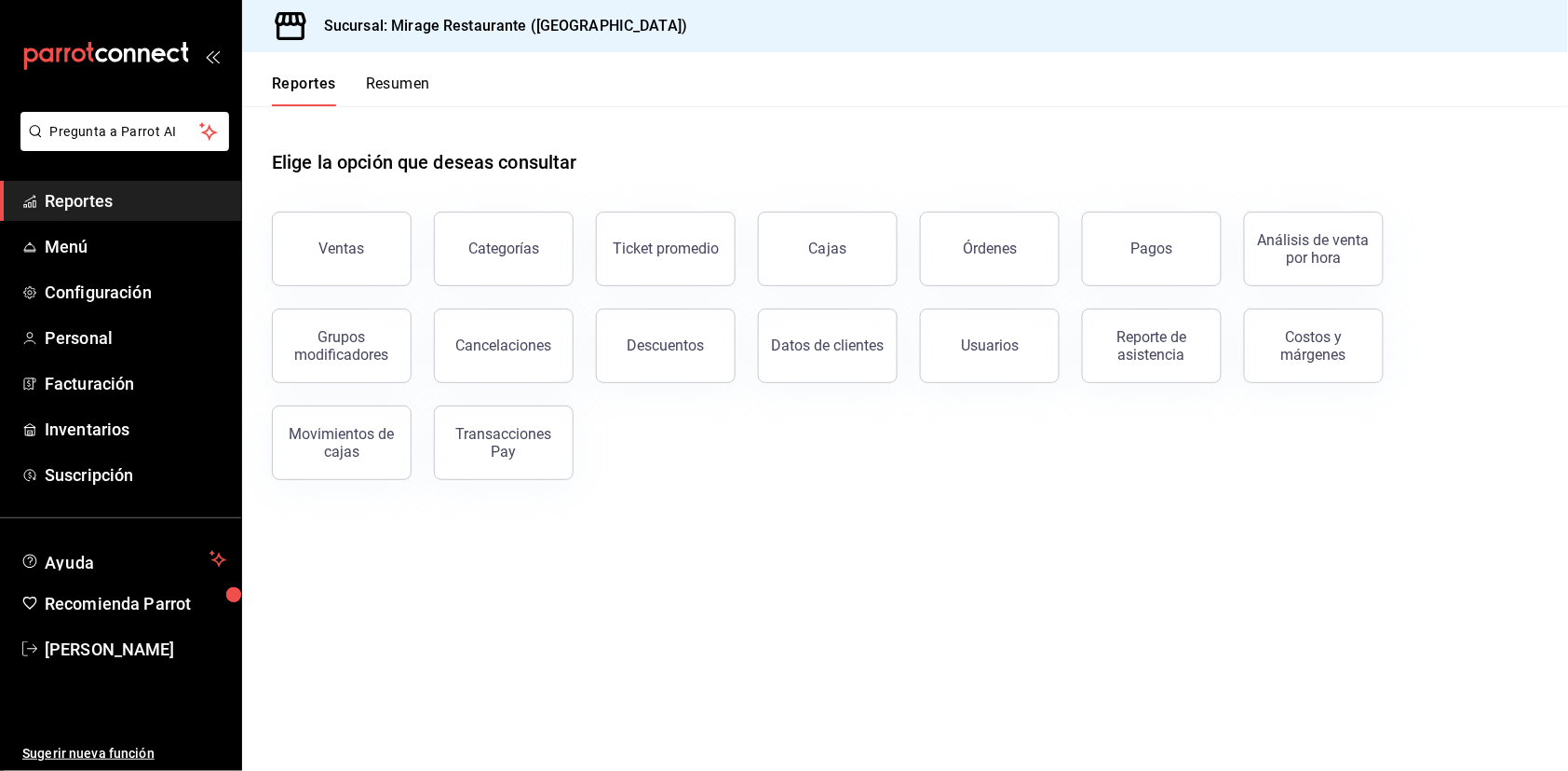
click at [396, 84] on button "Resumen" at bounding box center [398, 91] width 65 height 32
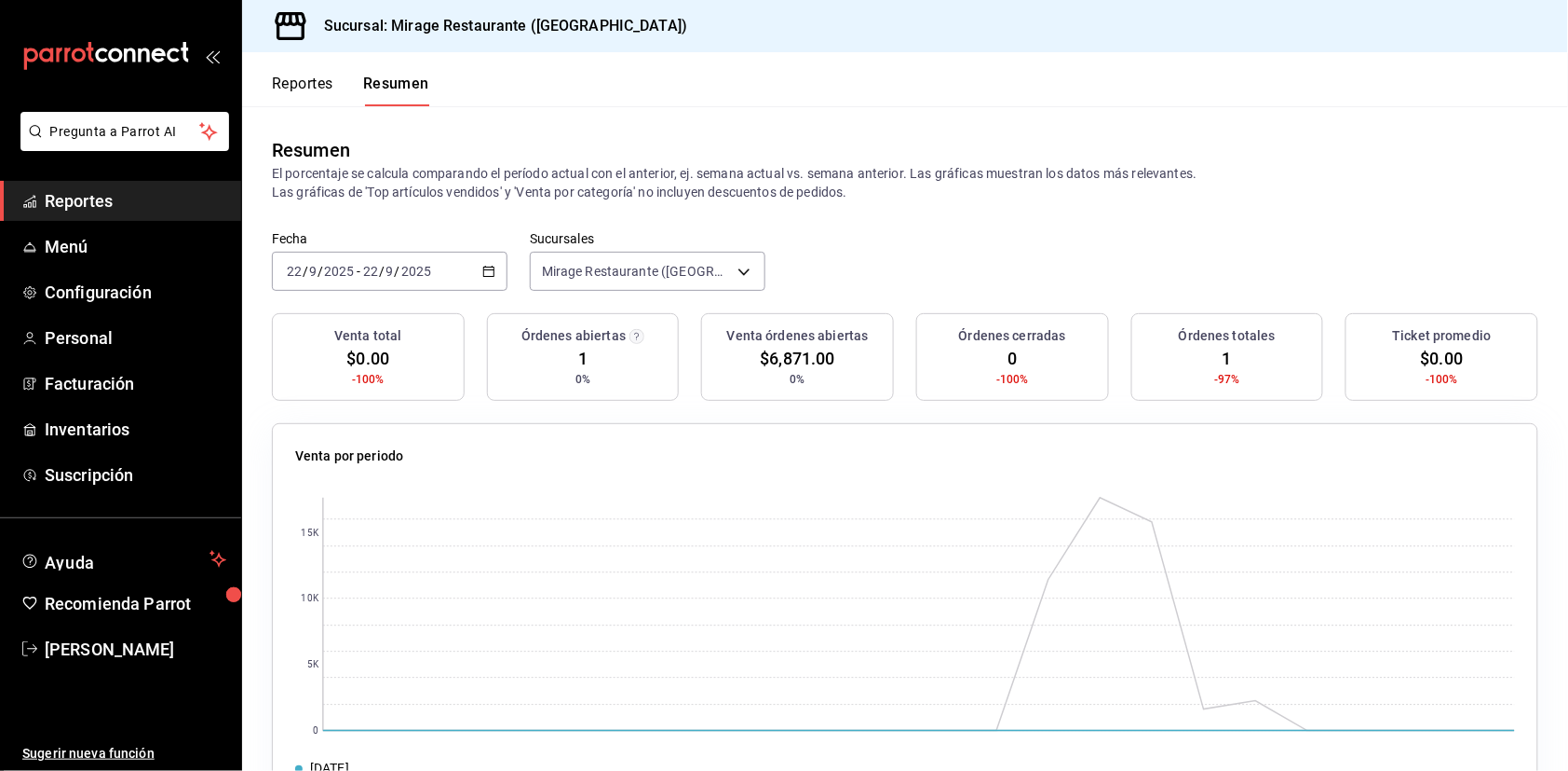
click at [319, 91] on button "Reportes" at bounding box center [303, 91] width 62 height 32
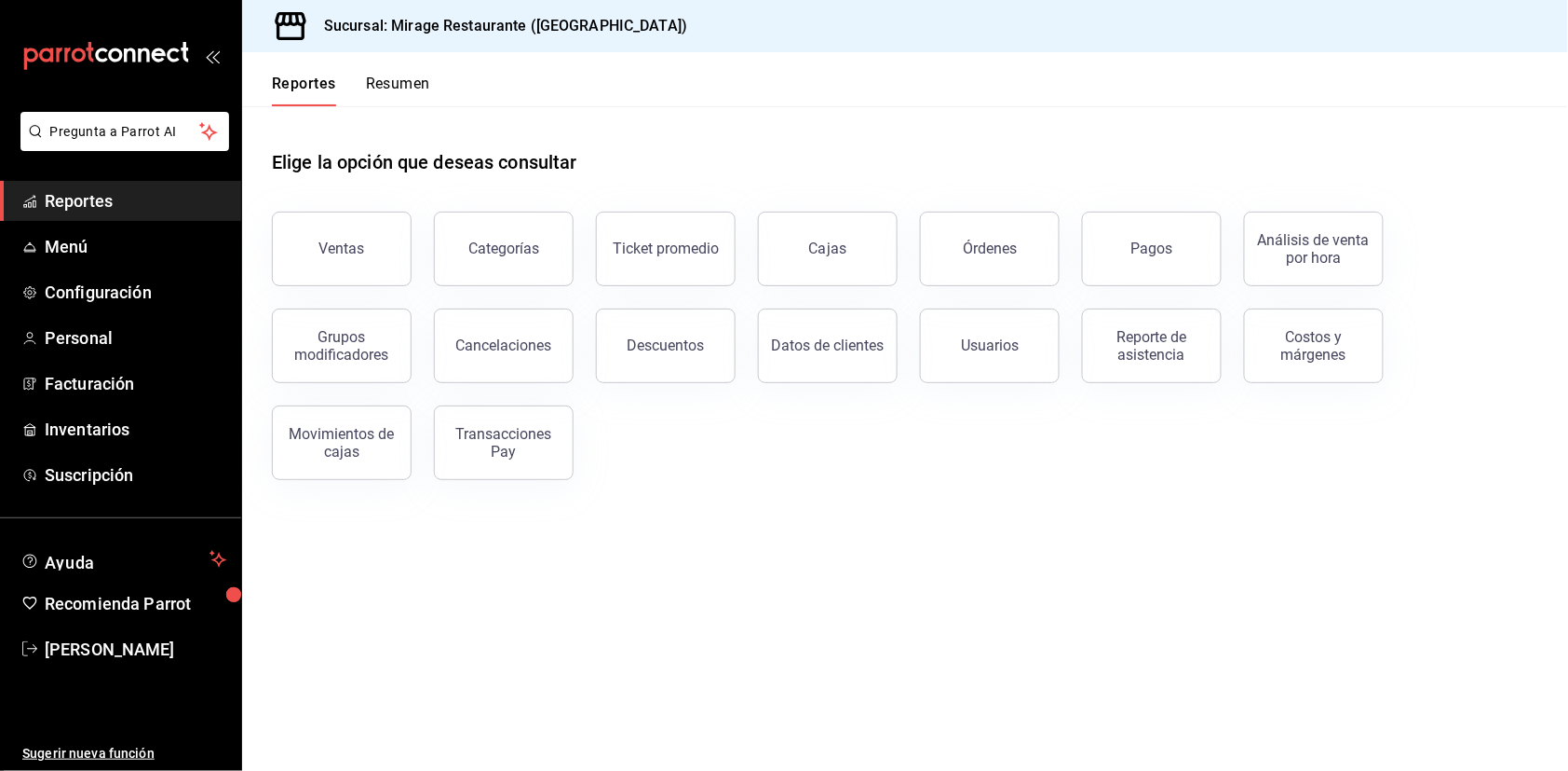
click at [389, 99] on button "Resumen" at bounding box center [398, 91] width 65 height 32
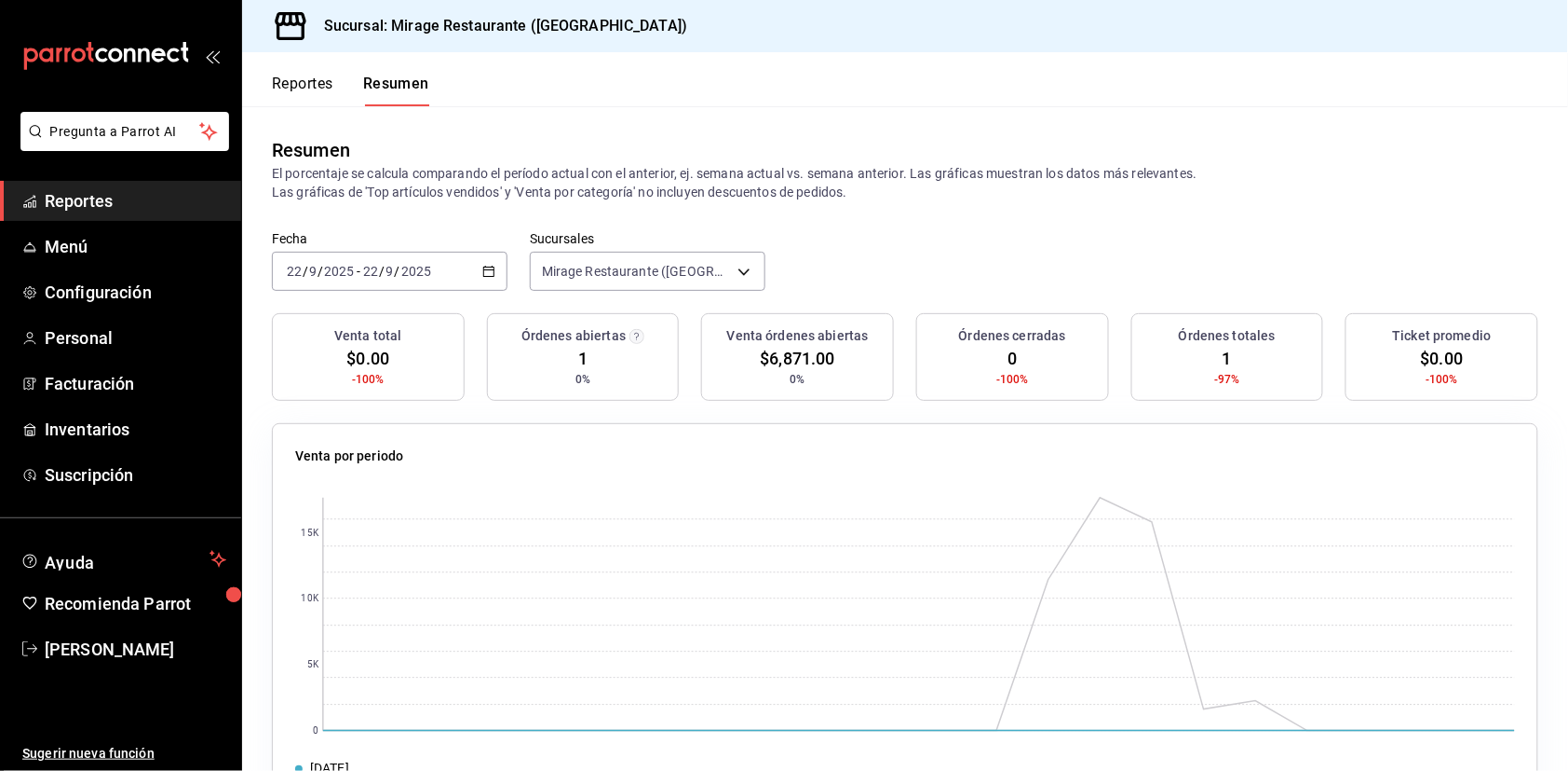
click at [469, 282] on div "[DATE] [DATE] - [DATE] [DATE]" at bounding box center [390, 271] width 236 height 39
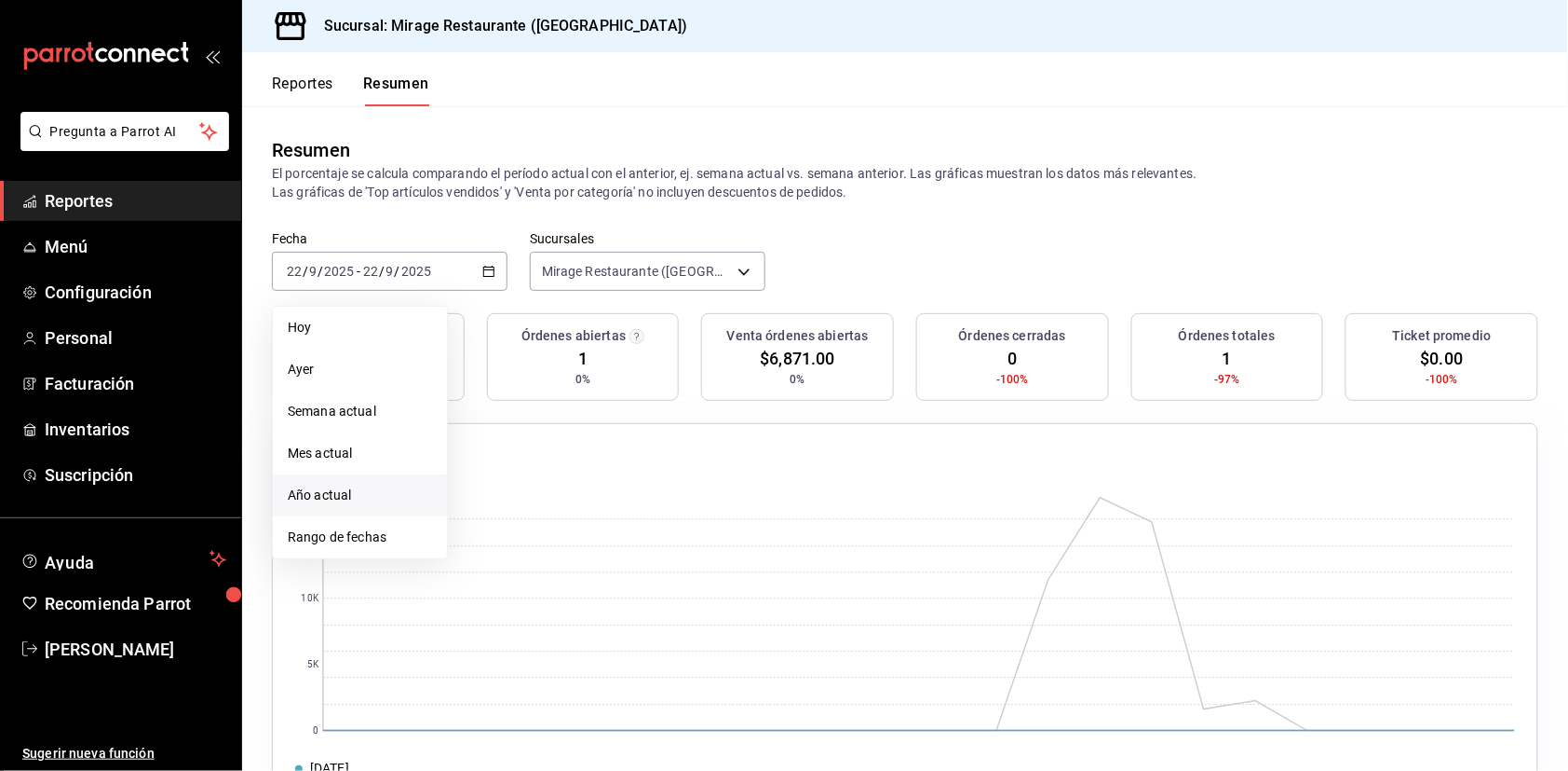
click at [346, 491] on span "Año actual" at bounding box center [359, 495] width 144 height 20
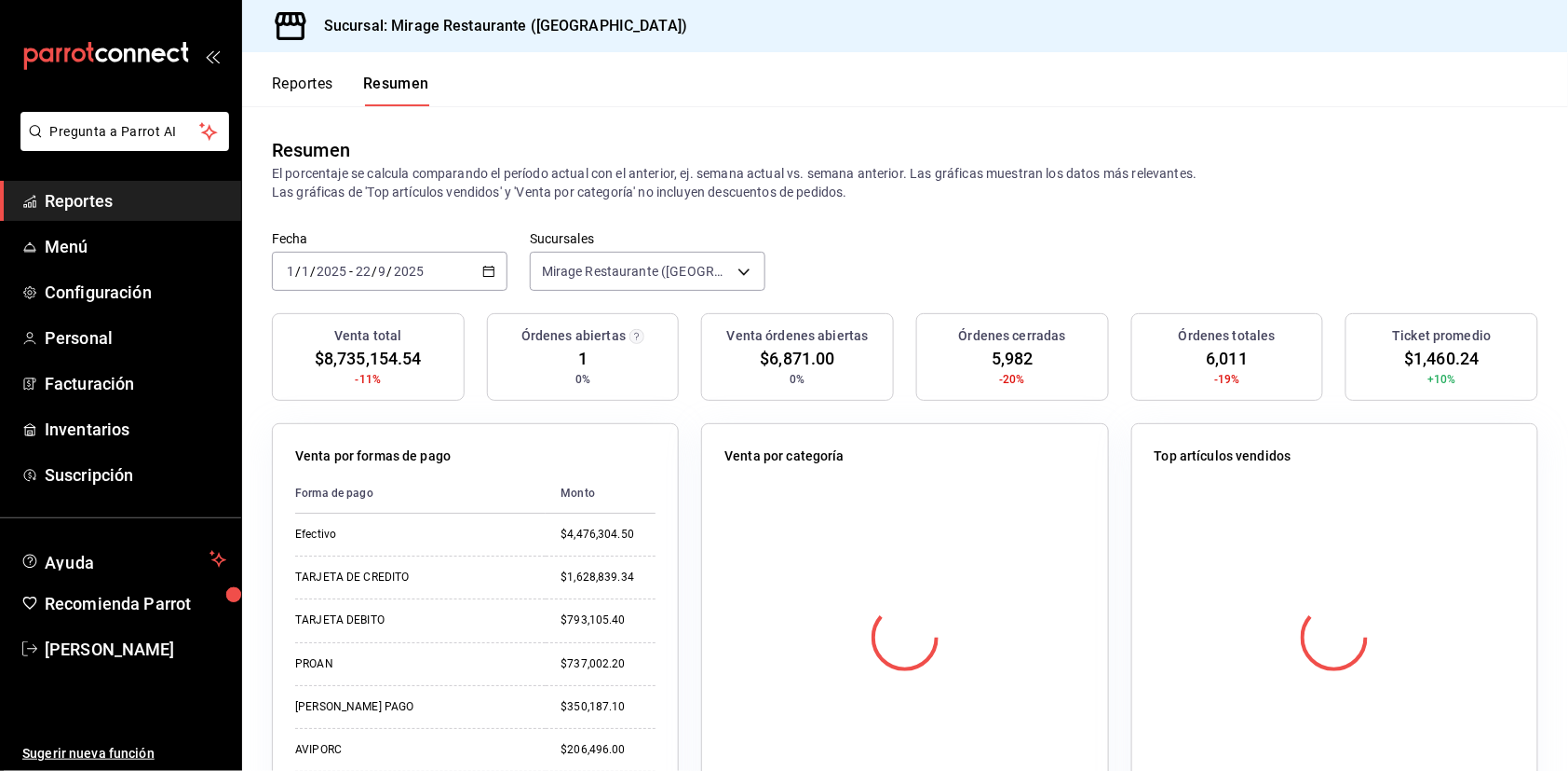
click at [1456, 348] on span "$1,460.24" at bounding box center [1442, 358] width 75 height 25
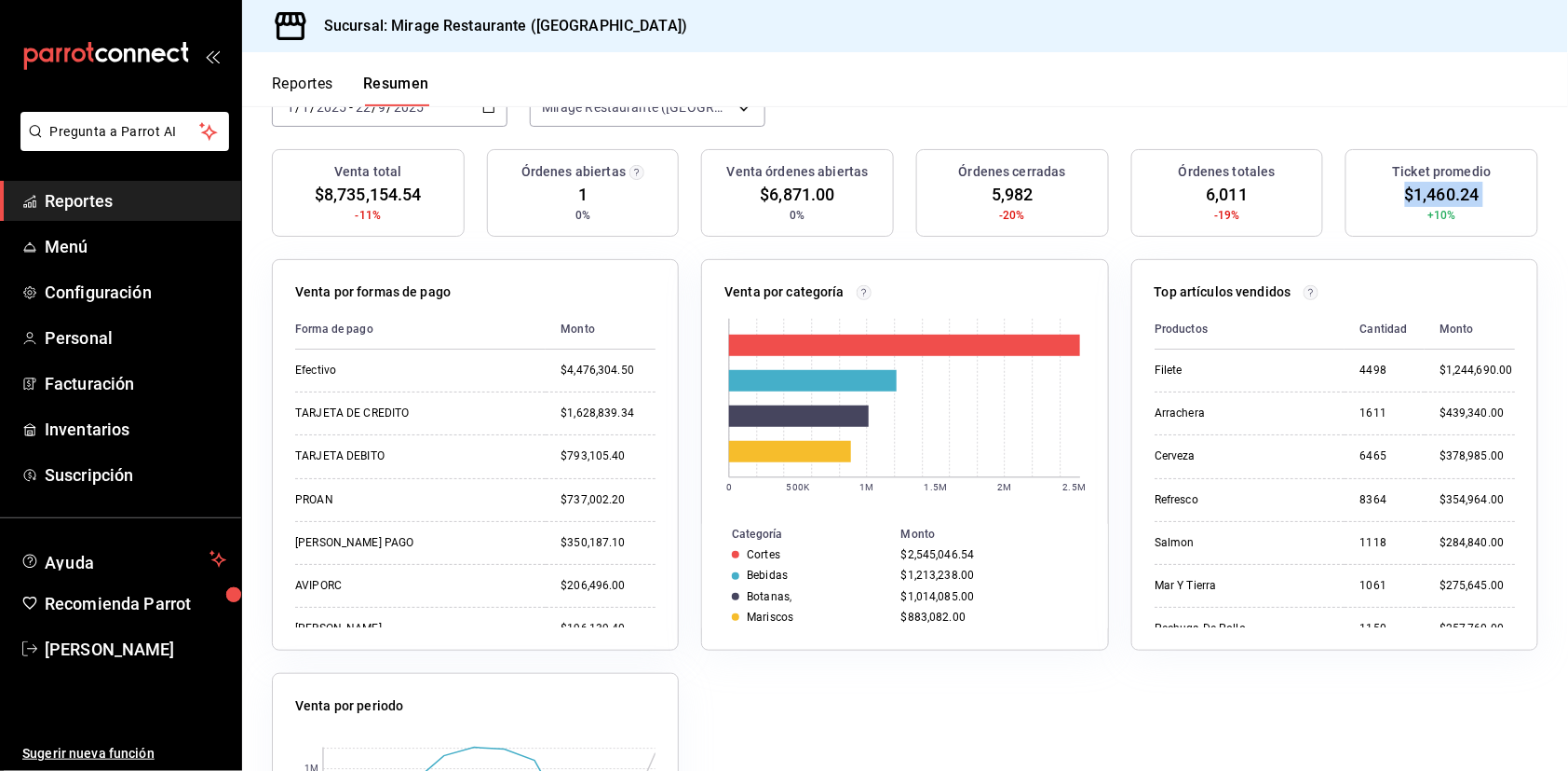
scroll to position [182, 0]
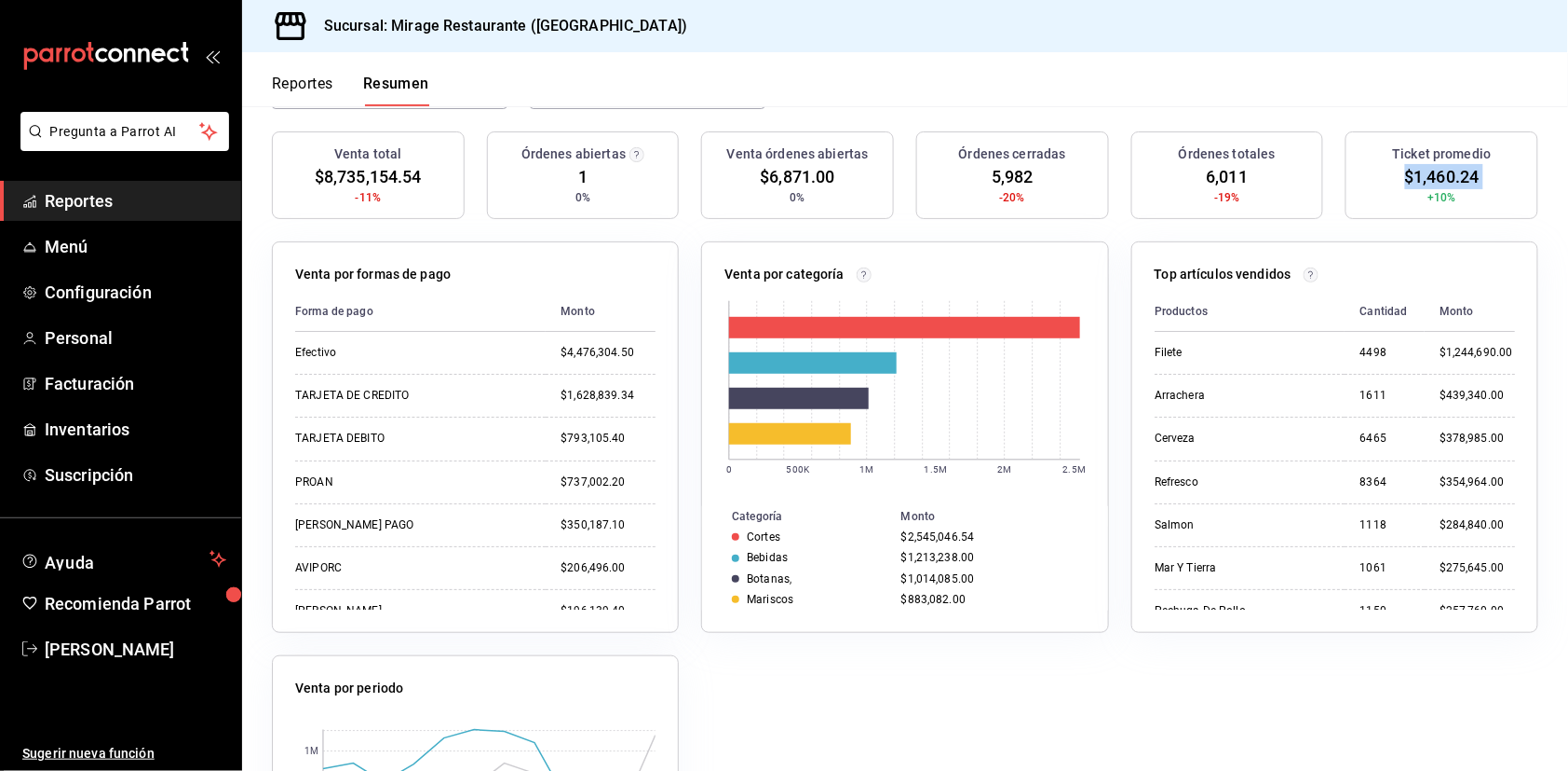
click at [95, 201] on span "Reportes" at bounding box center [135, 200] width 182 height 25
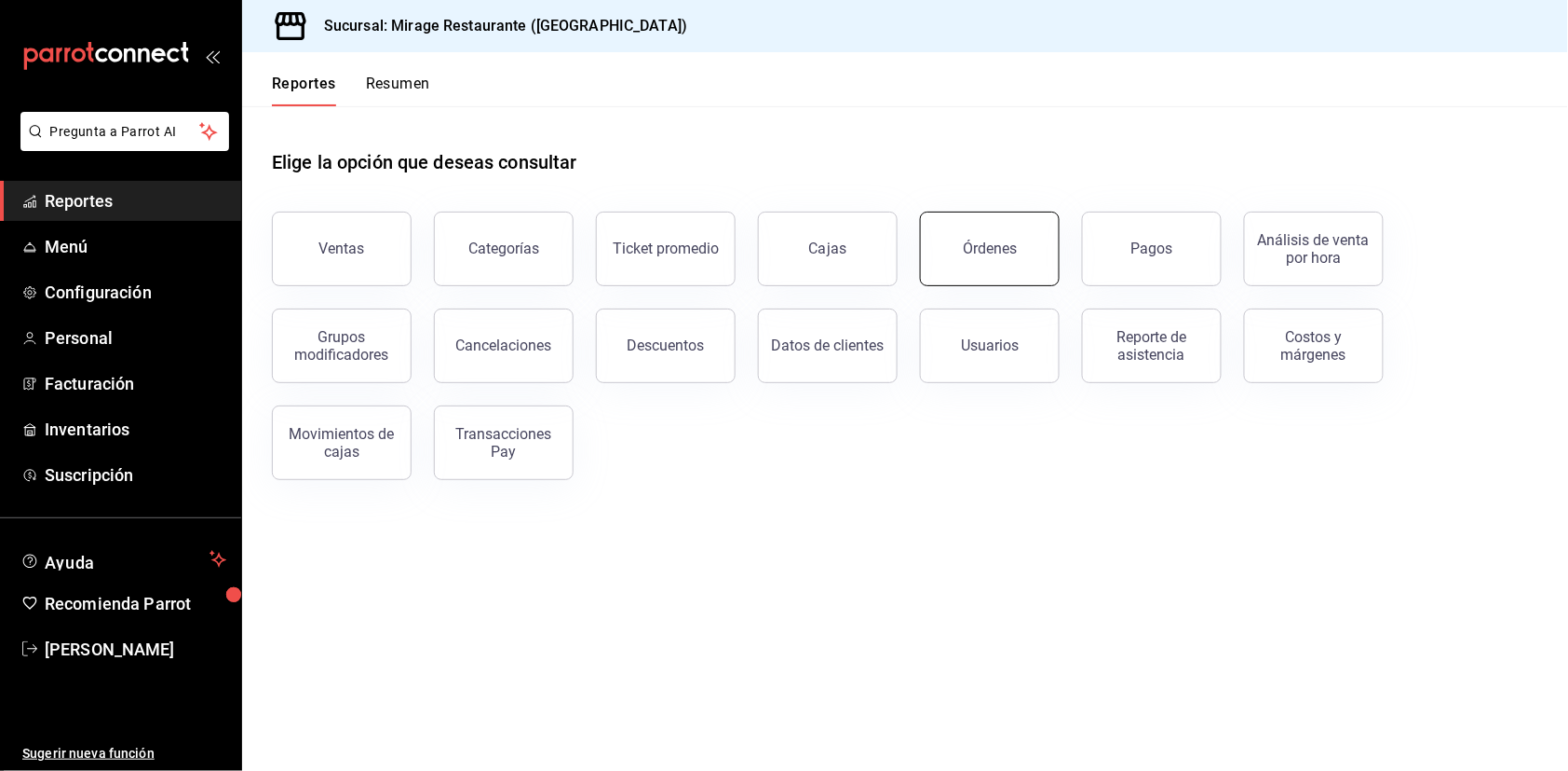
click at [978, 237] on button "Órdenes" at bounding box center [989, 249] width 140 height 75
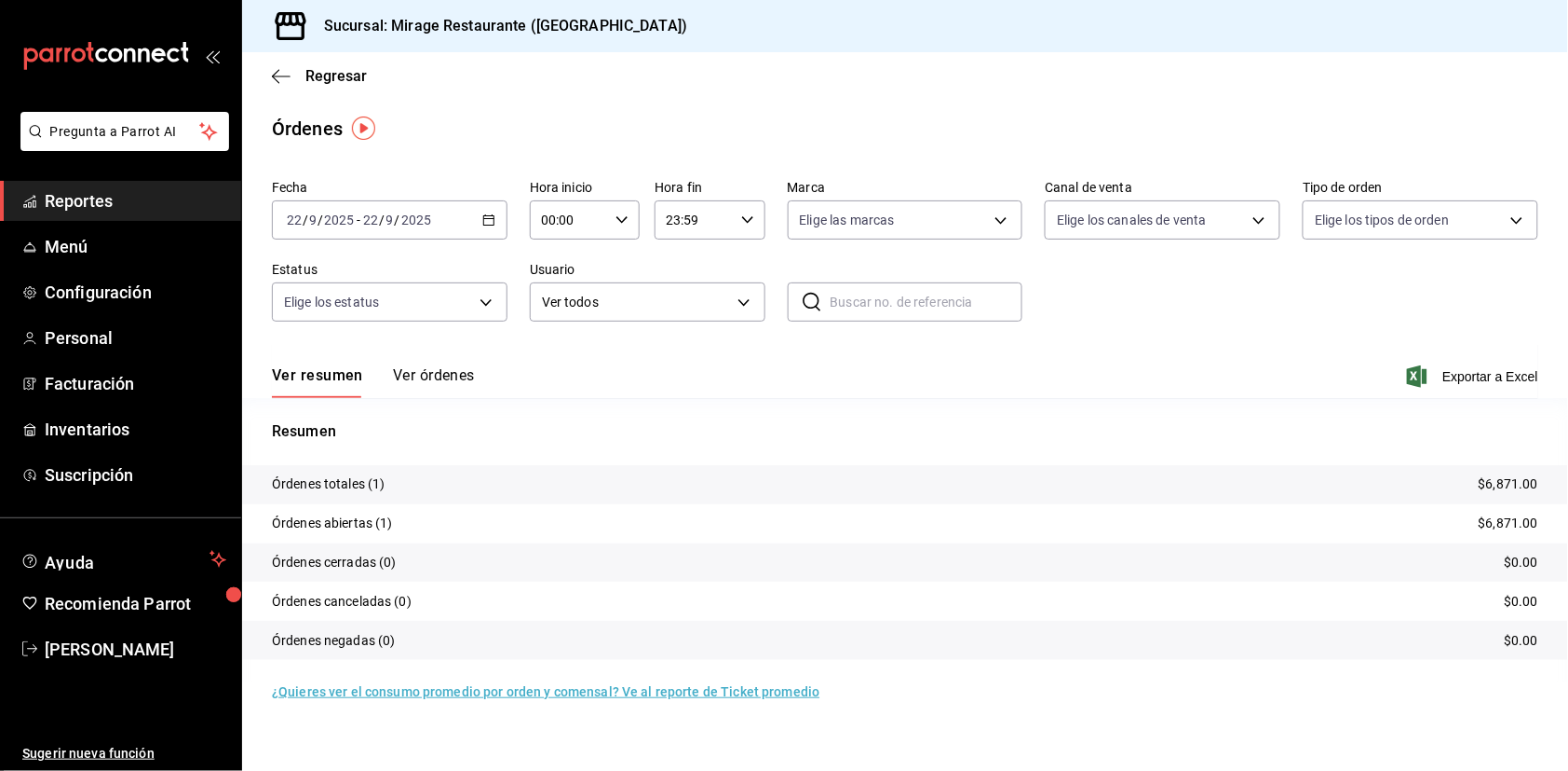
click at [500, 219] on div "[DATE] [DATE] - [DATE] [DATE]" at bounding box center [390, 219] width 236 height 39
click at [356, 437] on span "Año actual" at bounding box center [359, 444] width 144 height 20
click at [666, 684] on link "¿Quieres ver el consumo promedio por orden y comensal? Ve al reporte de Ticket …" at bounding box center [546, 691] width 548 height 15
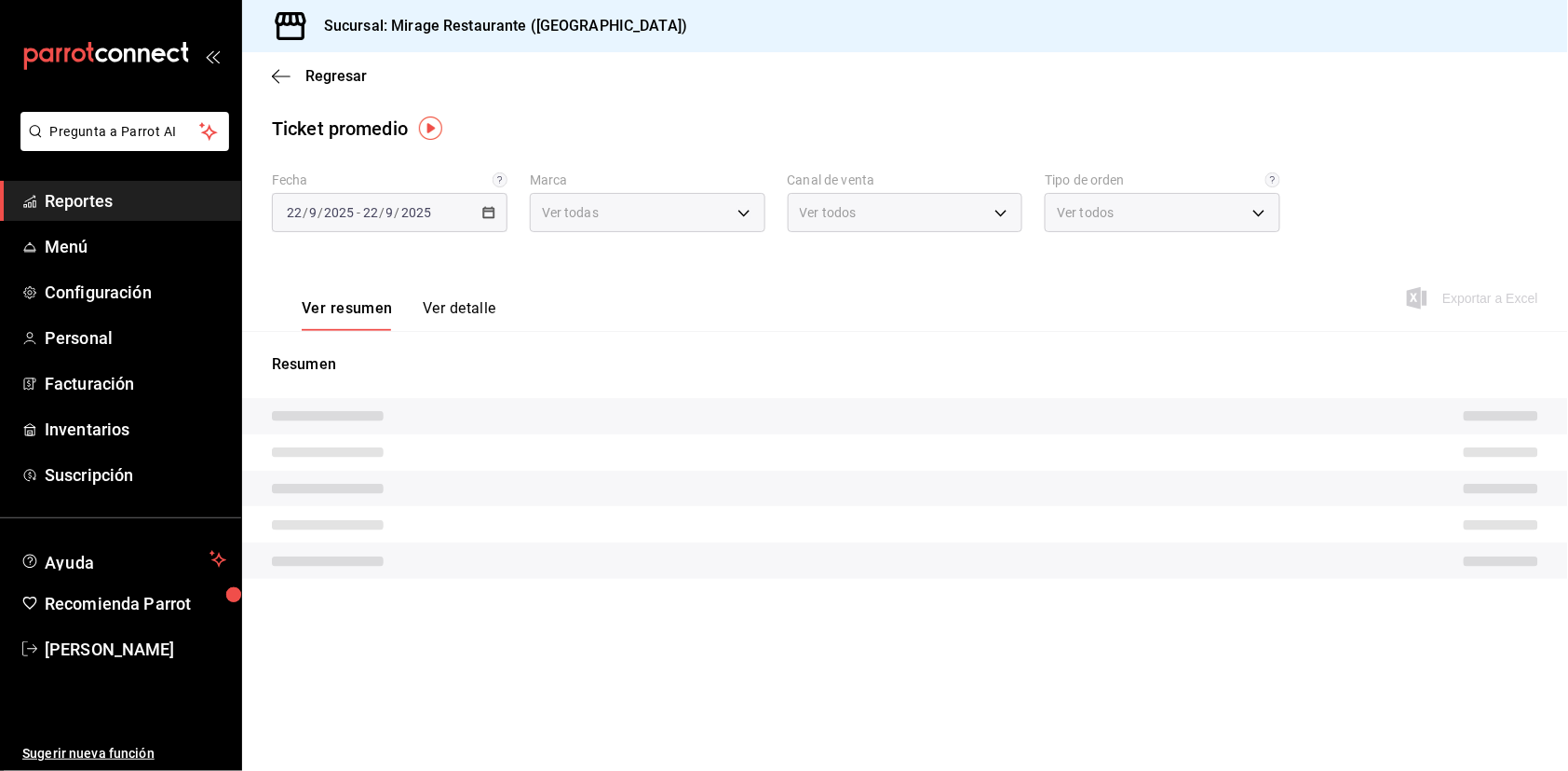
type input "fd44f9d9-2552-44ba-a783-b01c8222cad6"
type input "PARROT,UBER_EATS,RAPPI,DIDI_FOOD,ONLINE"
type input "f02ef5ec-885e-45c8-8523-1d5e34e61dda,b1d64be9-7d97-45eb-8c94-2b0359ed553b,fa1d2…"
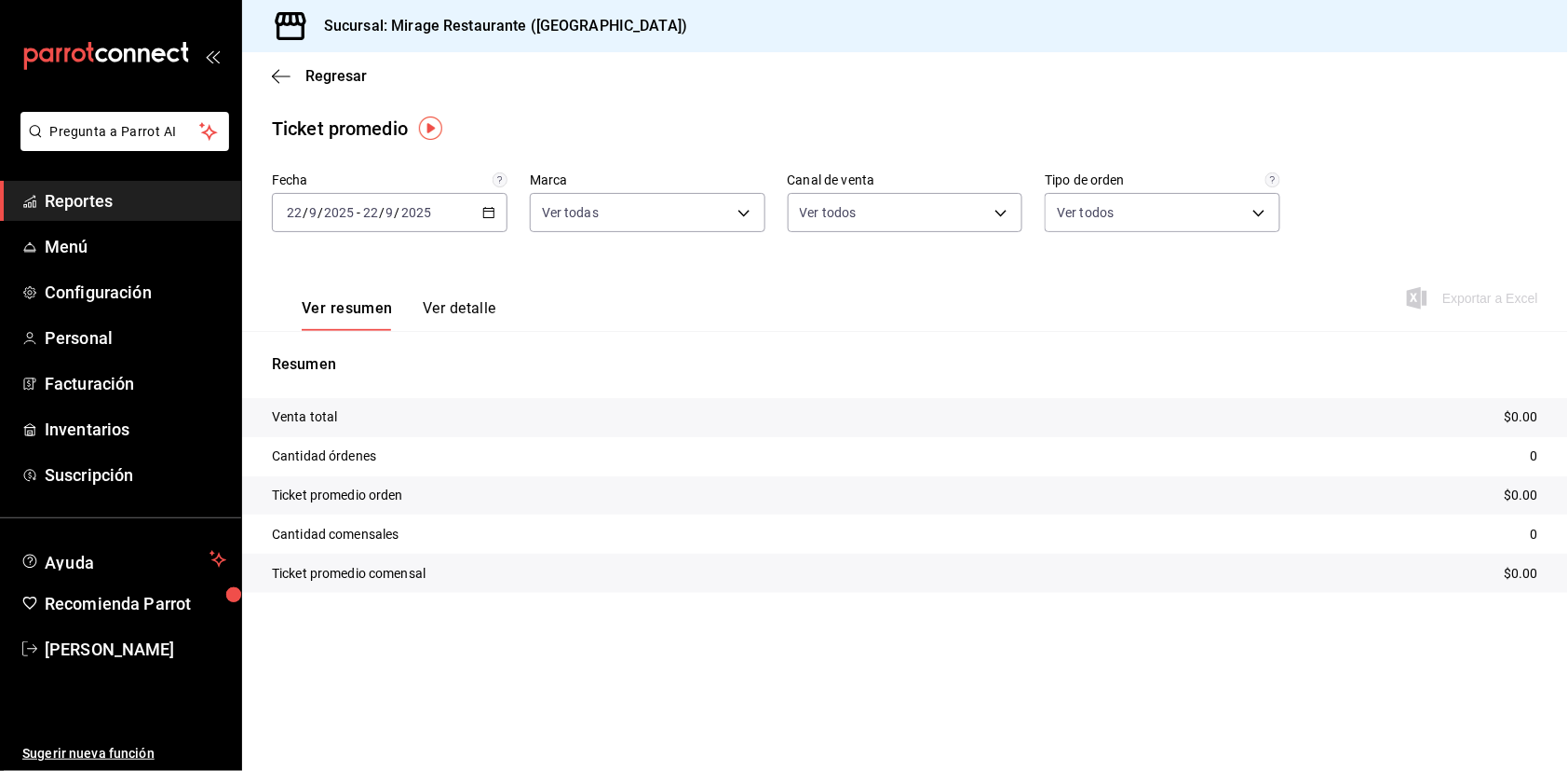
click at [403, 205] on input "2025" at bounding box center [417, 212] width 32 height 15
click at [375, 432] on span "Rango de fechas" at bounding box center [359, 437] width 144 height 20
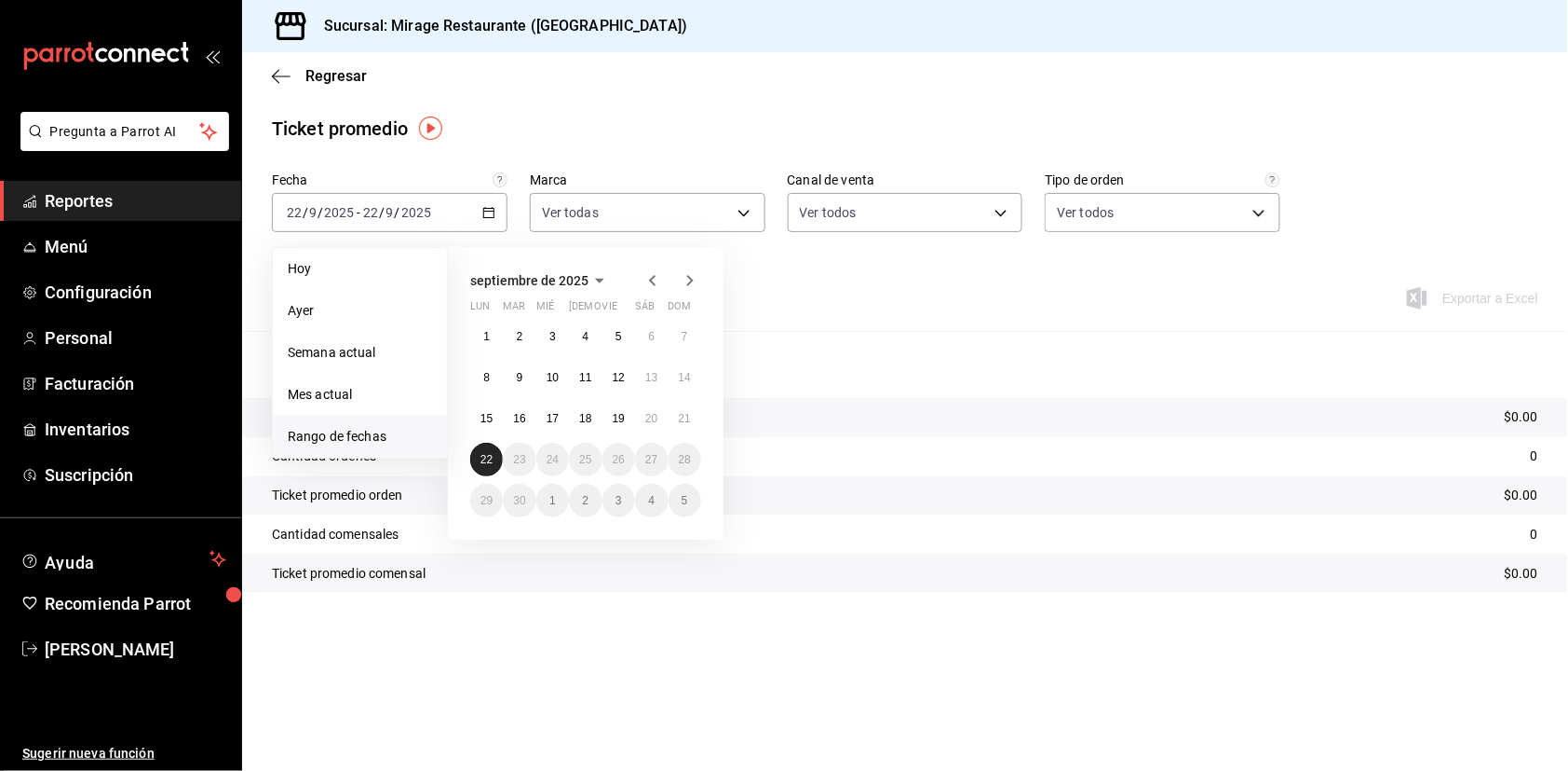
click at [485, 454] on abbr "22" at bounding box center [486, 459] width 12 height 13
click at [653, 274] on icon "button" at bounding box center [652, 281] width 22 height 22
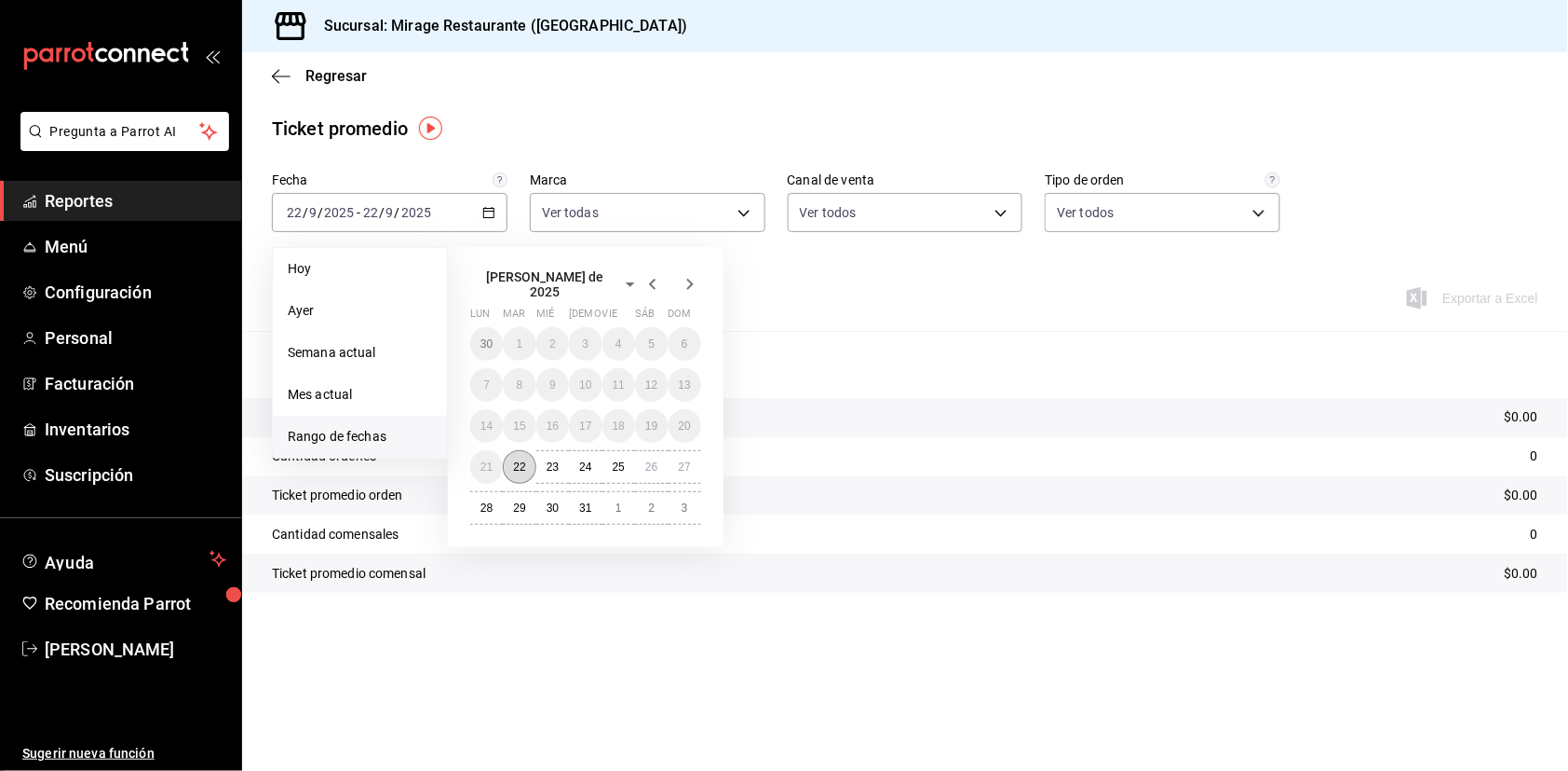
click at [523, 461] on abbr "22" at bounding box center [519, 467] width 12 height 13
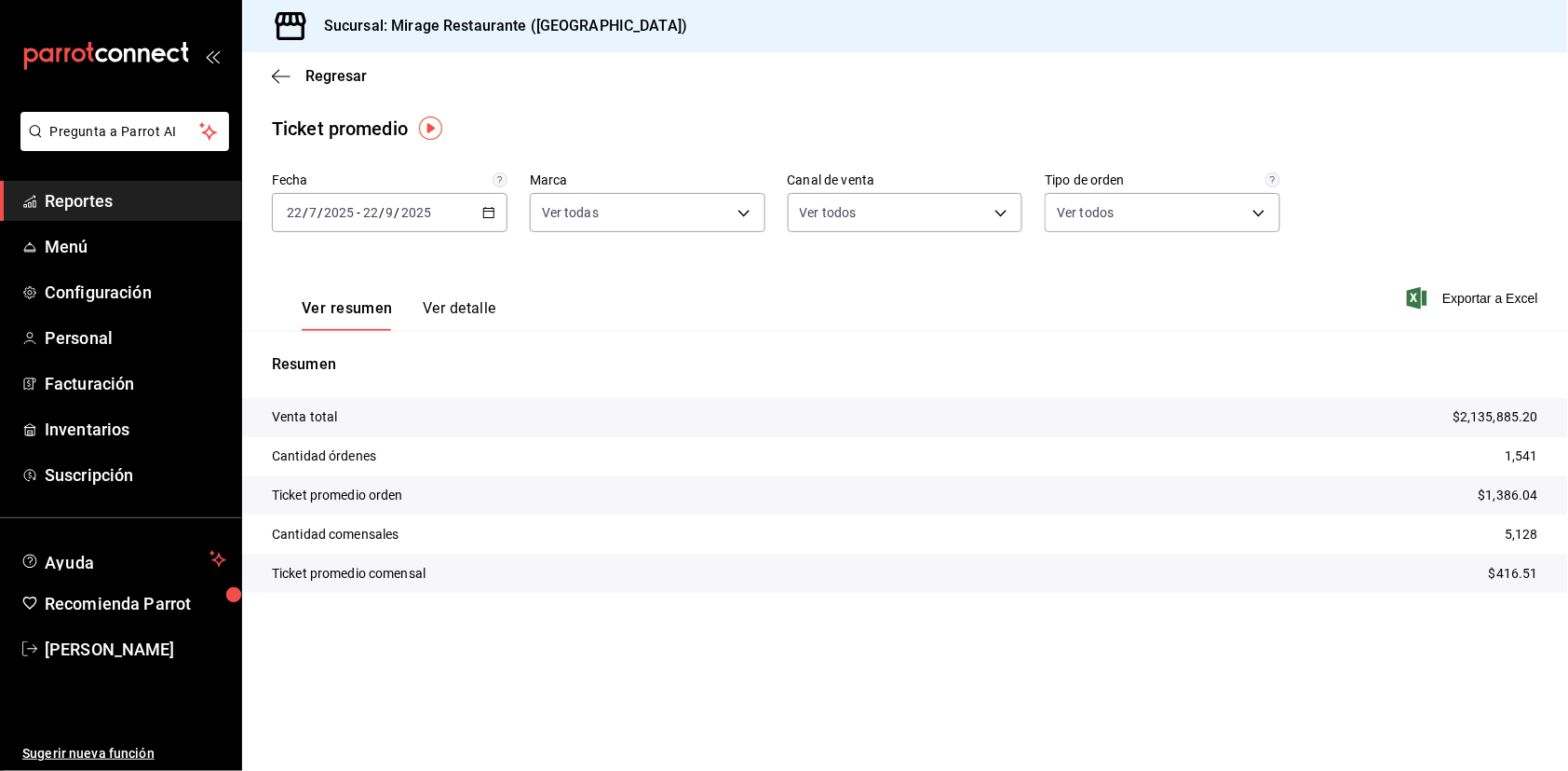
click at [1509, 564] on p "$416.51" at bounding box center [1514, 574] width 50 height 20
click at [67, 195] on span "Reportes" at bounding box center [135, 200] width 182 height 25
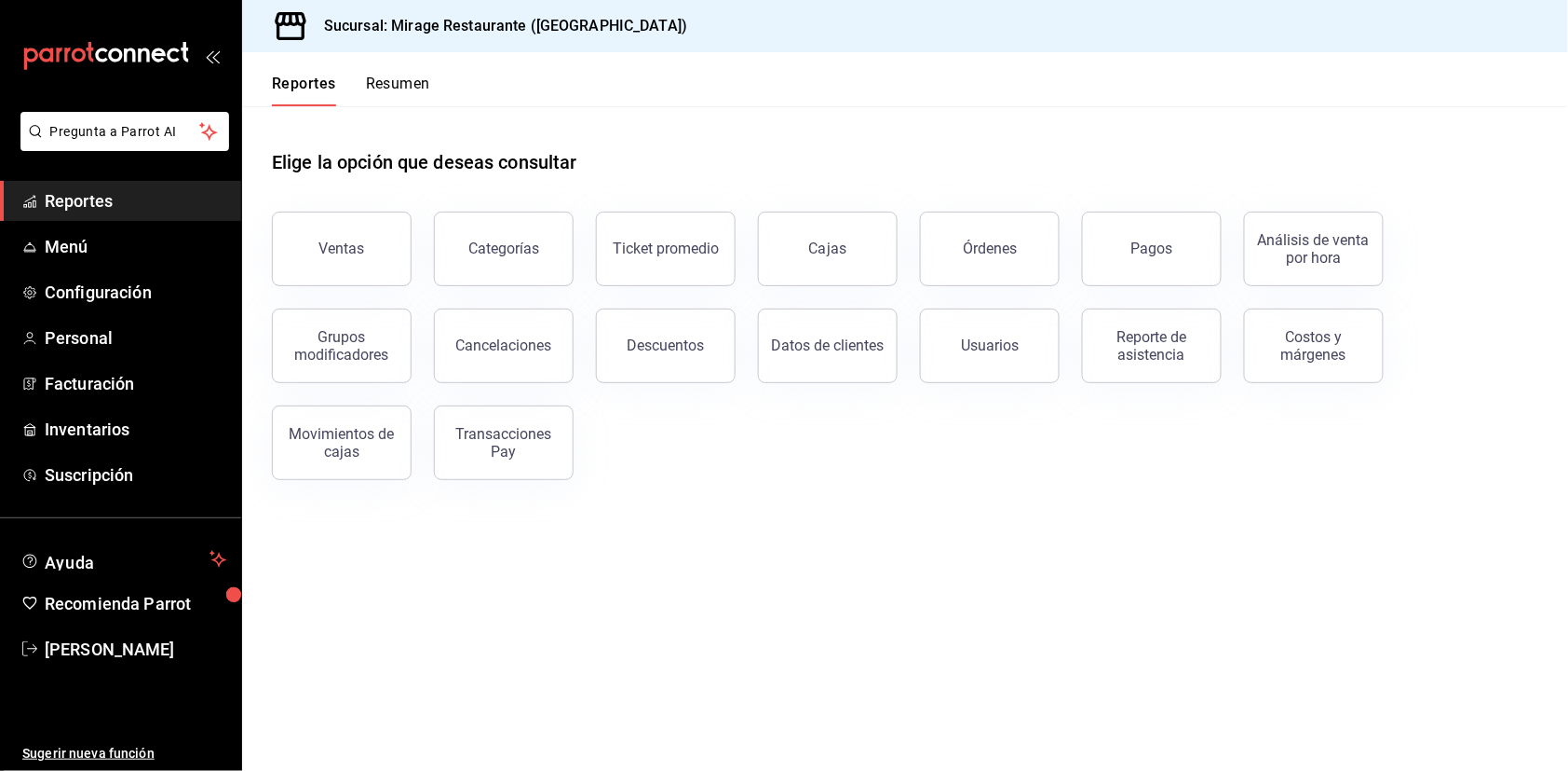
click at [67, 201] on span "Reportes" at bounding box center [135, 200] width 182 height 25
